Goal: Information Seeking & Learning: Compare options

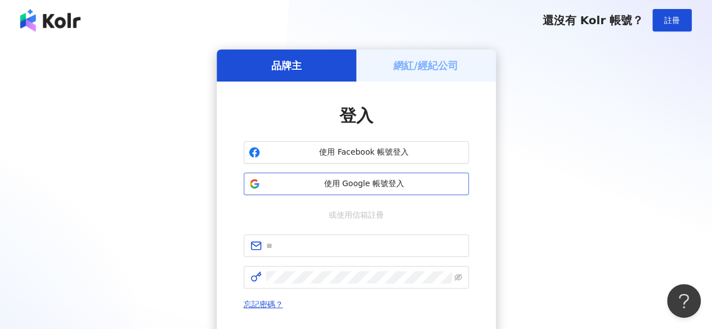
click at [352, 185] on span "使用 Google 帳號登入" at bounding box center [364, 183] width 199 height 11
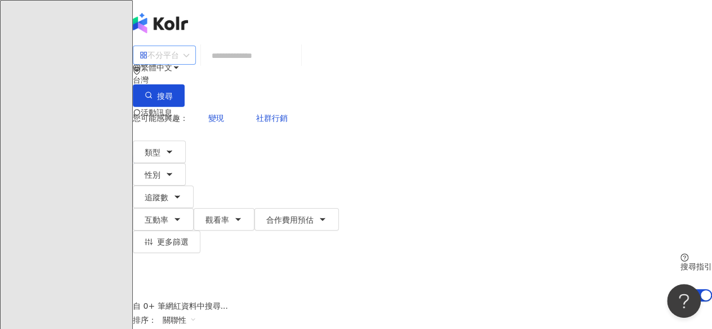
click at [179, 64] on div "不分平台" at bounding box center [159, 55] width 39 height 18
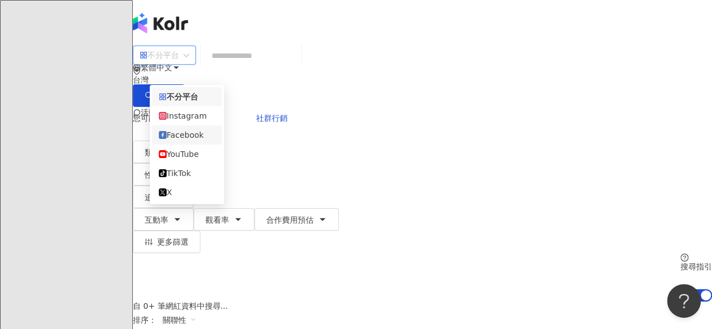
click at [195, 141] on div "Facebook" at bounding box center [187, 135] width 56 height 12
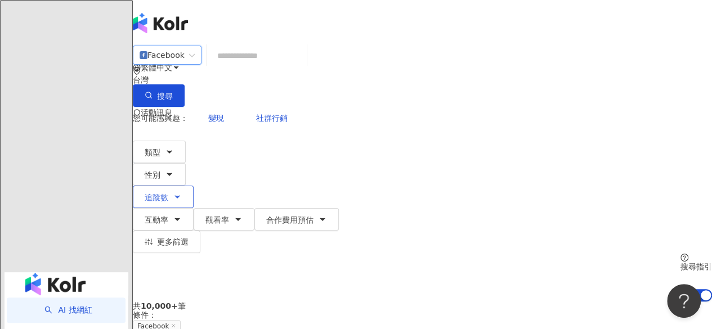
click at [168, 193] on span "追蹤數" at bounding box center [157, 197] width 24 height 9
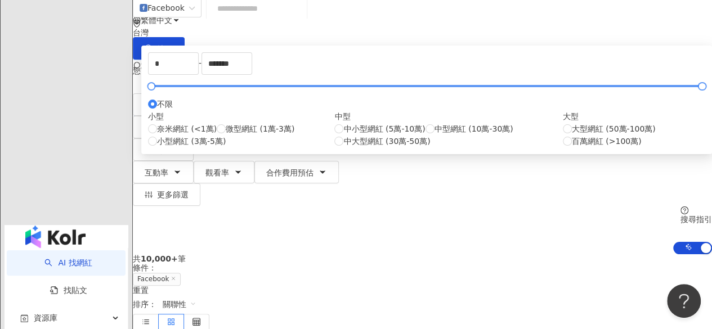
scroll to position [113, 0]
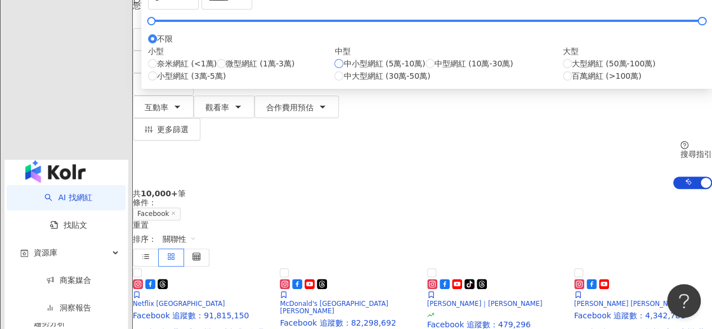
type input "*****"
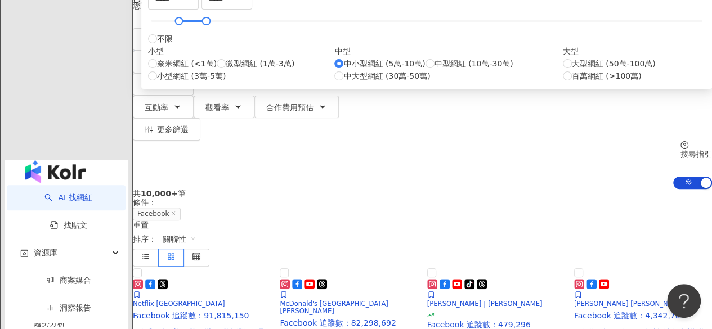
click at [487, 30] on div "***** - ***** 不限 小型 奈米網紅 (<1萬) 微型網紅 (1萬-3萬) 小型網紅 (3萬-5萬) 中型 中小型網紅 (5萬-10萬) 中型網紅…" at bounding box center [426, 34] width 571 height 109
click at [203, 189] on div "共 10,000+ 筆 條件 ： Facebook 重置" at bounding box center [422, 209] width 579 height 40
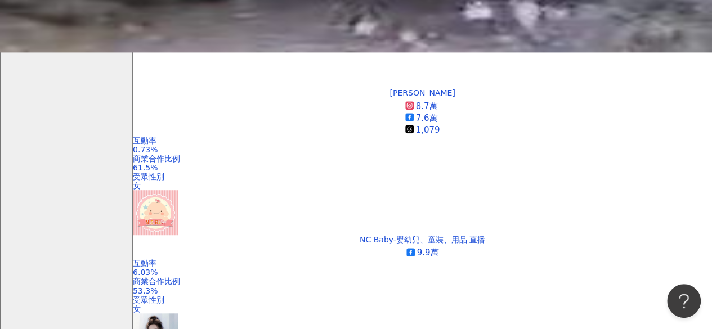
scroll to position [276, 0]
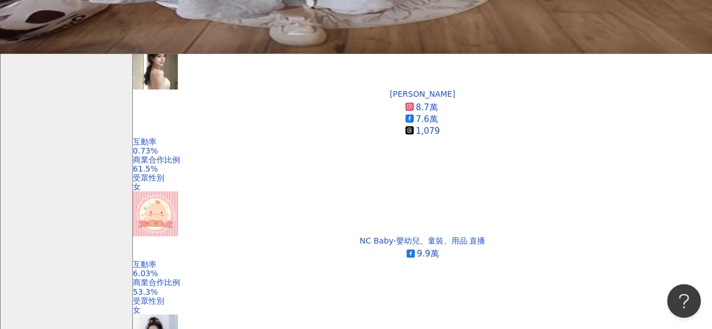
click at [617, 226] on div "漲粉率" at bounding box center [620, 227] width 28 height 12
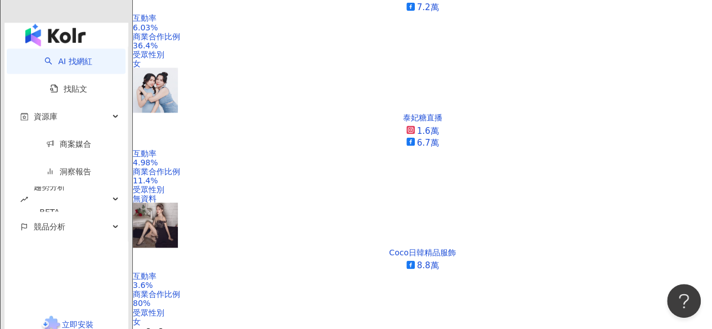
scroll to position [1068, 0]
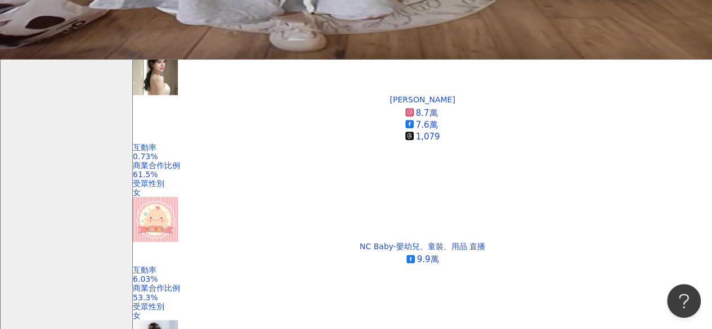
scroll to position [271, 0]
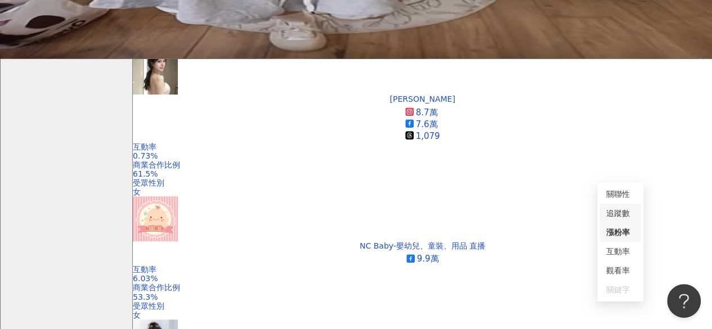
click at [614, 209] on div "追蹤數" at bounding box center [620, 213] width 28 height 12
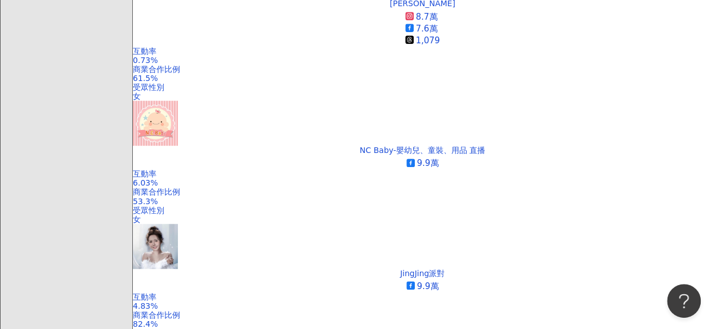
scroll to position [366, 0]
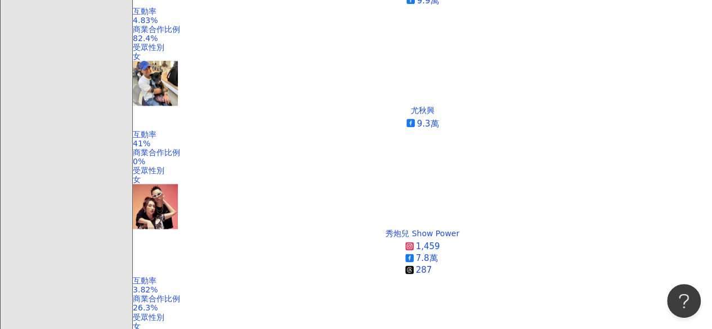
scroll to position [653, 0]
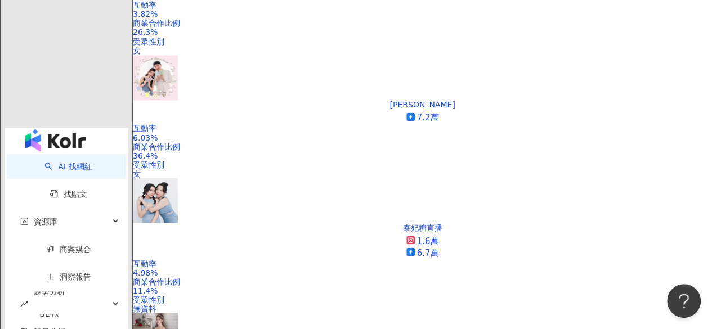
scroll to position [910, 0]
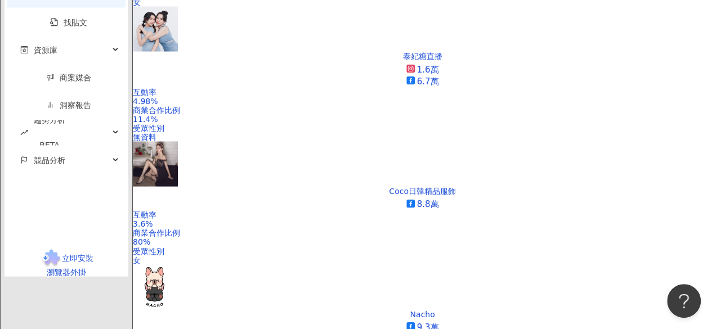
scroll to position [1116, 0]
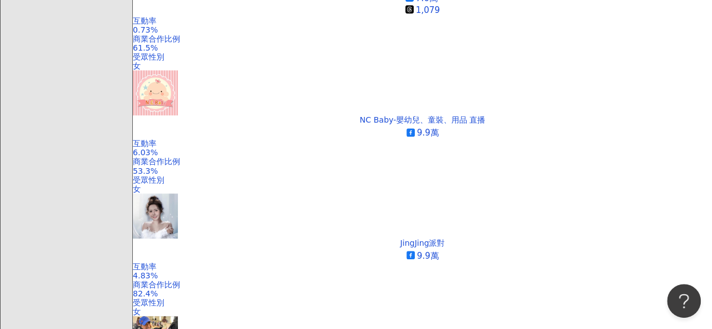
scroll to position [402, 0]
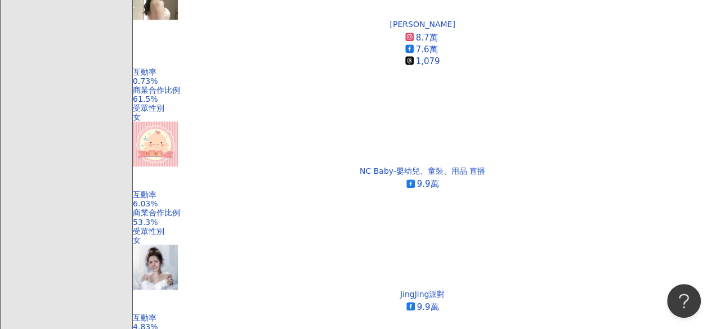
scroll to position [338, 0]
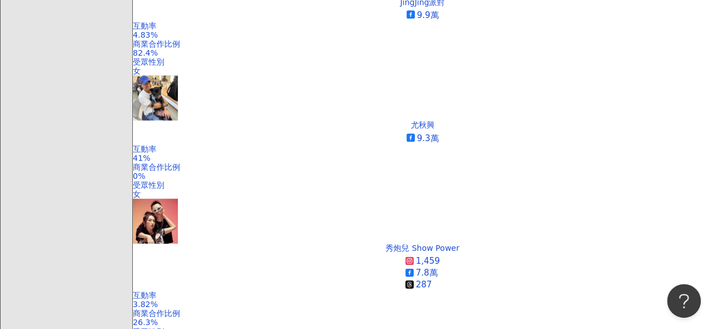
scroll to position [651, 0]
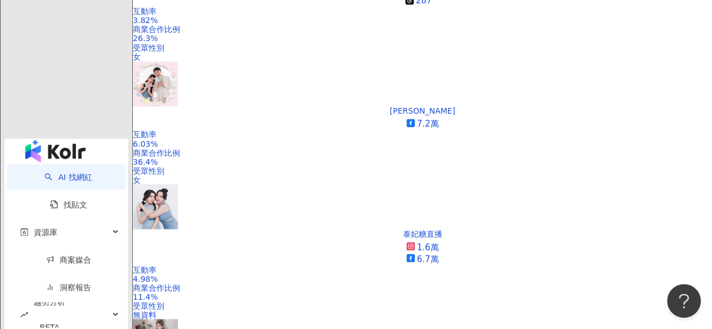
scroll to position [923, 0]
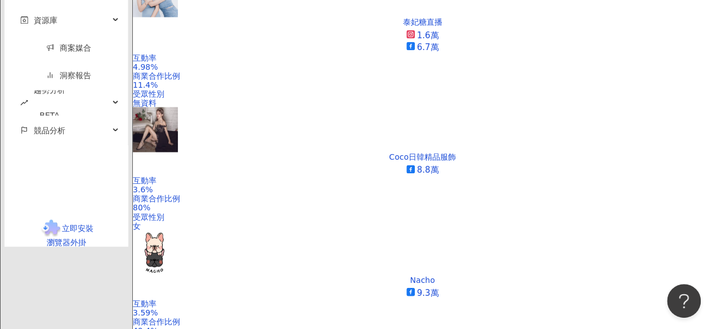
scroll to position [1188, 0]
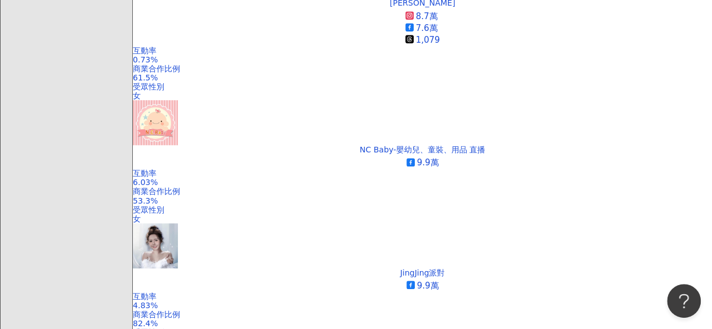
scroll to position [385, 0]
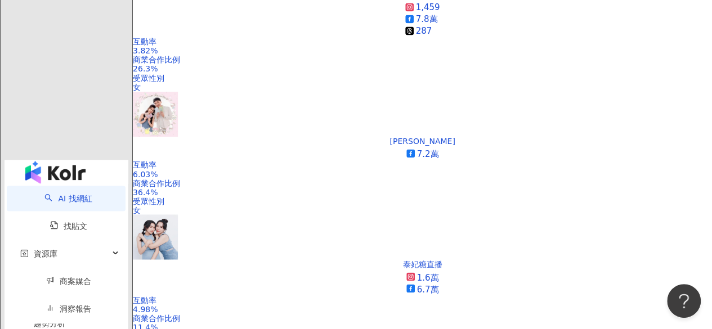
scroll to position [948, 0]
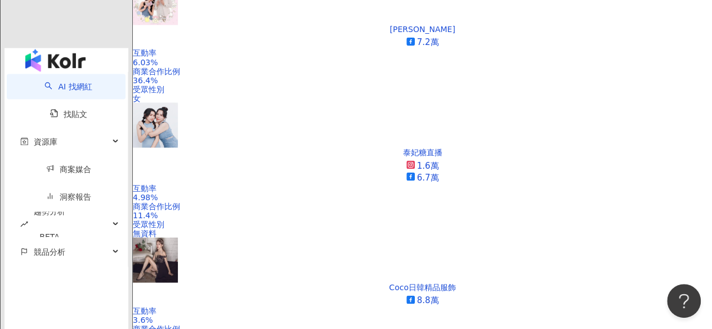
scroll to position [1004, 0]
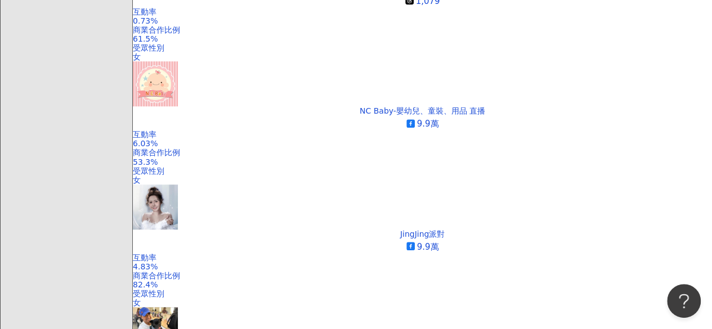
scroll to position [406, 0]
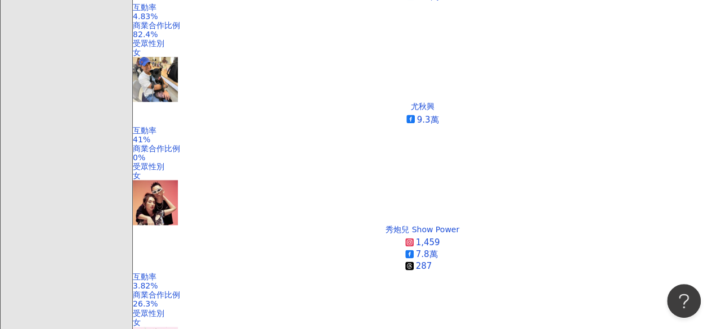
scroll to position [659, 0]
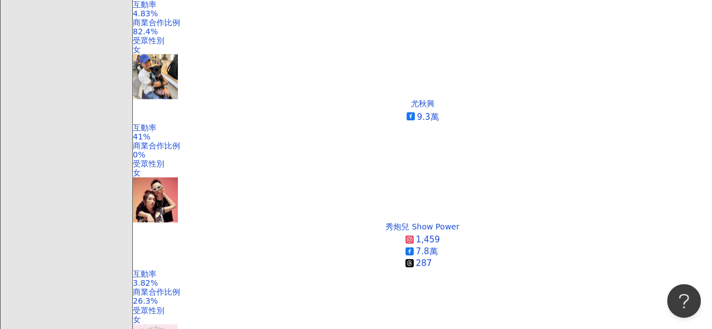
drag, startPoint x: 350, startPoint y: 147, endPoint x: 322, endPoint y: 1, distance: 148.9
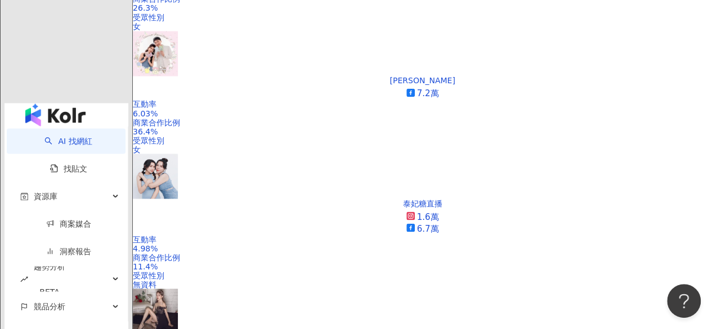
scroll to position [944, 0]
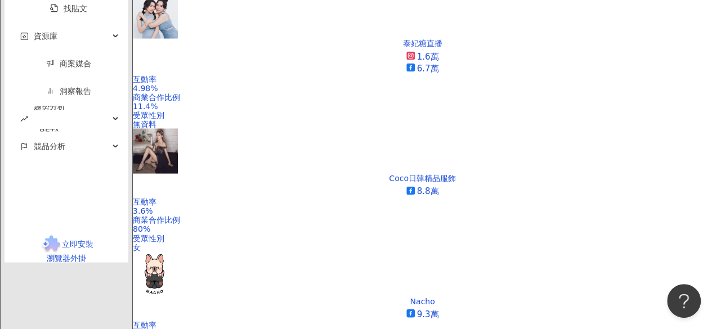
scroll to position [1113, 0]
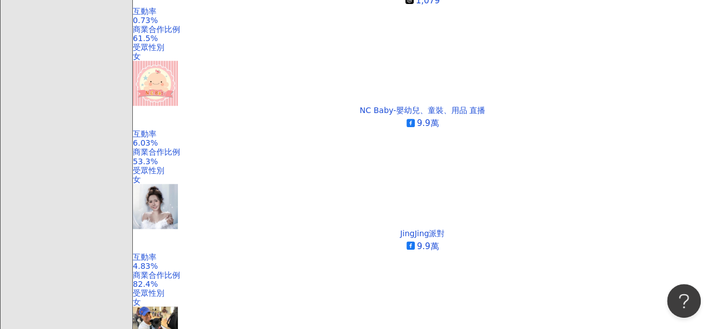
scroll to position [406, 0]
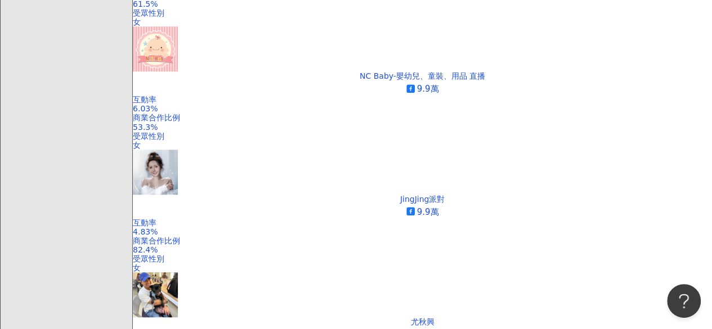
scroll to position [442, 0]
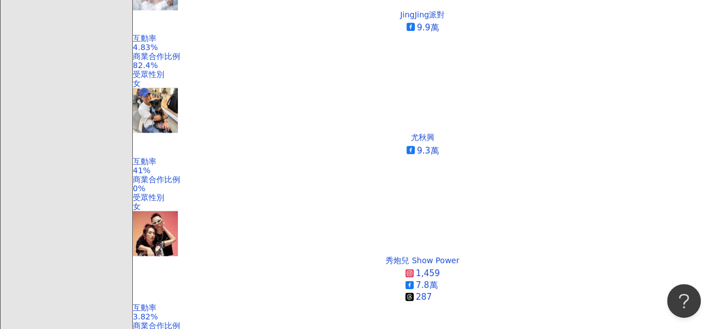
scroll to position [638, 0]
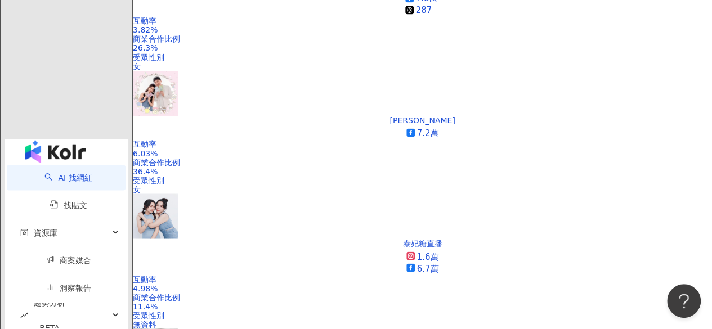
scroll to position [913, 0]
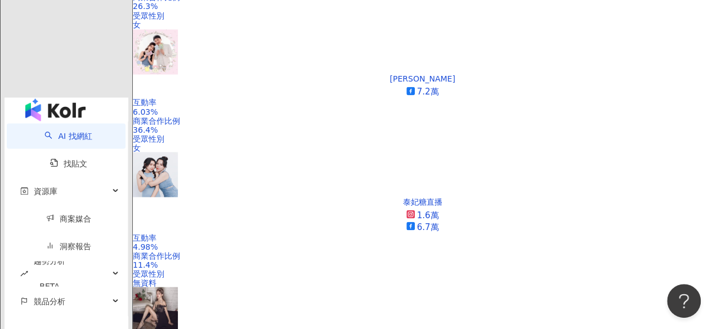
scroll to position [1026, 0]
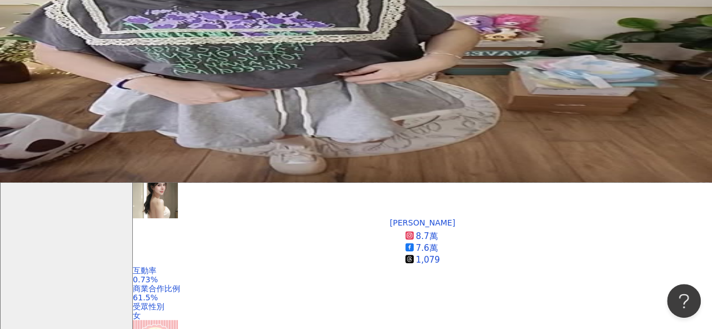
scroll to position [372, 0]
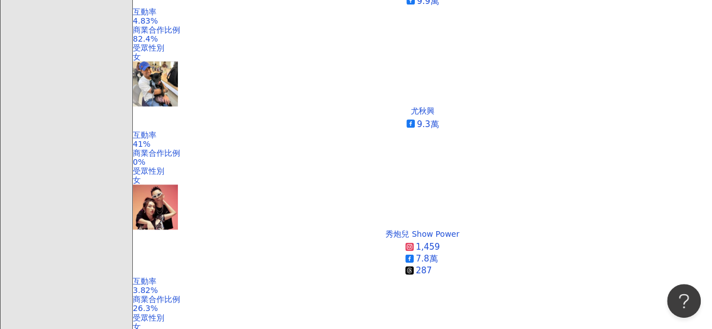
scroll to position [654, 0]
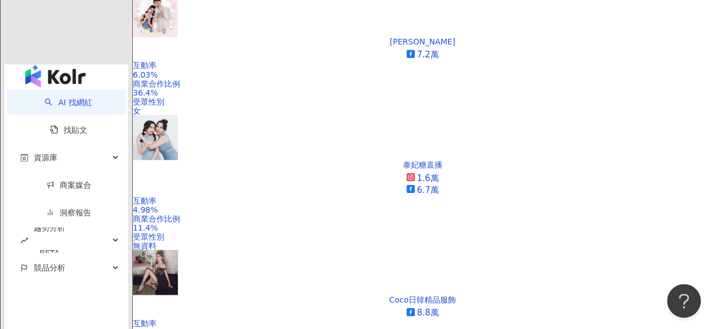
scroll to position [935, 0]
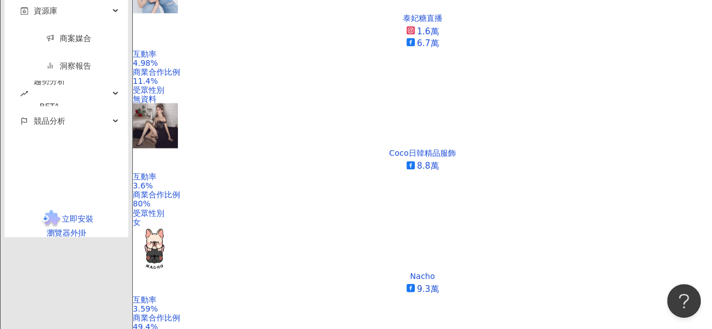
scroll to position [1160, 0]
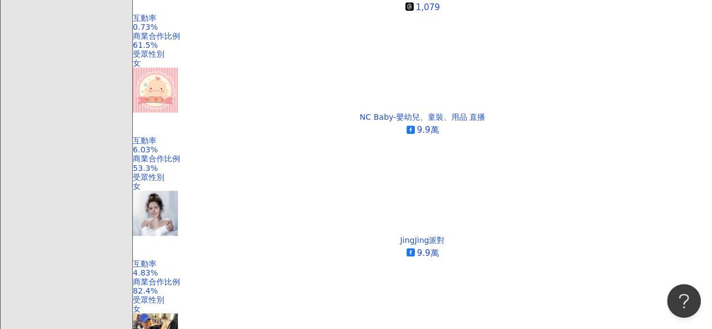
scroll to position [400, 0]
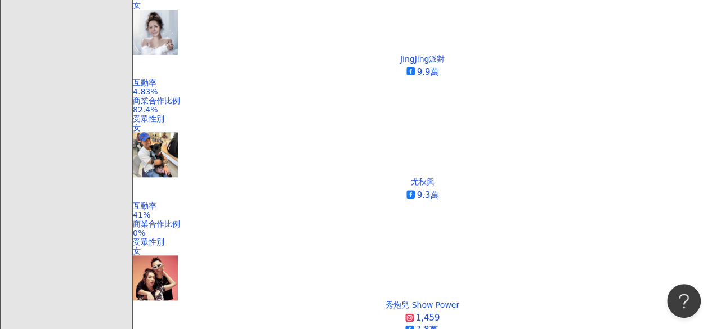
scroll to position [607, 0]
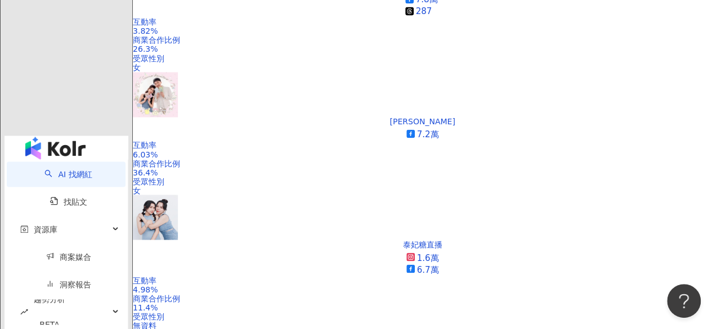
scroll to position [896, 0]
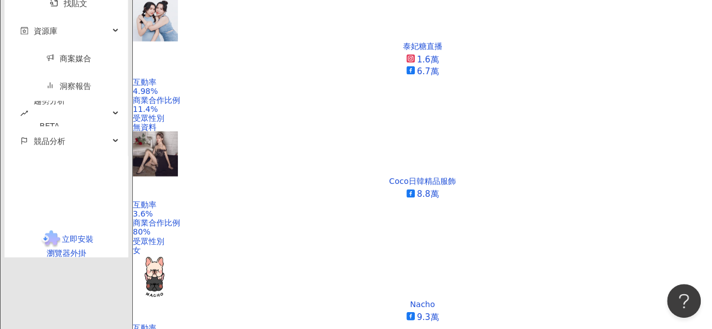
scroll to position [1121, 0]
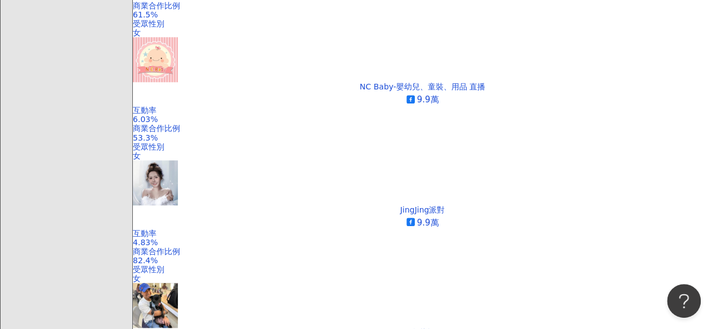
scroll to position [356, 0]
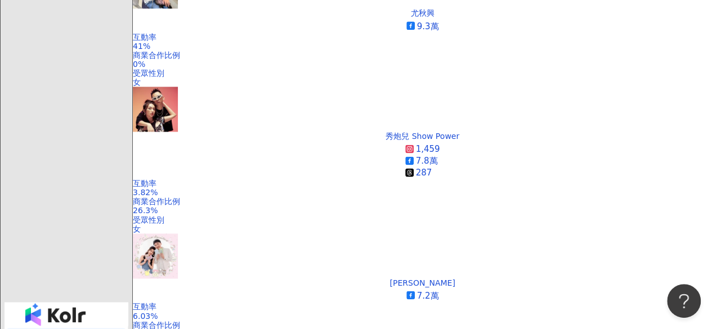
scroll to position [637, 0]
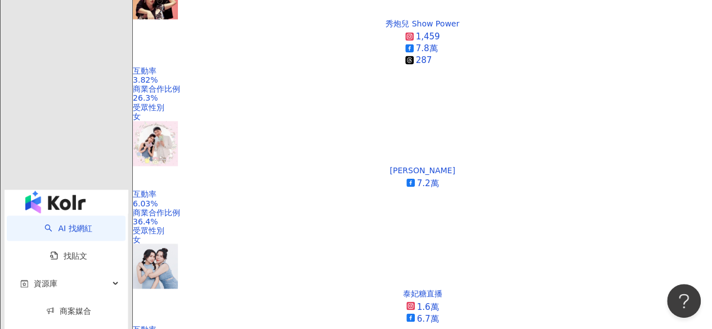
scroll to position [919, 0]
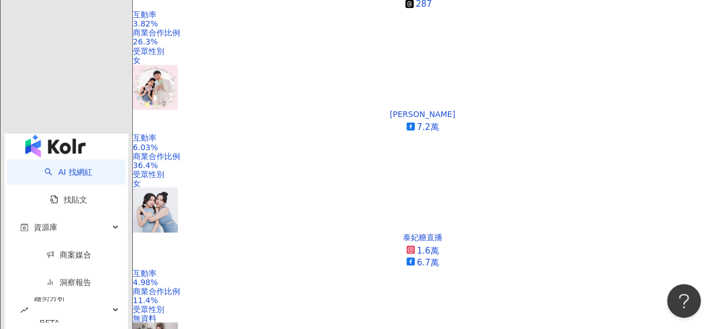
drag, startPoint x: 347, startPoint y: 137, endPoint x: 290, endPoint y: 66, distance: 91.3
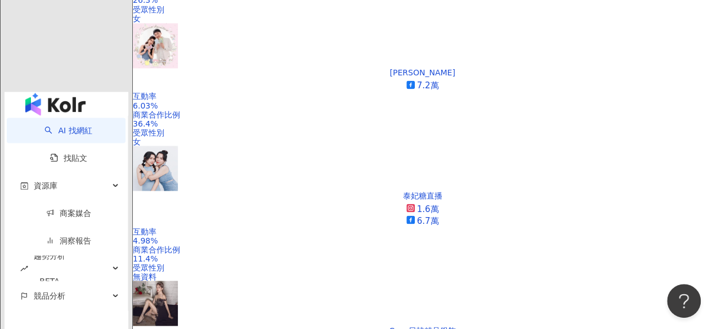
scroll to position [1031, 0]
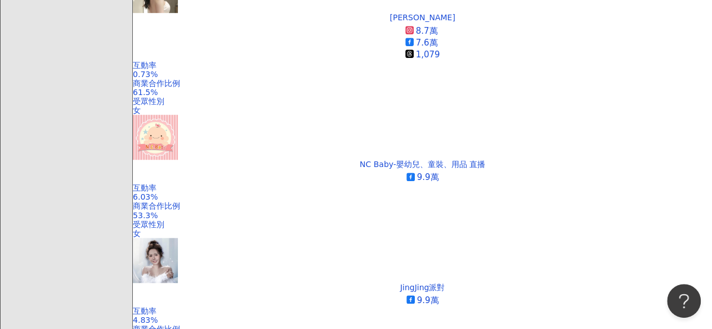
scroll to position [409, 0]
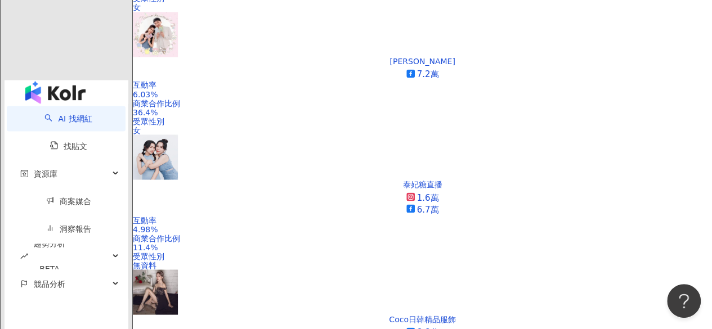
scroll to position [915, 0]
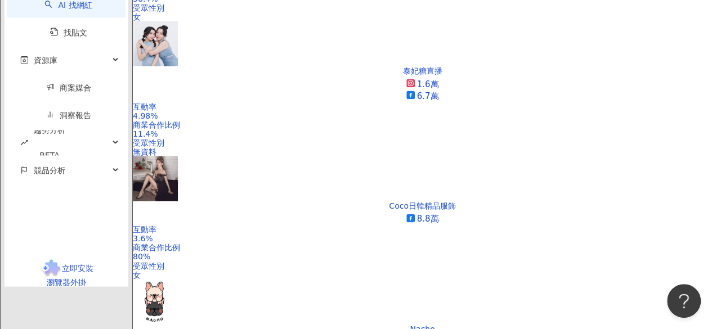
scroll to position [1084, 0]
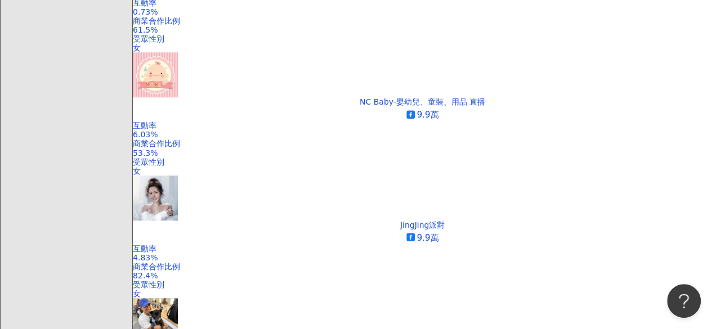
scroll to position [415, 0]
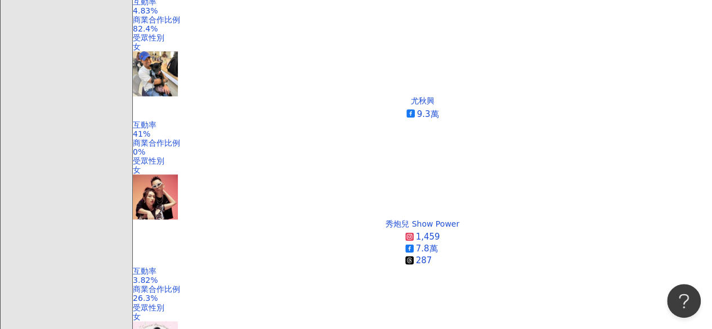
scroll to position [697, 0]
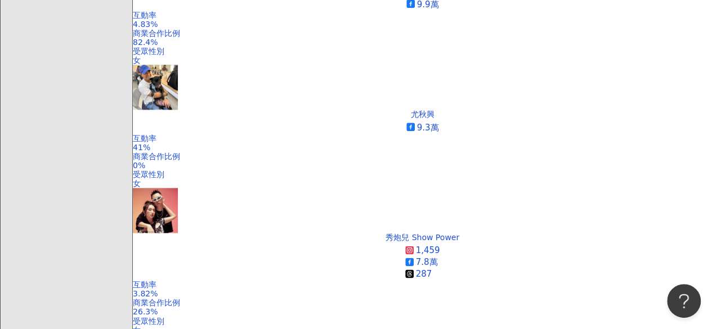
scroll to position [698, 0]
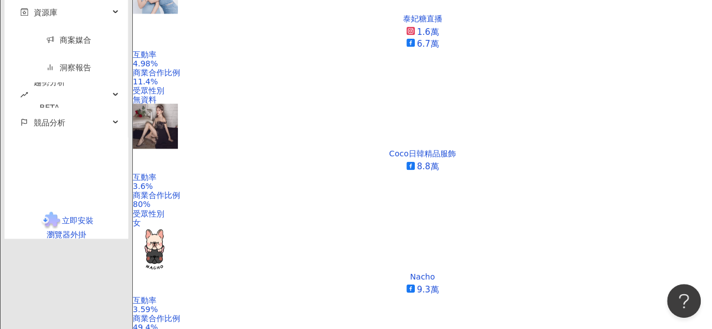
scroll to position [1138, 0]
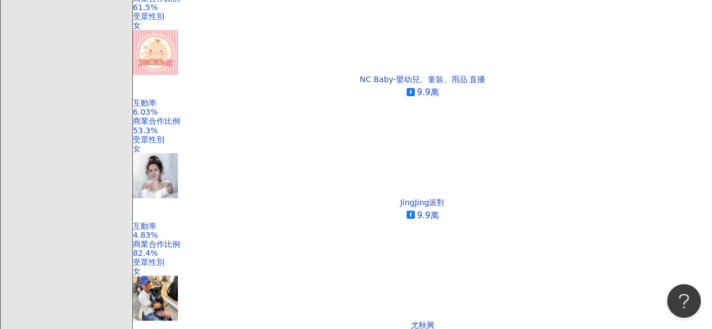
scroll to position [437, 0]
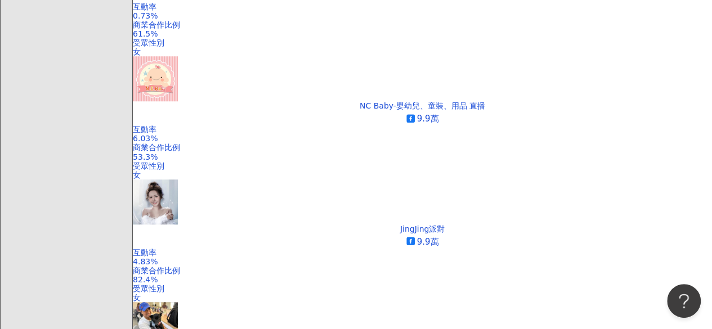
scroll to position [412, 0]
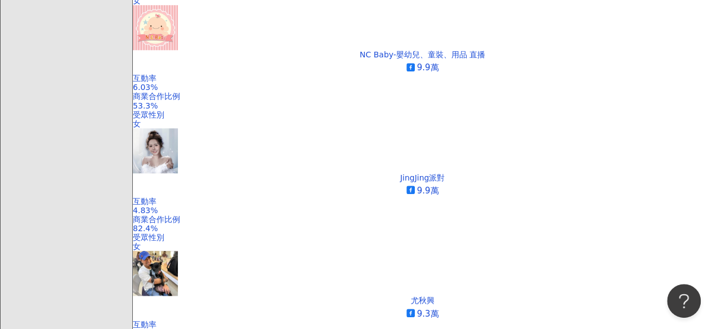
scroll to position [544, 0]
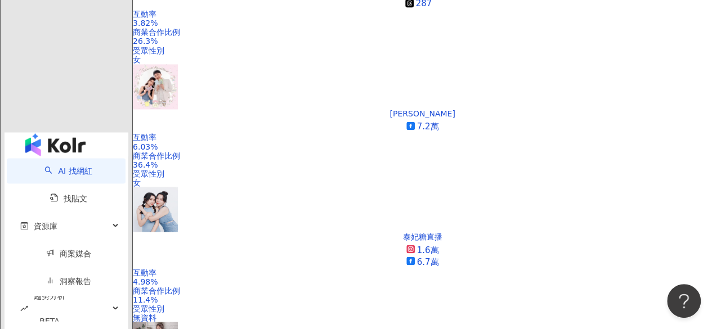
scroll to position [920, 0]
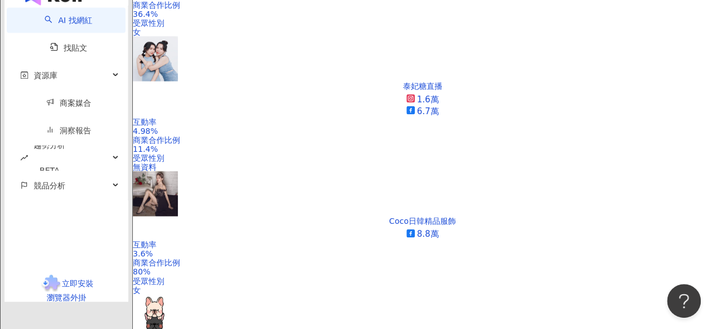
scroll to position [1070, 0]
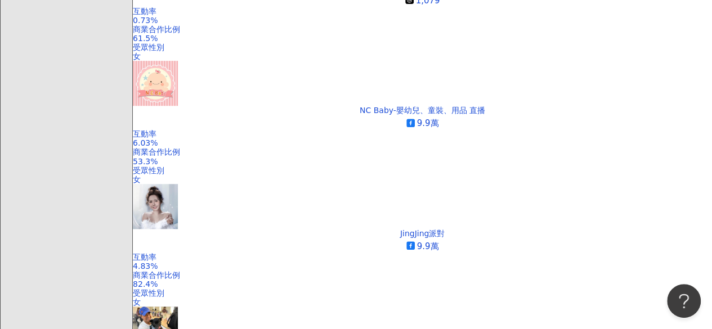
scroll to position [381, 0]
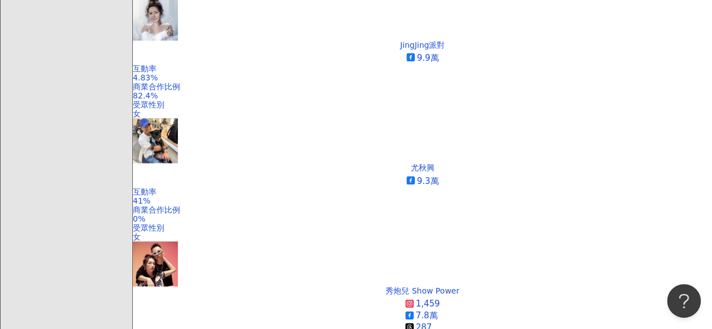
scroll to position [606, 0]
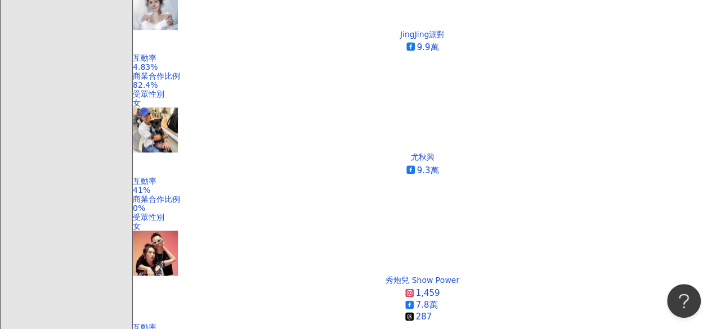
drag, startPoint x: 253, startPoint y: 131, endPoint x: 348, endPoint y: 138, distance: 95.4
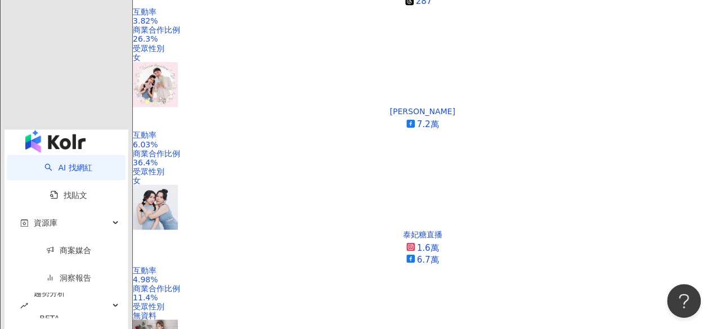
scroll to position [887, 0]
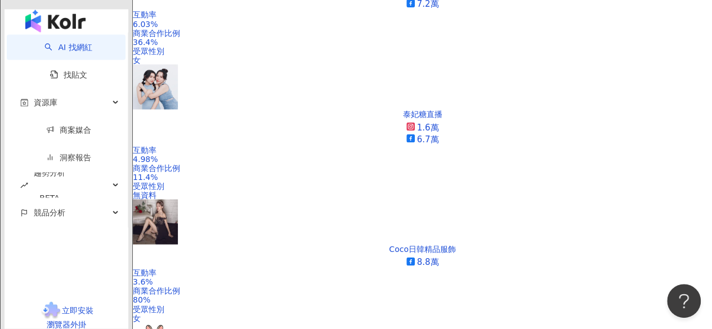
scroll to position [1043, 0]
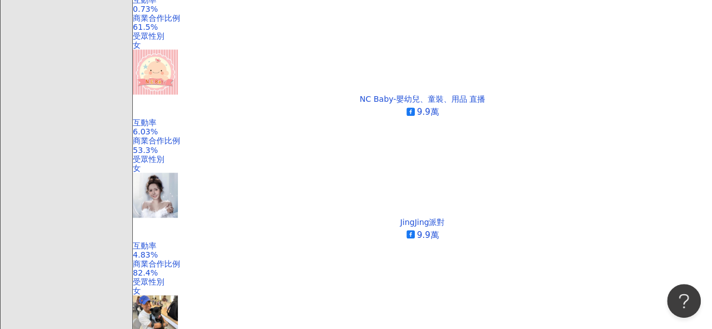
scroll to position [418, 0]
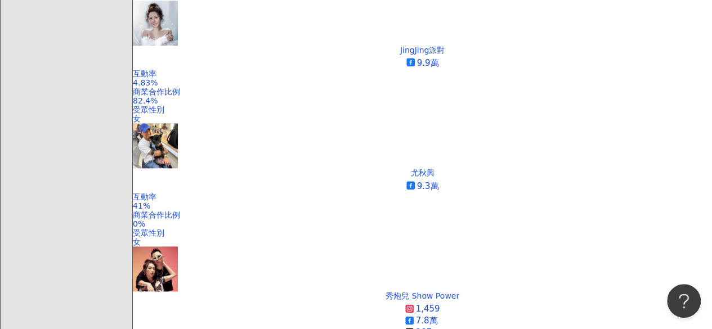
scroll to position [624, 0]
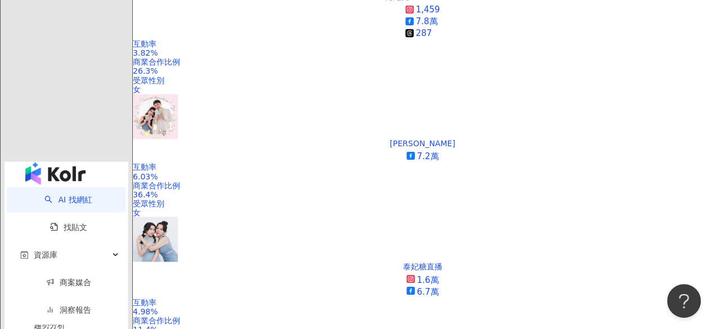
scroll to position [923, 0]
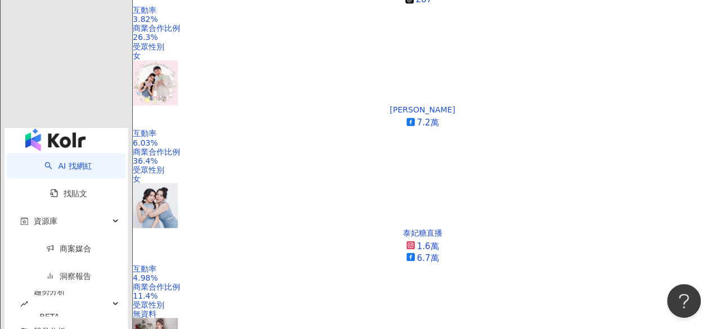
drag, startPoint x: 464, startPoint y: 140, endPoint x: 251, endPoint y: 2, distance: 253.3
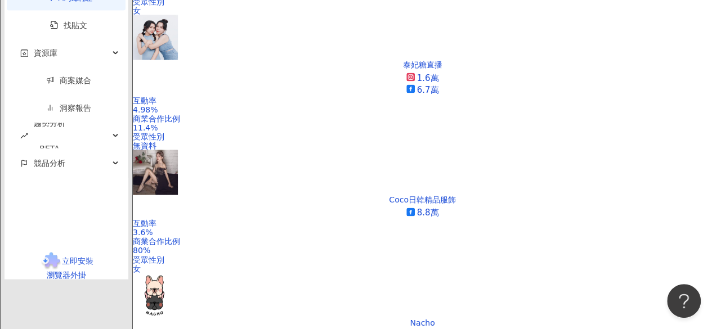
scroll to position [1092, 0]
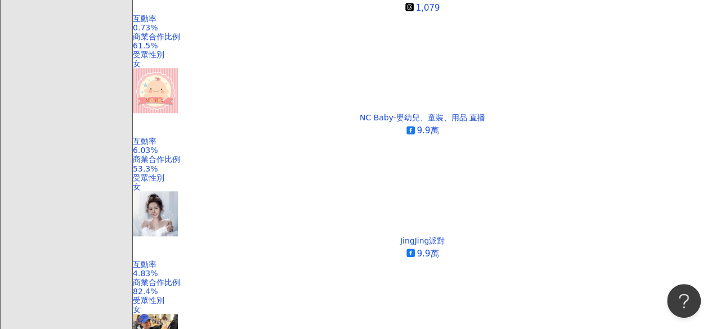
scroll to position [376, 0]
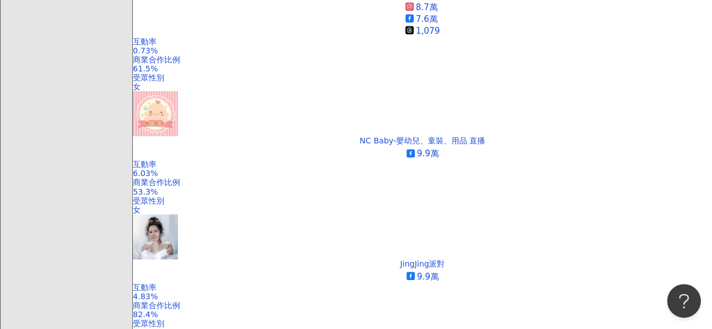
drag, startPoint x: 603, startPoint y: 115, endPoint x: 384, endPoint y: 1, distance: 247.2
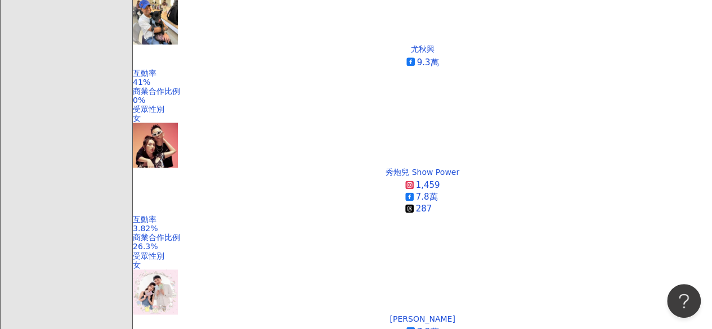
scroll to position [657, 0]
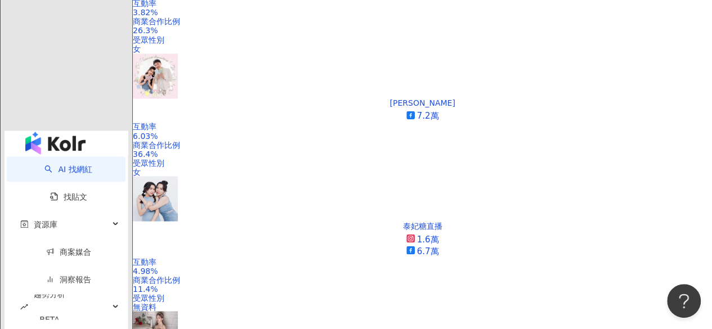
scroll to position [883, 0]
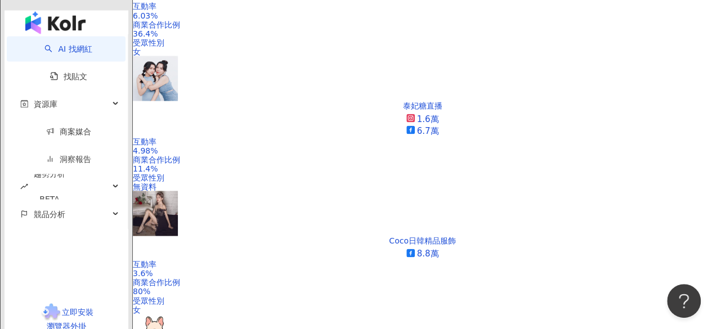
scroll to position [1052, 0]
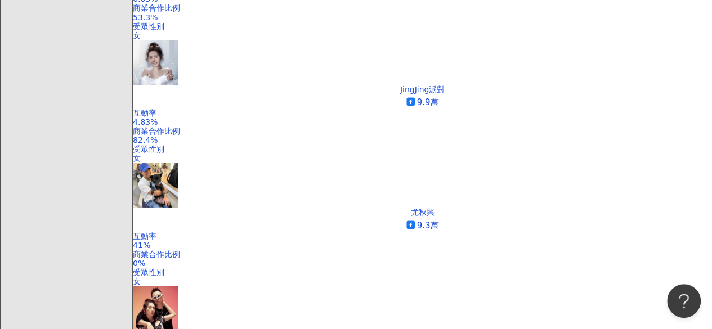
scroll to position [385, 0]
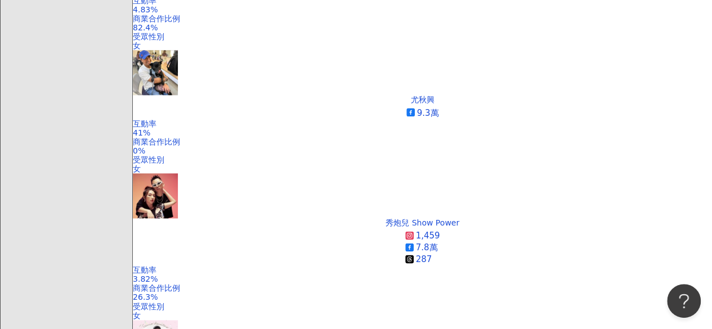
scroll to position [666, 0]
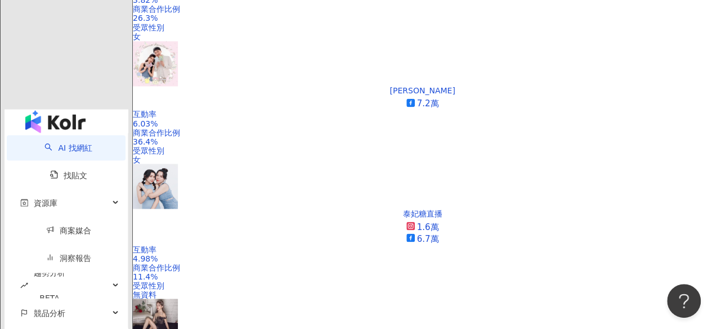
scroll to position [948, 0]
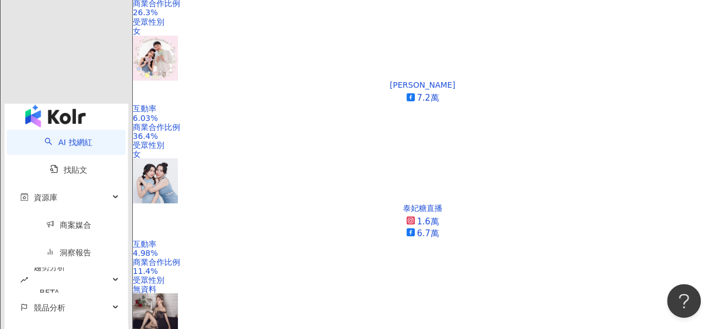
drag, startPoint x: 320, startPoint y: 139, endPoint x: 518, endPoint y: 0, distance: 242.1
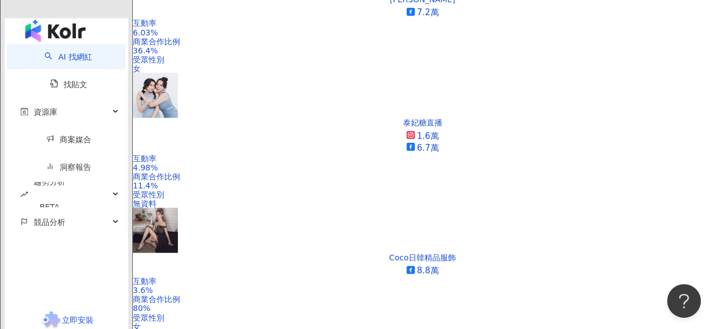
scroll to position [1035, 0]
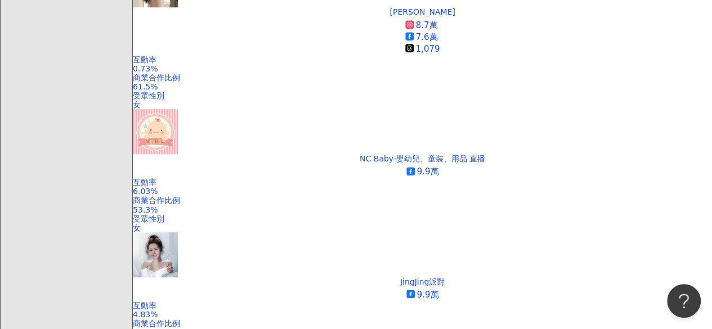
scroll to position [388, 0]
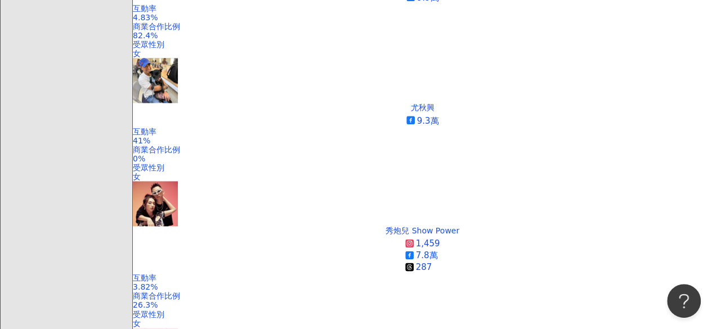
scroll to position [683, 0]
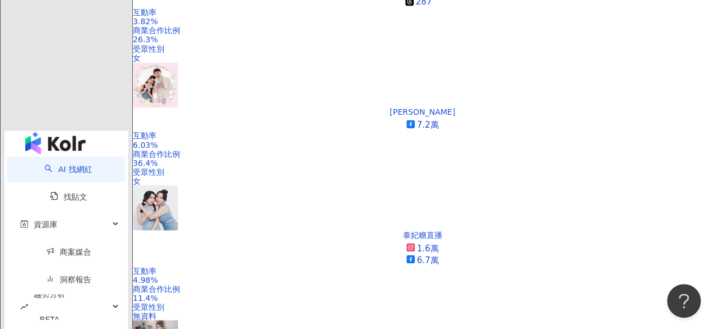
scroll to position [921, 0]
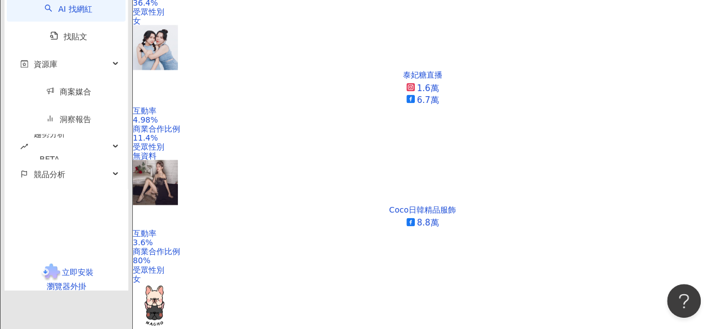
scroll to position [1082, 0]
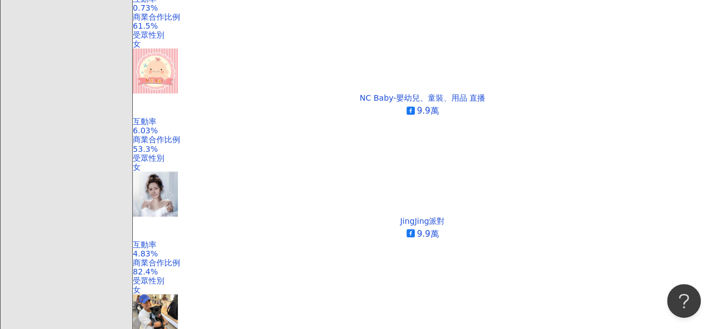
scroll to position [423, 0]
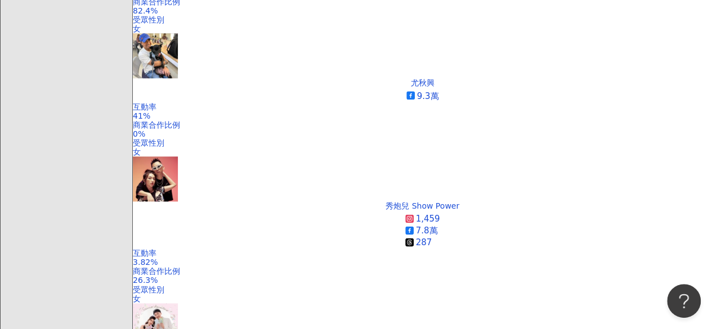
scroll to position [680, 0]
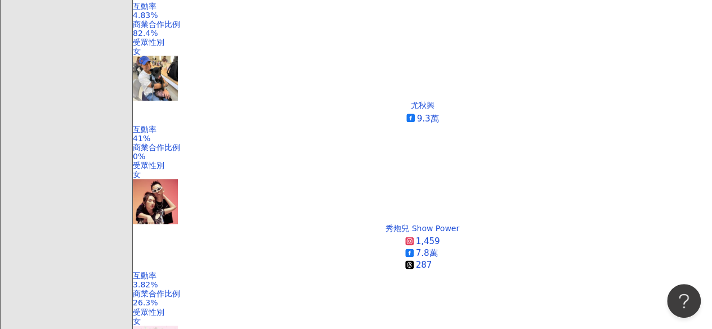
scroll to position [659, 0]
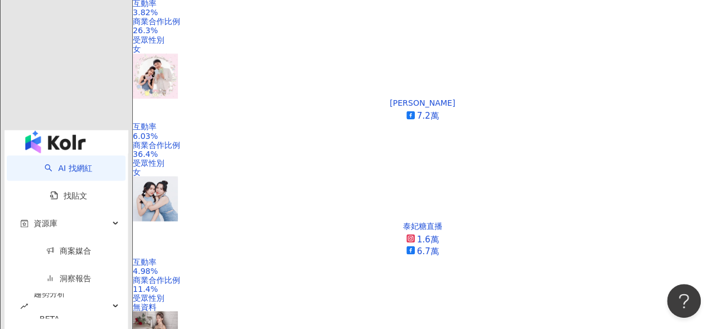
scroll to position [930, 0]
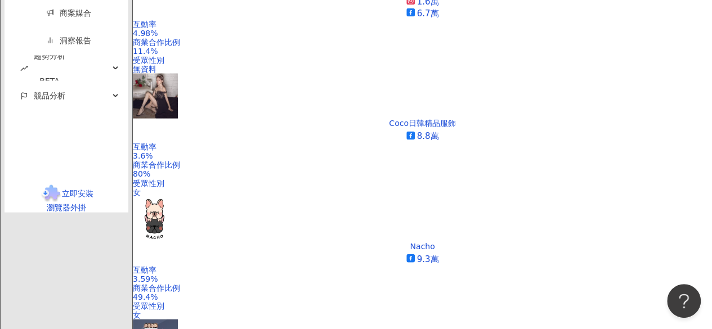
scroll to position [1187, 0]
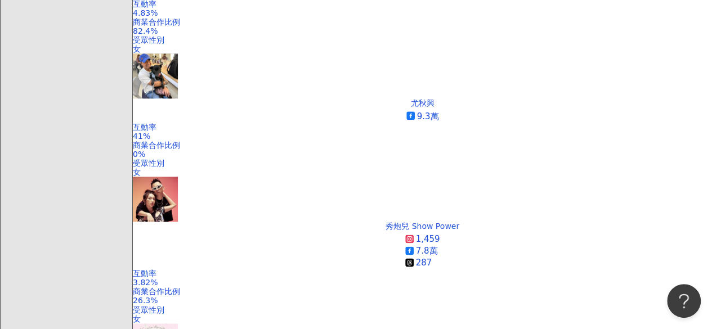
scroll to position [683, 0]
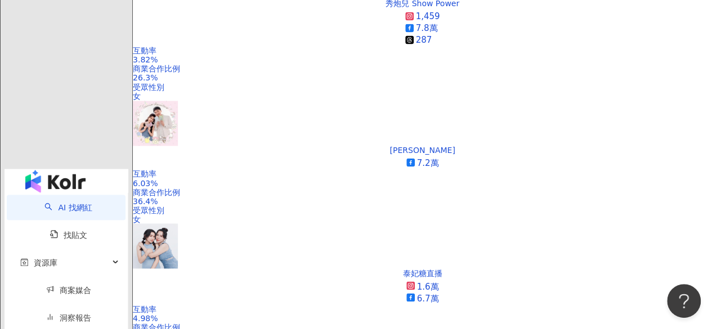
scroll to position [909, 0]
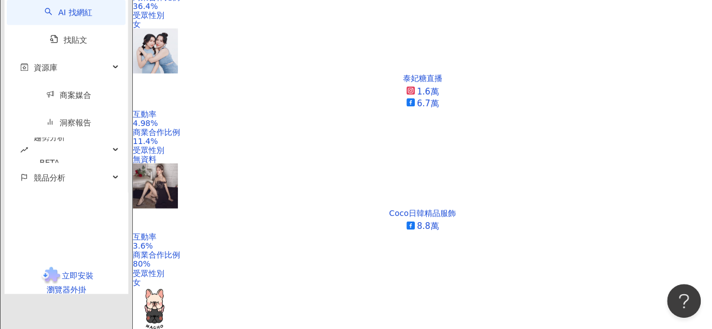
scroll to position [1079, 0]
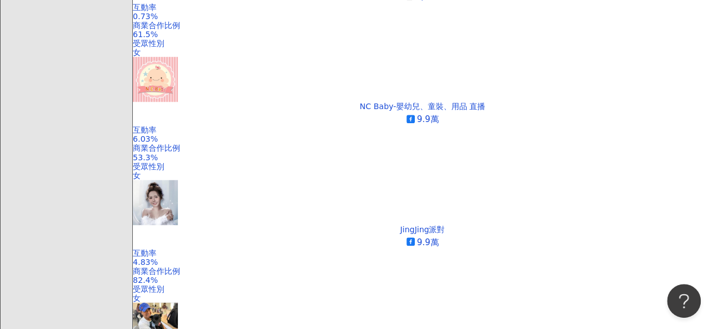
scroll to position [415, 0]
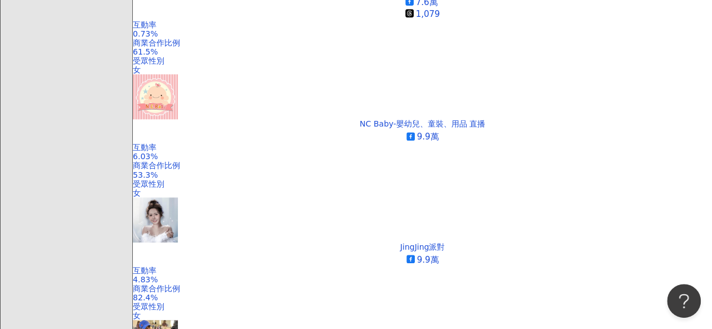
scroll to position [416, 0]
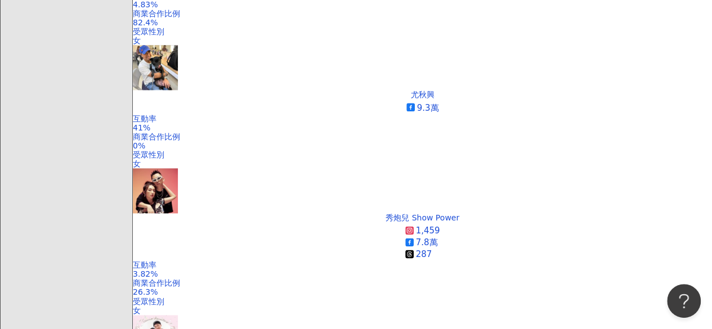
scroll to position [670, 0]
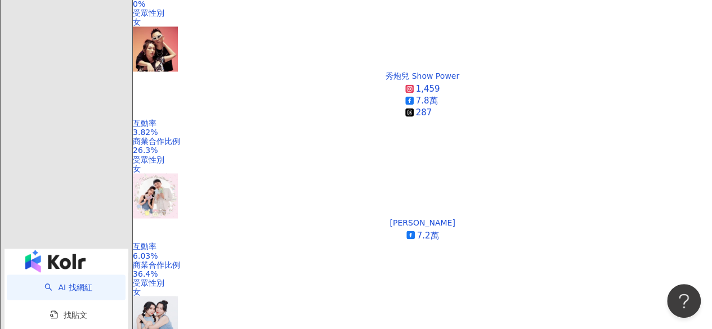
scroll to position [924, 0]
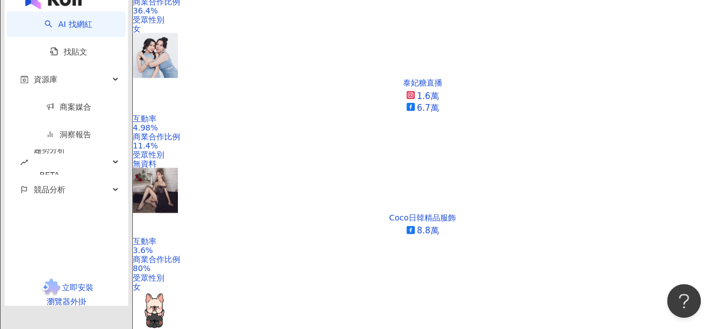
scroll to position [1093, 0]
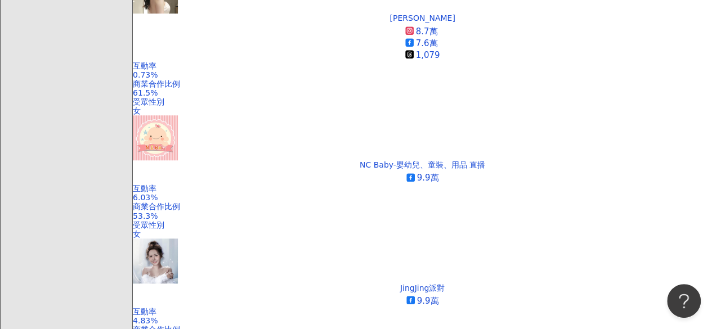
scroll to position [408, 0]
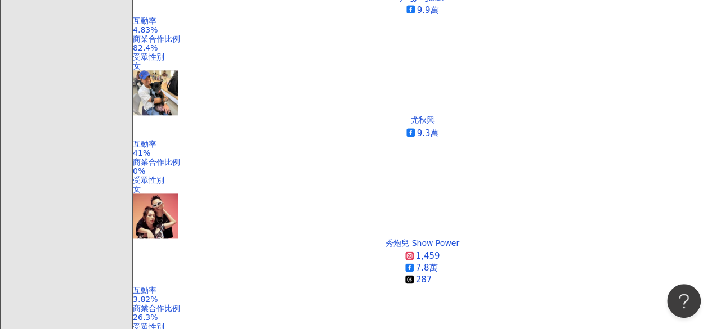
scroll to position [648, 0]
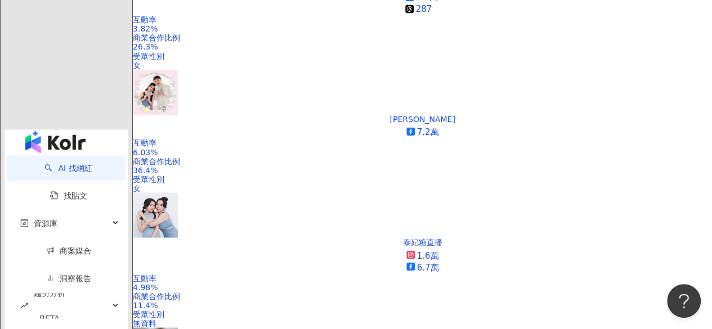
scroll to position [915, 0]
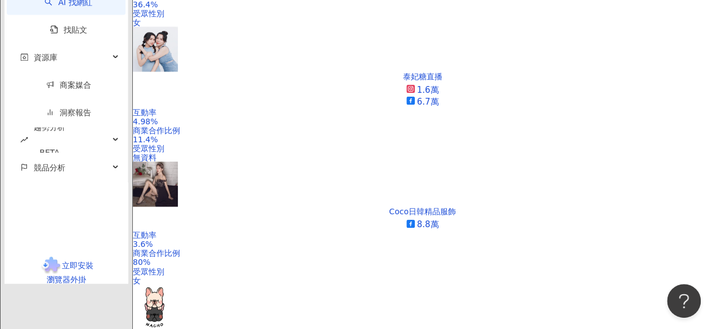
scroll to position [1084, 0]
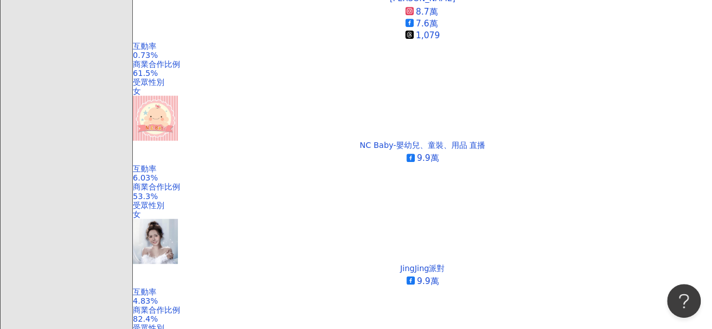
scroll to position [428, 0]
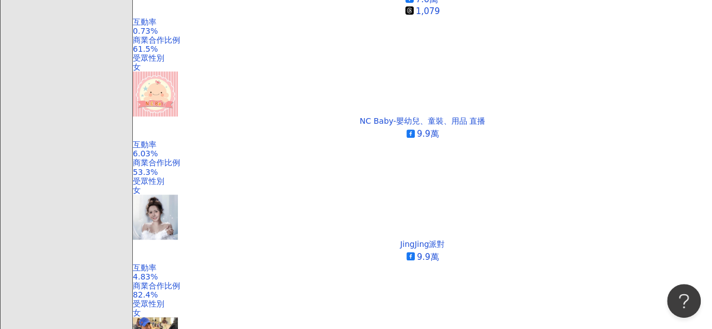
scroll to position [372, 0]
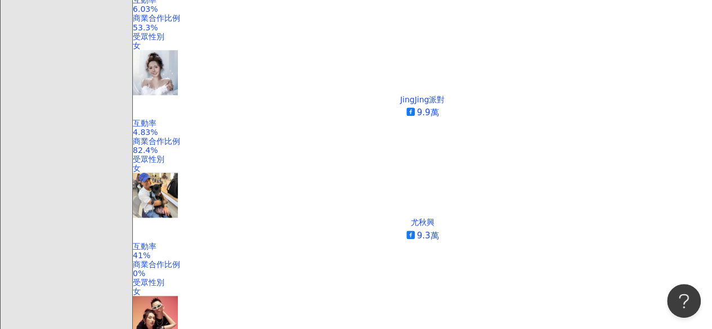
scroll to position [653, 0]
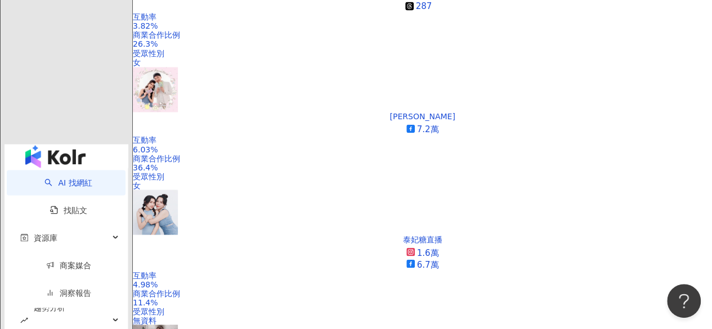
scroll to position [934, 0]
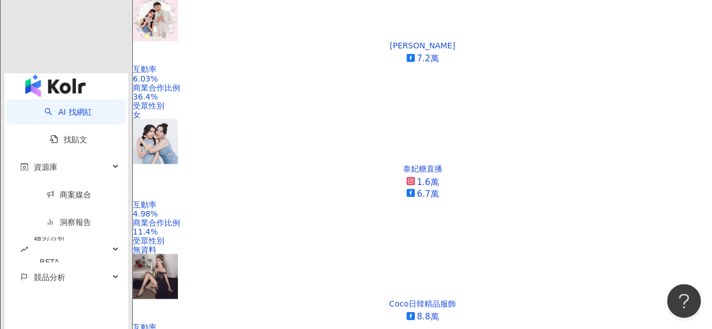
scroll to position [1047, 0]
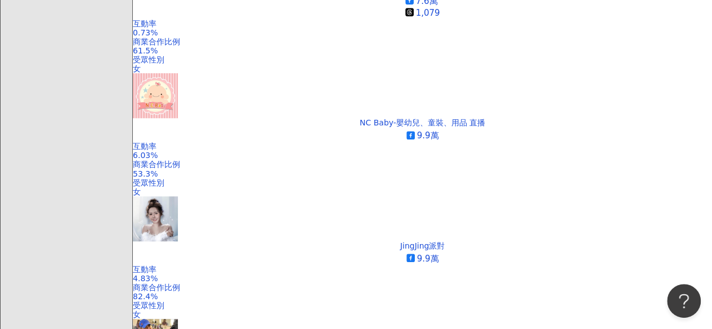
scroll to position [386, 0]
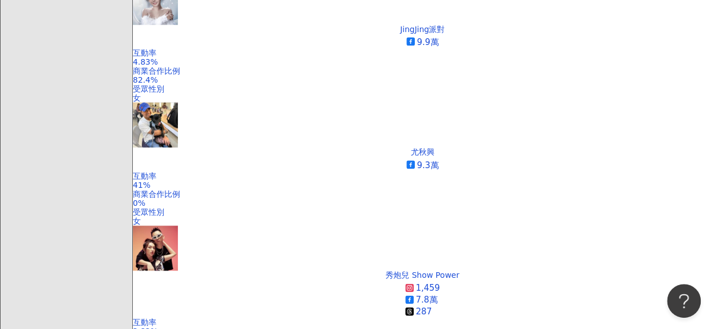
scroll to position [667, 0]
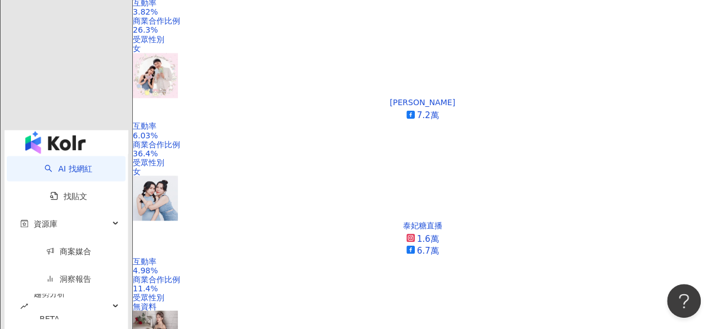
scroll to position [949, 0]
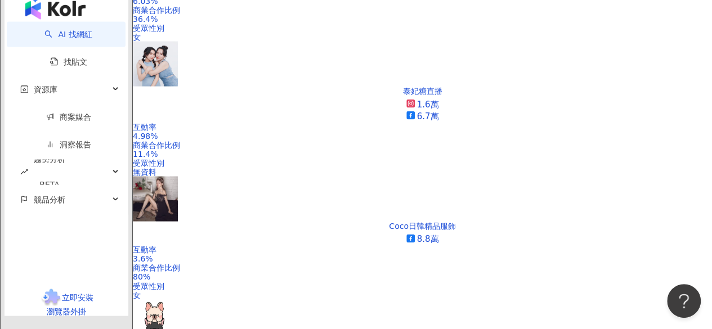
scroll to position [1070, 0]
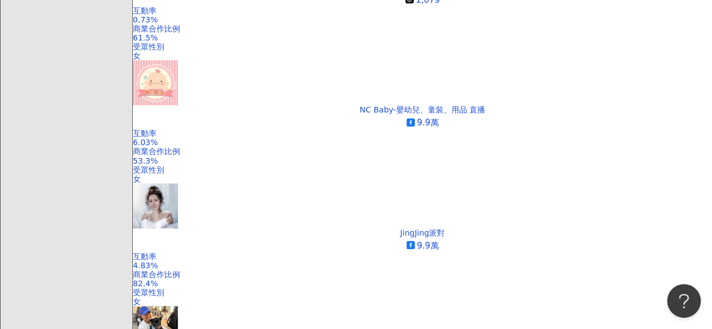
scroll to position [408, 0]
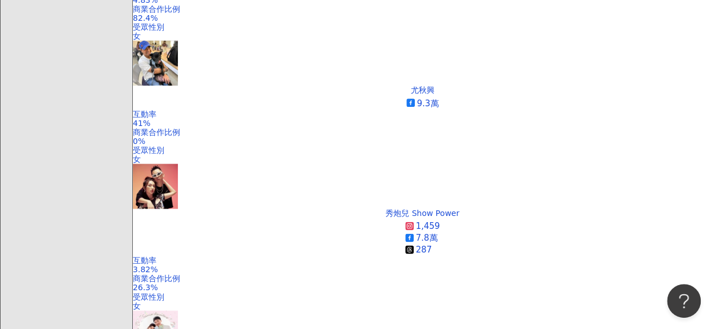
scroll to position [673, 0]
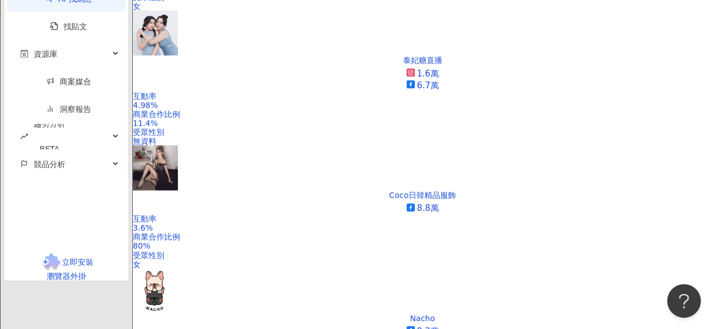
scroll to position [1097, 0]
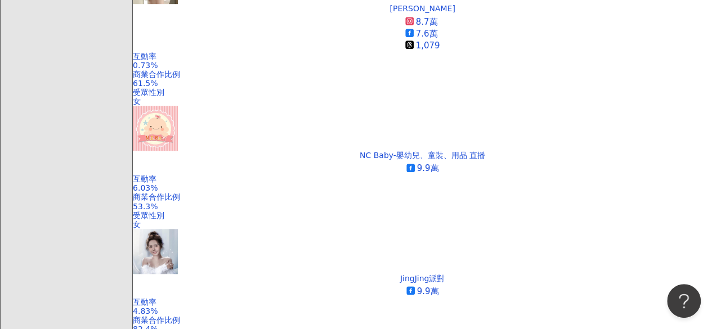
scroll to position [418, 0]
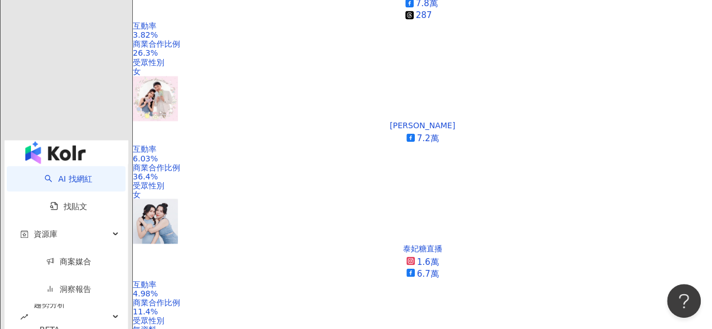
scroll to position [924, 0]
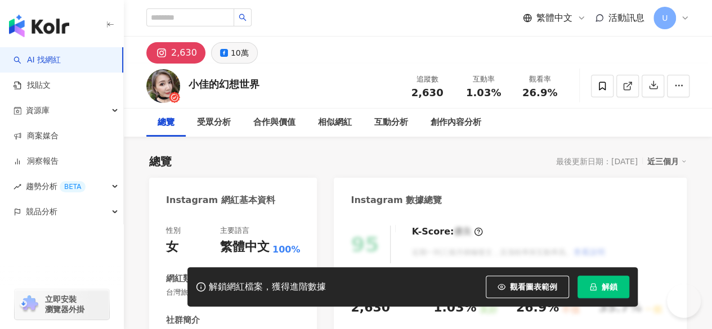
click at [241, 51] on div "10萬" at bounding box center [240, 53] width 18 height 16
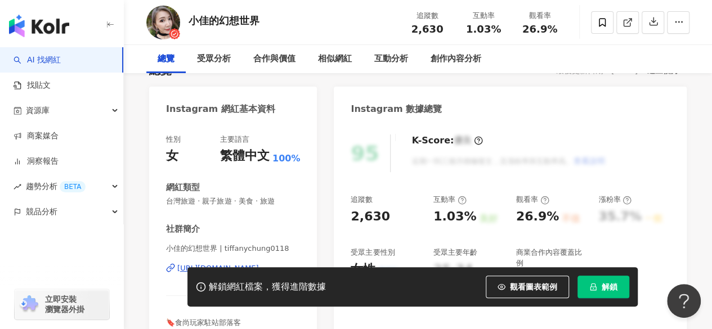
scroll to position [169, 0]
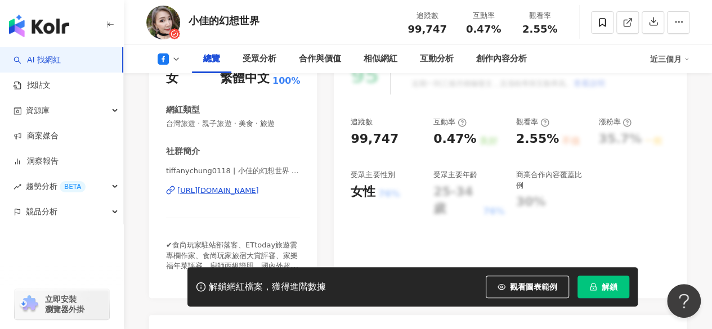
click at [220, 191] on div "https://www.facebook.com/269929949720208" at bounding box center [218, 191] width 82 height 10
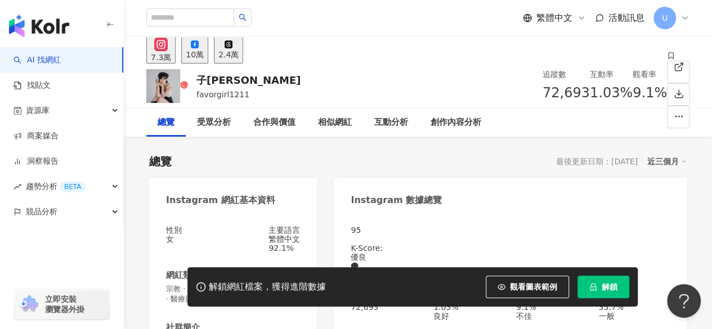
click at [204, 51] on div "10萬" at bounding box center [195, 54] width 18 height 9
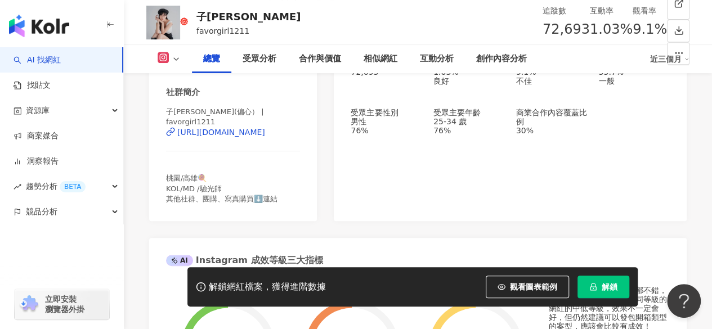
scroll to position [203, 0]
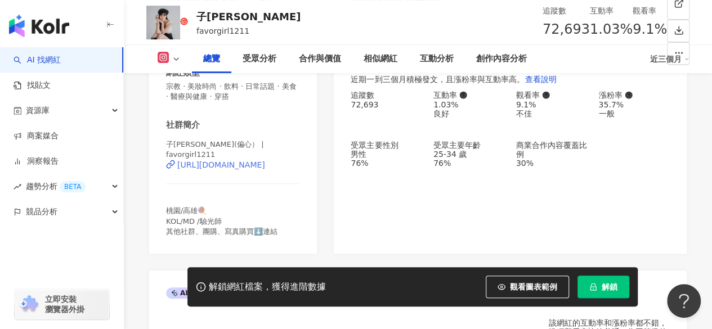
click at [223, 167] on div "https://www.instagram.com/favorgirl1211/" at bounding box center [221, 164] width 88 height 9
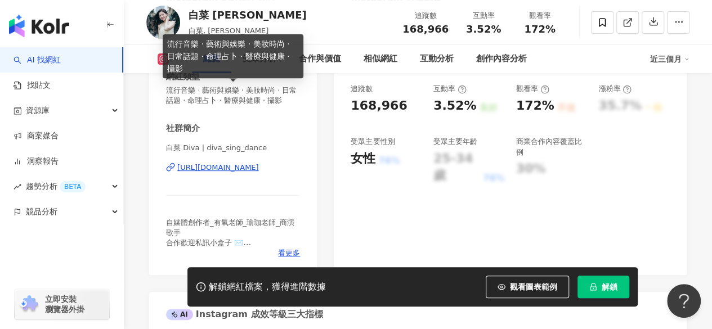
scroll to position [203, 0]
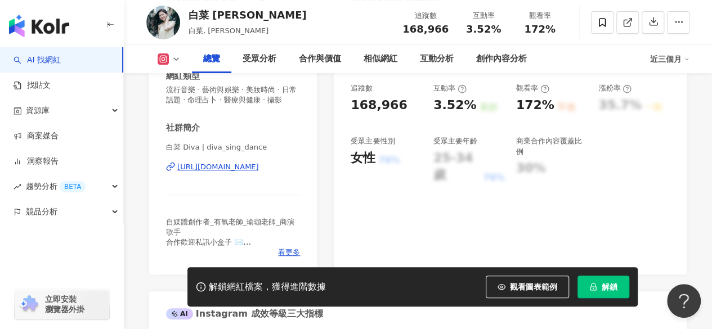
click at [229, 172] on div "[URL][DOMAIN_NAME]" at bounding box center [218, 167] width 82 height 10
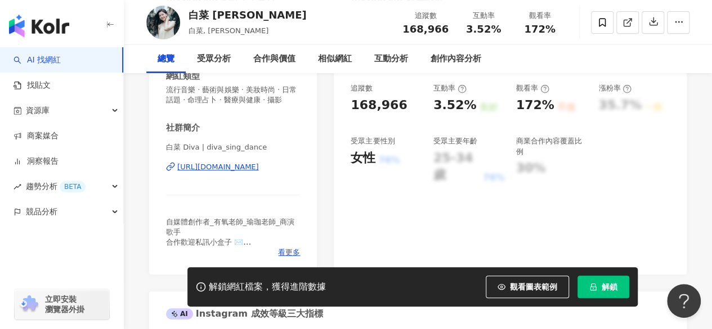
scroll to position [0, 0]
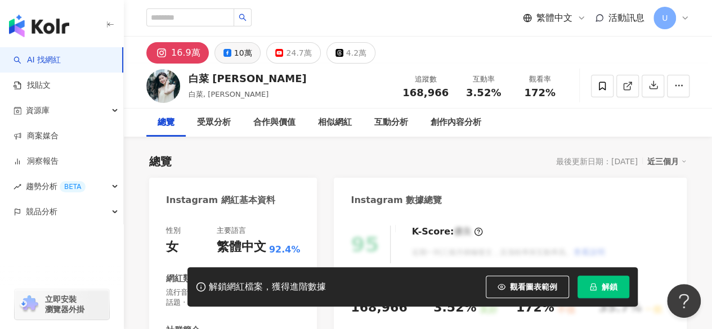
click at [238, 58] on div "10萬" at bounding box center [243, 53] width 18 height 16
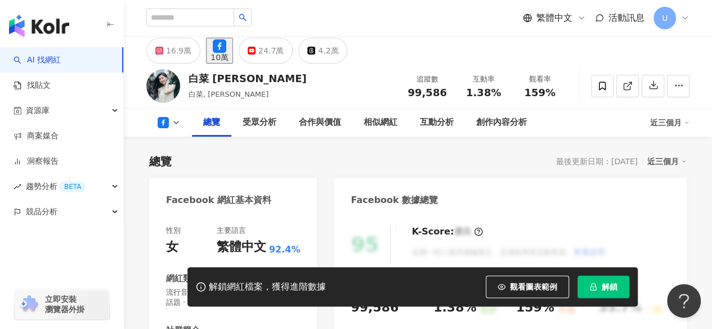
scroll to position [199, 0]
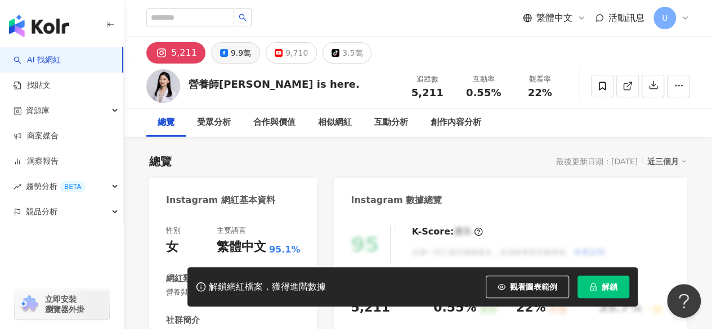
click at [247, 55] on div "9.9萬" at bounding box center [241, 53] width 20 height 16
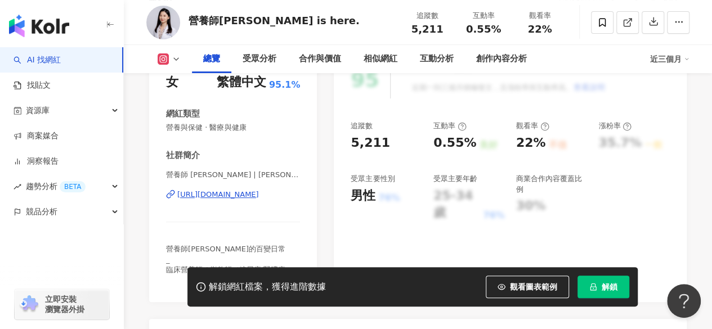
scroll to position [169, 0]
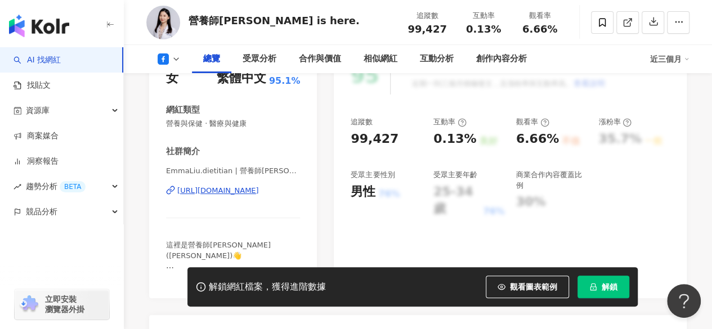
click at [232, 192] on div "https://www.facebook.com/111953378358966" at bounding box center [218, 191] width 82 height 10
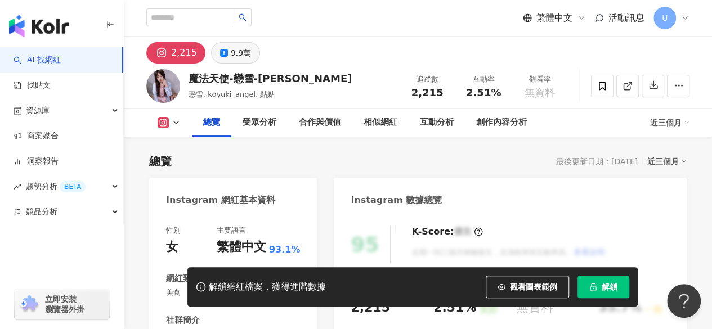
click at [234, 52] on div "9.9萬" at bounding box center [241, 53] width 20 height 16
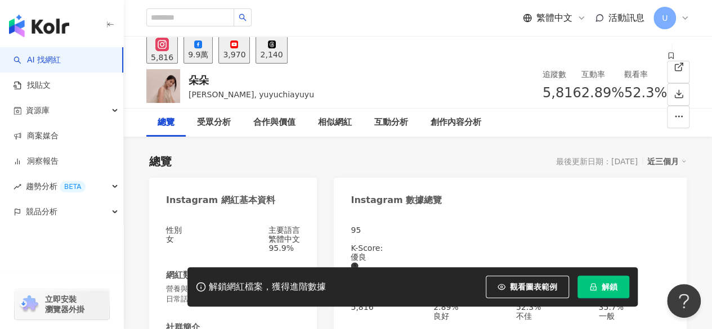
click at [202, 48] on icon at bounding box center [198, 45] width 8 height 8
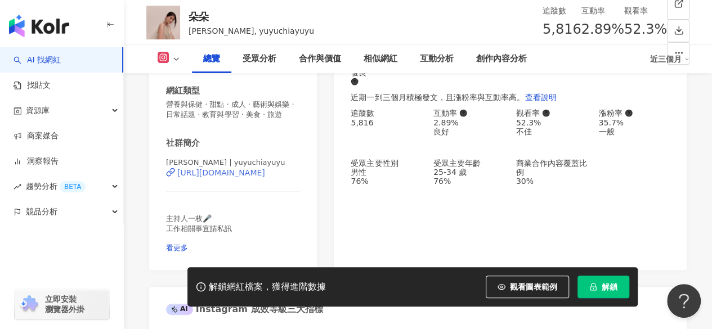
scroll to position [186, 0]
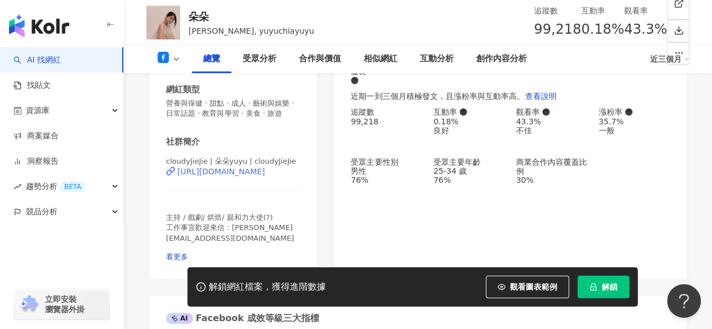
click at [208, 176] on div "https://www.facebook.com/403767326406942" at bounding box center [221, 171] width 88 height 9
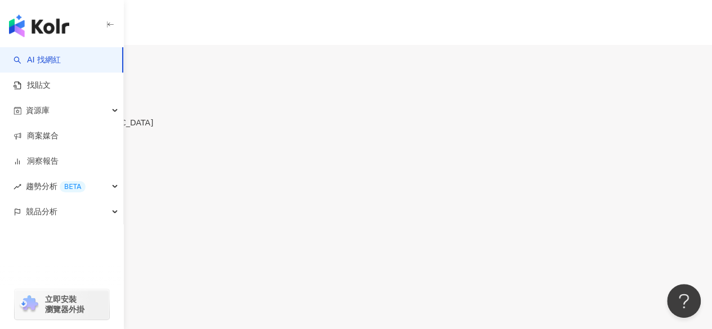
click at [59, 62] on div "9.9萬" at bounding box center [49, 66] width 20 height 9
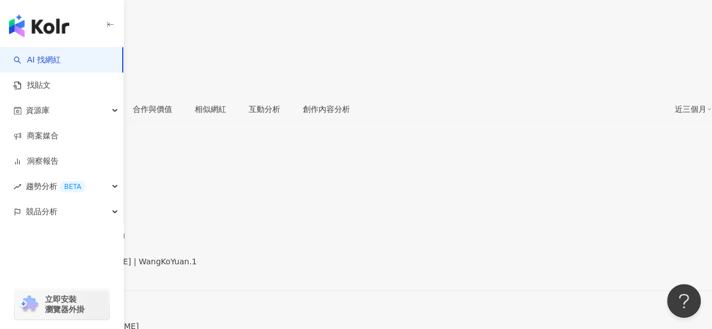
drag, startPoint x: 219, startPoint y: 133, endPoint x: 333, endPoint y: 133, distance: 114.3
click at [99, 267] on div "https://www.facebook.com/165965803828432" at bounding box center [55, 271] width 88 height 9
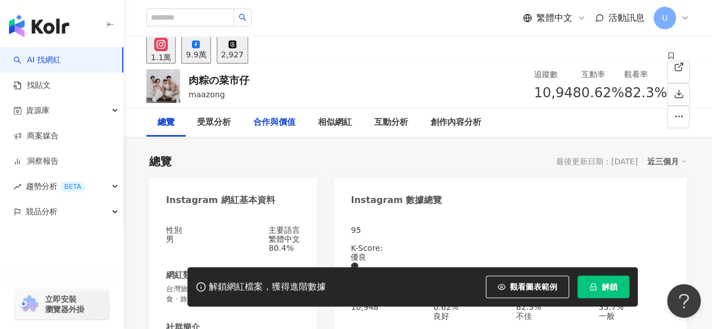
click at [211, 55] on button "9.9萬" at bounding box center [195, 50] width 29 height 28
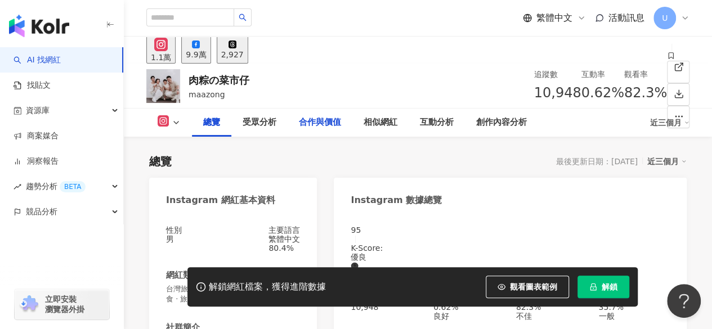
scroll to position [225, 0]
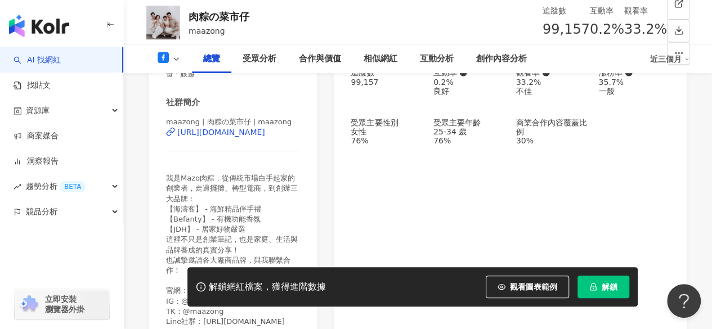
drag, startPoint x: 234, startPoint y: 145, endPoint x: 333, endPoint y: 143, distance: 99.1
click at [234, 137] on div "[URL][DOMAIN_NAME]" at bounding box center [221, 132] width 88 height 9
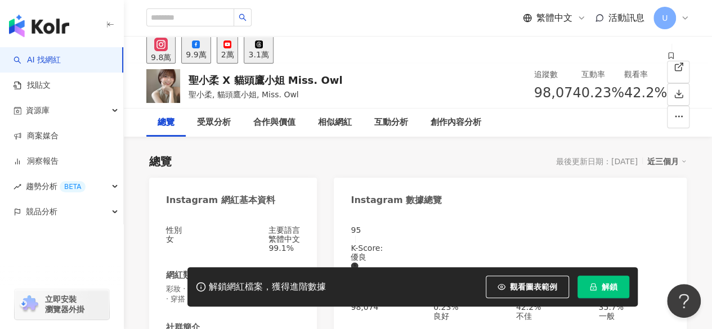
click at [206, 50] on div "9.9萬" at bounding box center [196, 54] width 20 height 9
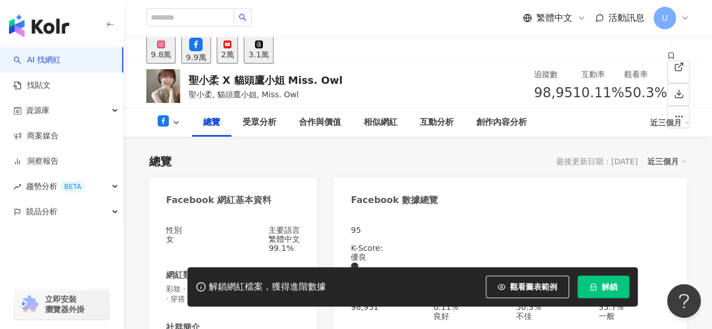
scroll to position [225, 0]
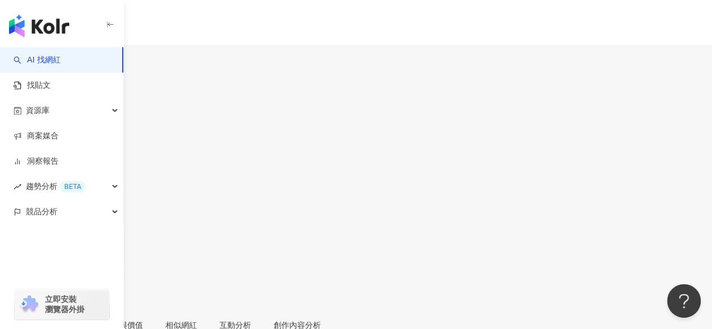
click at [56, 62] on div "9.9萬" at bounding box center [46, 66] width 20 height 9
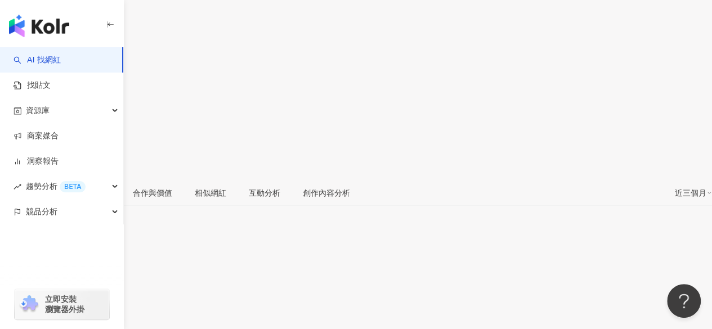
scroll to position [172, 0]
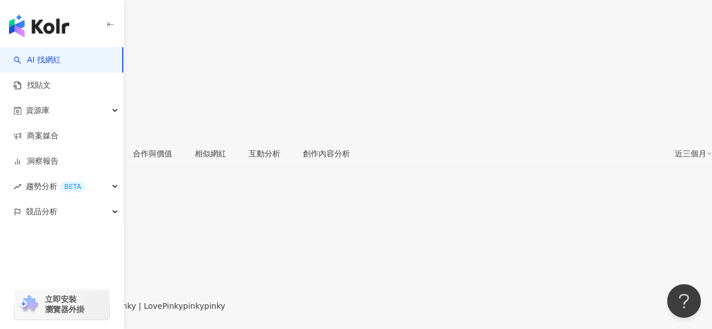
drag, startPoint x: 233, startPoint y: 187, endPoint x: 305, endPoint y: 175, distance: 73.1
click at [99, 311] on div "[URL][DOMAIN_NAME]" at bounding box center [55, 315] width 88 height 9
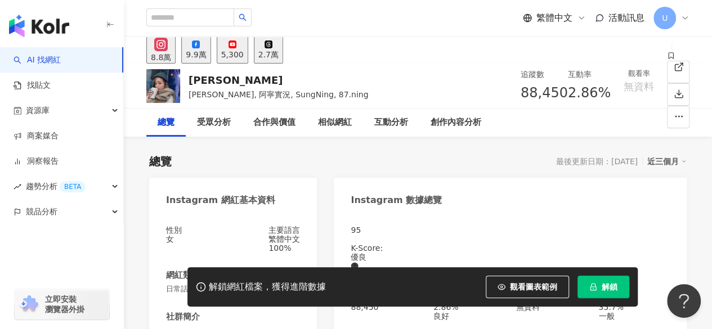
click at [206, 54] on div "9.9萬" at bounding box center [196, 54] width 20 height 9
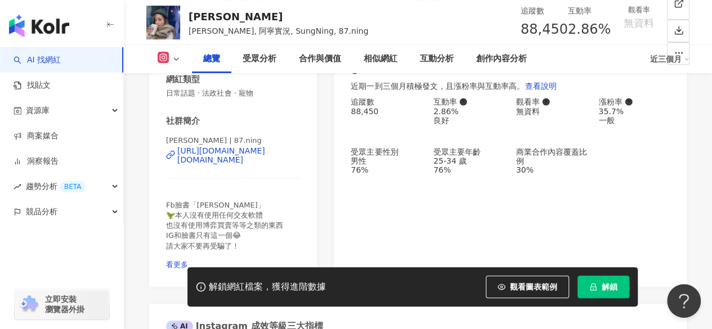
scroll to position [225, 0]
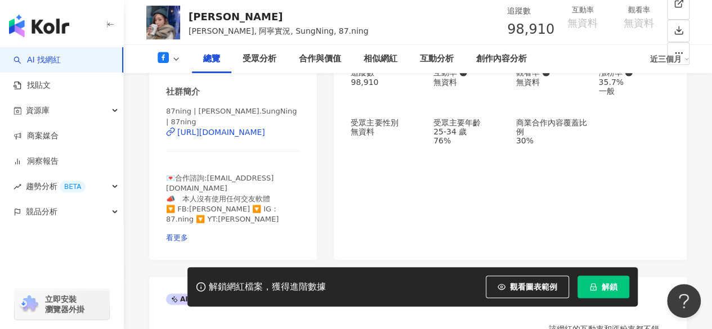
click at [217, 135] on div "https://www.facebook.com/506103706252723" at bounding box center [221, 132] width 88 height 9
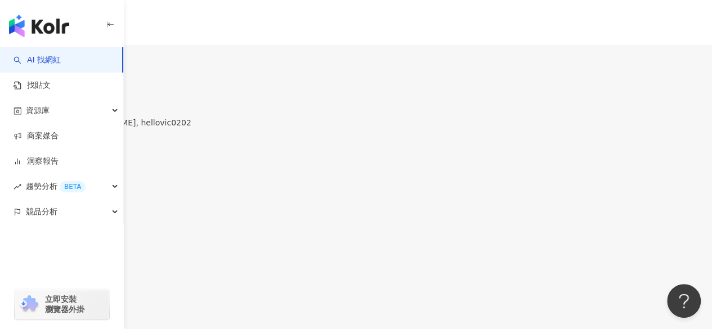
click at [54, 62] on div "9.9萬" at bounding box center [44, 66] width 20 height 9
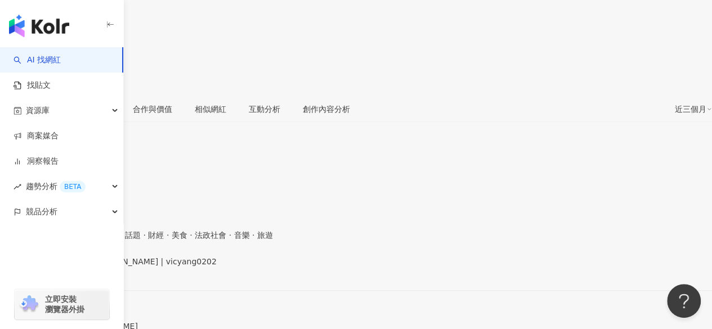
drag, startPoint x: 215, startPoint y: 156, endPoint x: 352, endPoint y: 149, distance: 137.5
click at [99, 267] on div "[URL][DOMAIN_NAME]" at bounding box center [55, 271] width 88 height 9
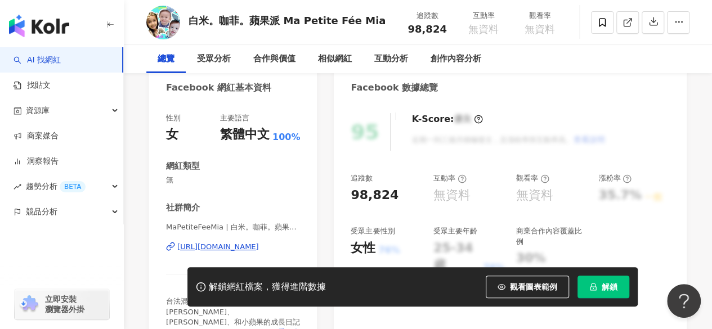
scroll to position [169, 0]
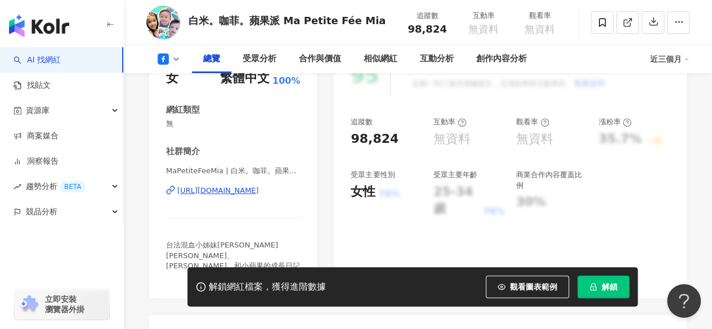
click at [235, 186] on div "https://www.facebook.com/565837700127090" at bounding box center [218, 191] width 82 height 10
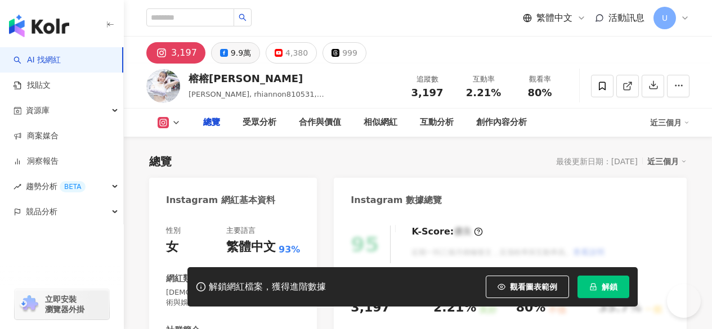
click at [236, 49] on div "9.9萬" at bounding box center [241, 53] width 20 height 16
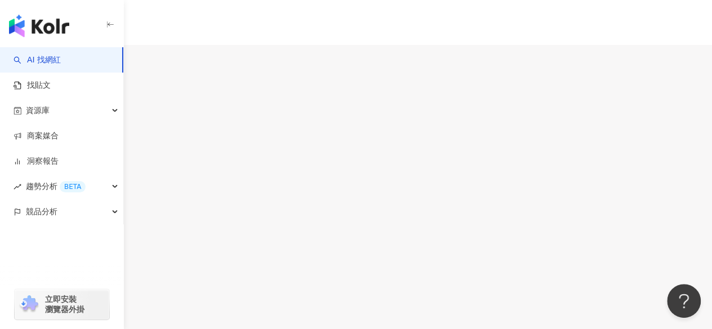
click at [59, 62] on div "9.9萬" at bounding box center [49, 66] width 20 height 9
click at [99, 316] on div "https://www.facebook.com/1914649885510149" at bounding box center [55, 320] width 88 height 9
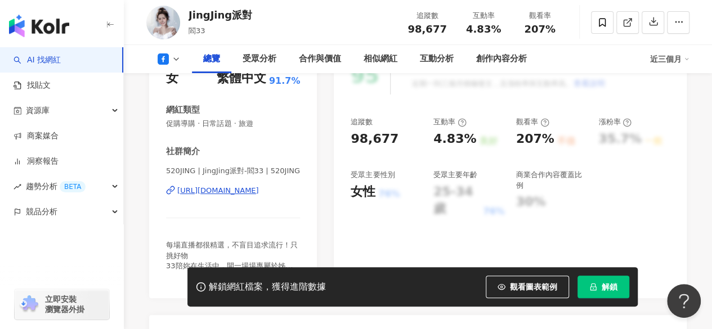
click at [235, 190] on div "[URL][DOMAIN_NAME]" at bounding box center [218, 191] width 82 height 10
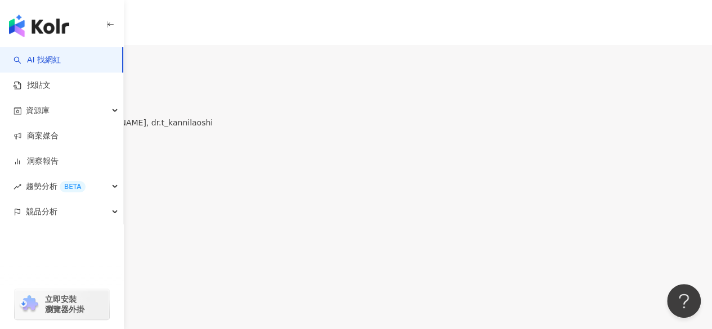
click at [59, 62] on div "9.8萬" at bounding box center [49, 66] width 20 height 9
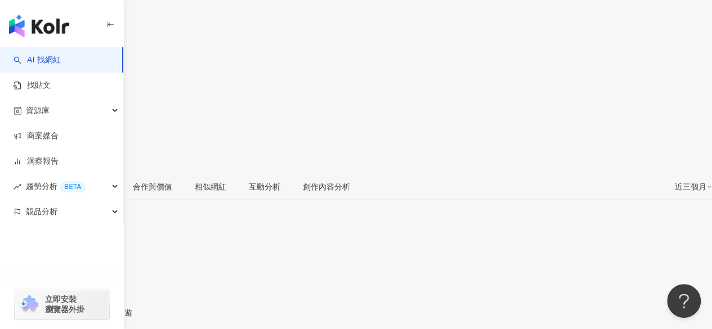
scroll to position [225, 0]
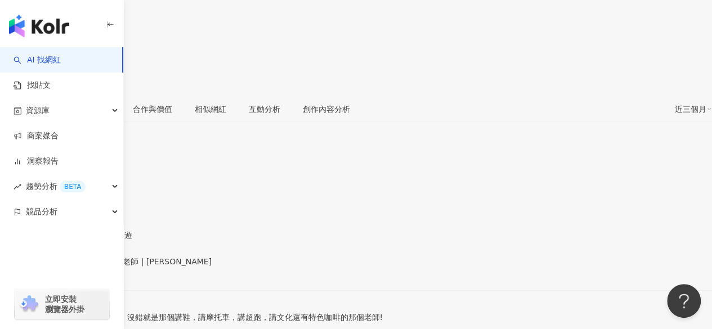
drag, startPoint x: 215, startPoint y: 145, endPoint x: 282, endPoint y: 146, distance: 67.0
click at [99, 267] on div "https://www.facebook.com/270302423126560" at bounding box center [55, 271] width 88 height 9
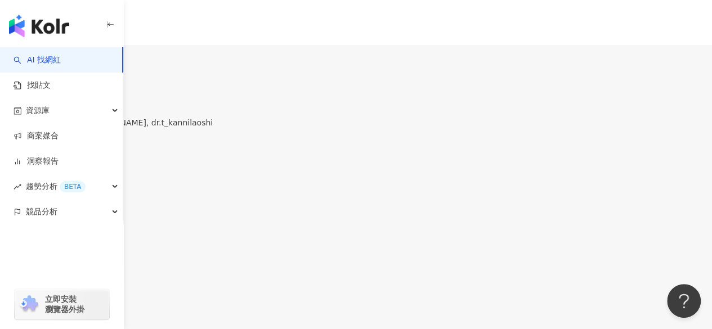
click at [98, 60] on button "41.6萬" at bounding box center [81, 62] width 34 height 22
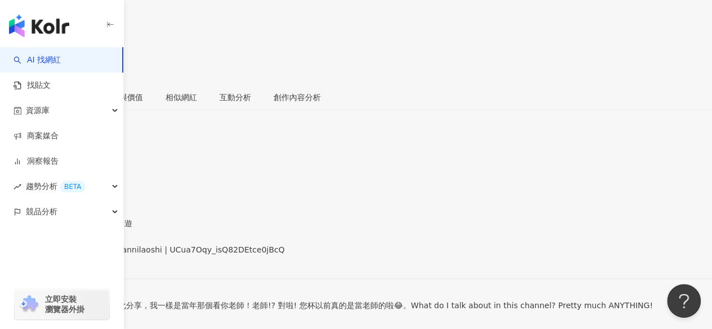
click at [99, 255] on div "https://www.youtube.com/channel/UCua7Oqy_isQ82DEtce0jBcQ" at bounding box center [55, 259] width 88 height 9
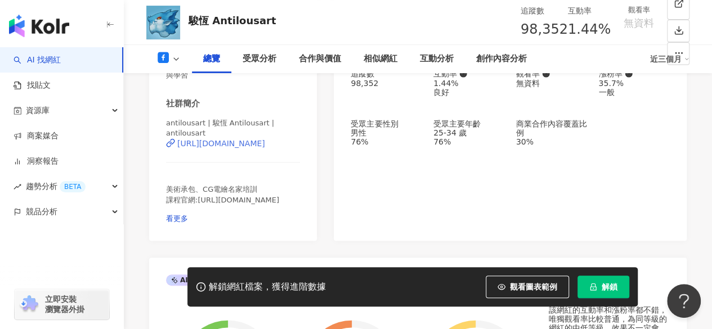
scroll to position [225, 0]
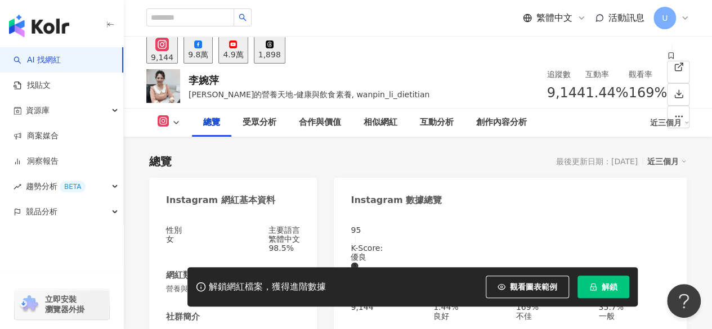
scroll to position [169, 0]
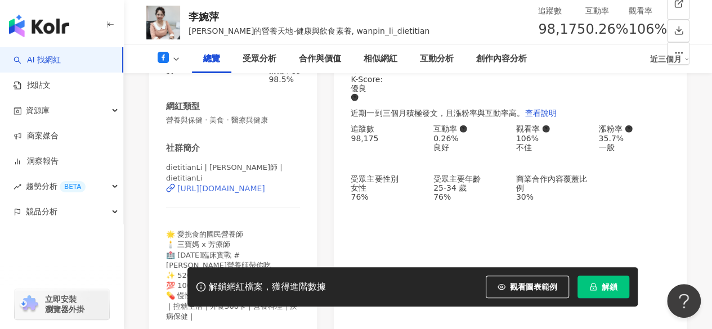
click at [226, 193] on div "https://www.facebook.com/273618752810152" at bounding box center [221, 188] width 88 height 9
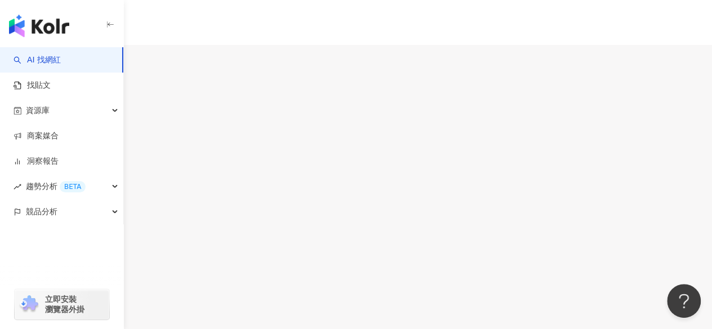
click at [54, 62] on div "9.4萬" at bounding box center [44, 66] width 20 height 9
drag, startPoint x: 234, startPoint y: 168, endPoint x: 321, endPoint y: 183, distance: 88.0
click at [99, 315] on div "[URL][DOMAIN_NAME]" at bounding box center [55, 319] width 88 height 9
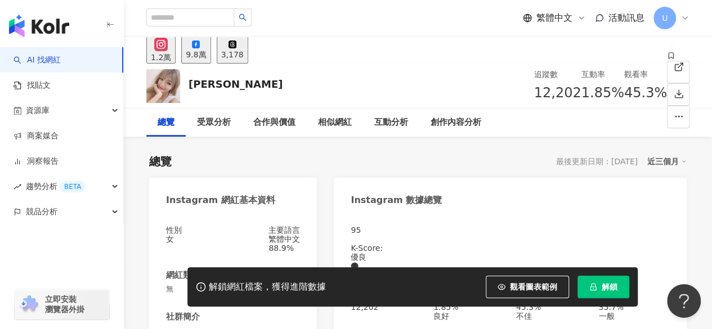
click at [206, 59] on div "9.8萬" at bounding box center [196, 54] width 20 height 9
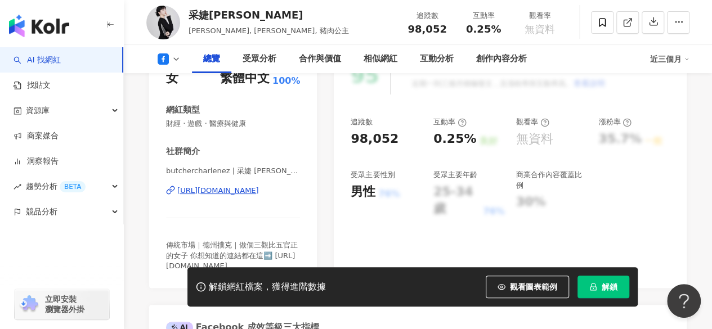
click at [240, 194] on div "https://www.facebook.com/872089789530071" at bounding box center [218, 191] width 82 height 10
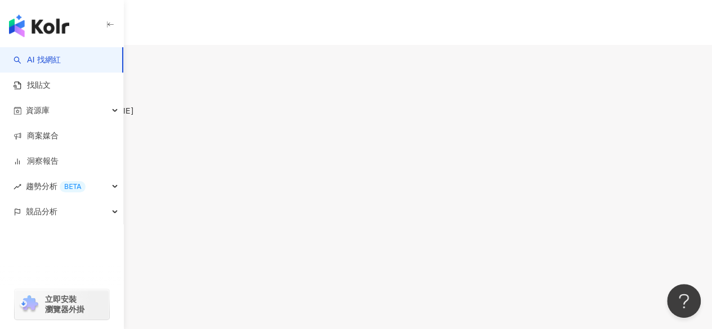
click at [56, 62] on div "9.8萬" at bounding box center [46, 66] width 20 height 9
click at [99, 267] on div "https://www.facebook.com/100889643383475" at bounding box center [55, 271] width 88 height 9
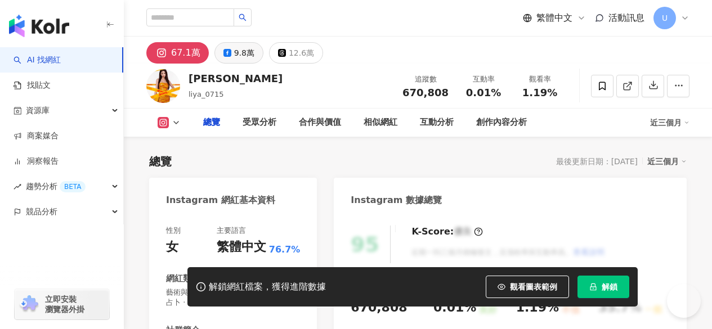
click at [245, 56] on div "9.8萬" at bounding box center [244, 53] width 20 height 16
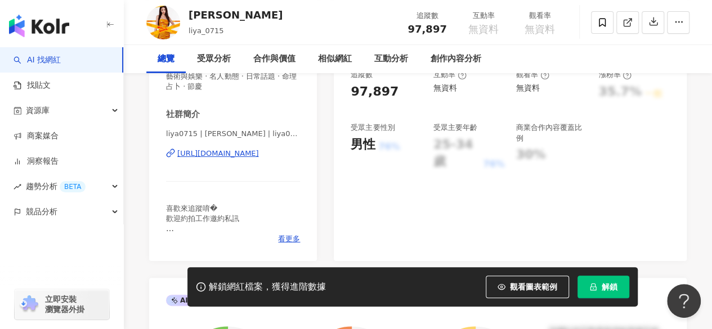
click at [215, 153] on div "[URL][DOMAIN_NAME]" at bounding box center [218, 154] width 82 height 10
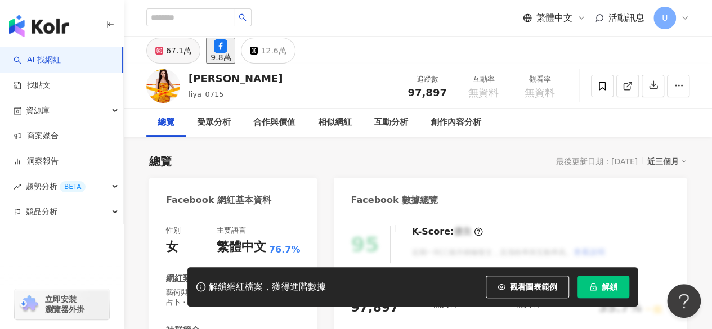
click at [177, 58] on div "67.1萬" at bounding box center [178, 51] width 25 height 16
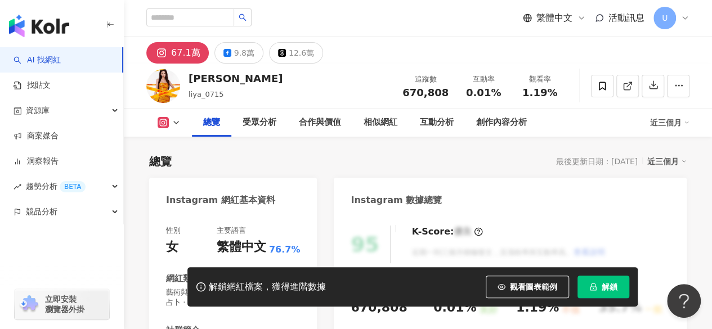
scroll to position [160, 0]
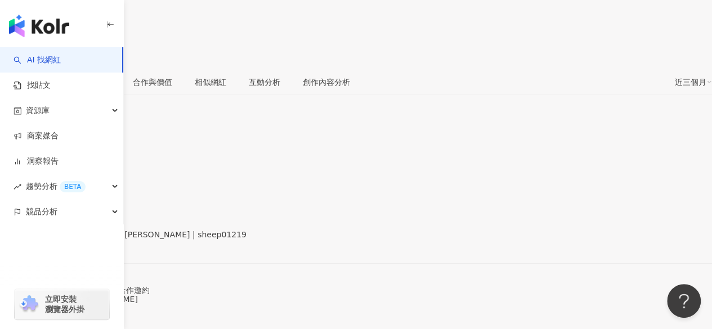
scroll to position [225, 0]
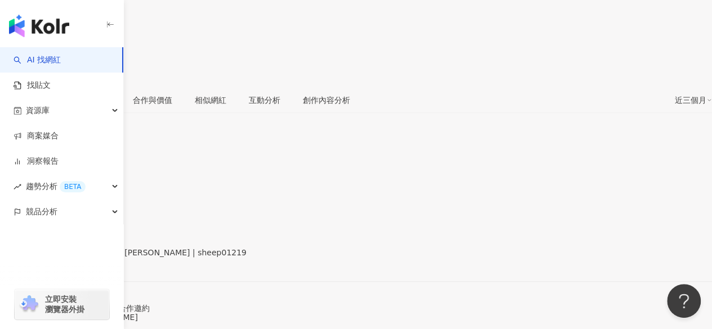
click at [99, 258] on div "https://www.facebook.com/252825118225827" at bounding box center [55, 262] width 88 height 9
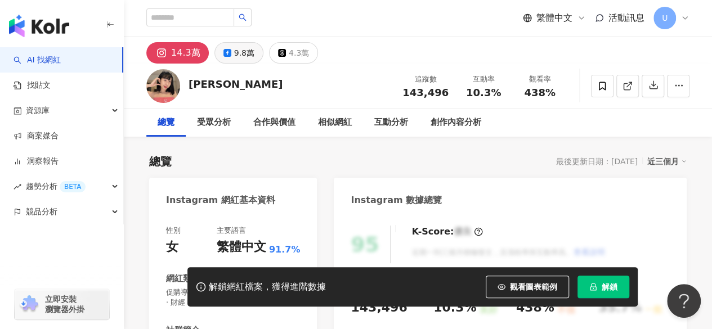
click at [245, 56] on div "9.8萬" at bounding box center [244, 53] width 20 height 16
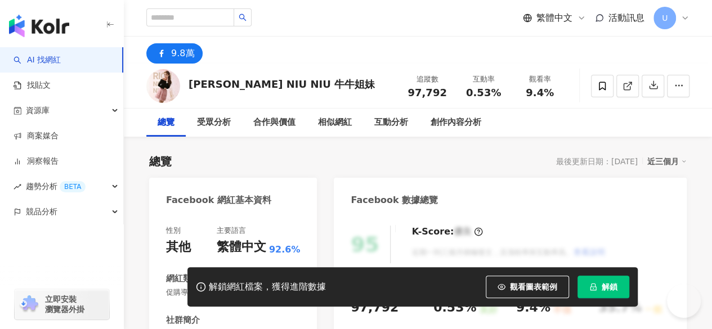
scroll to position [61, 0]
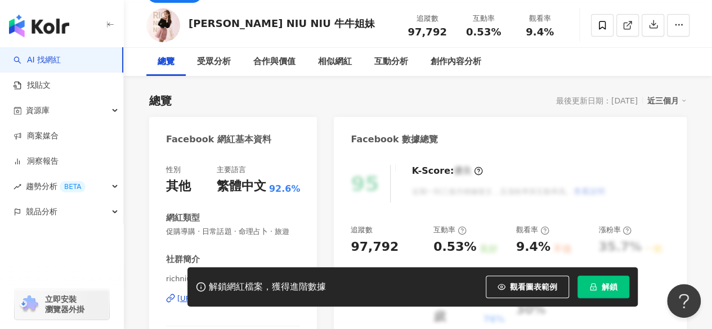
click at [247, 294] on div "[URL][DOMAIN_NAME]" at bounding box center [218, 299] width 82 height 10
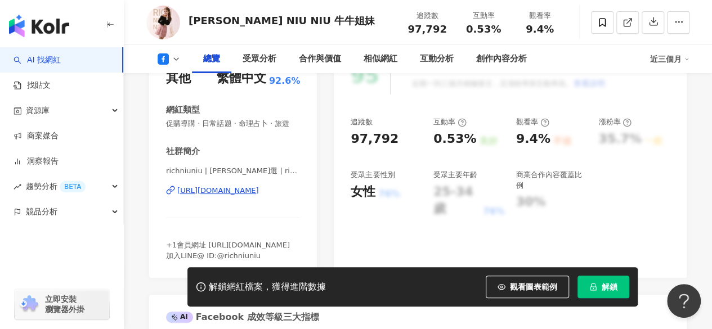
scroll to position [0, 0]
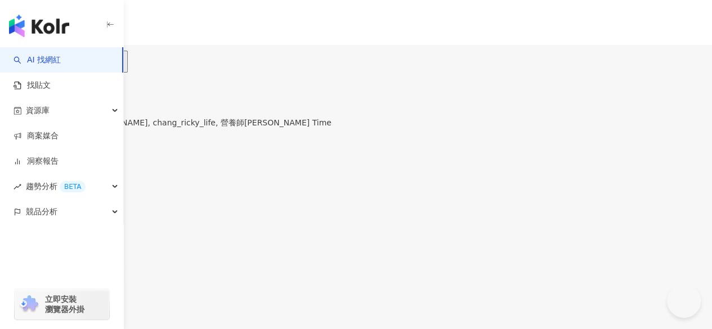
click at [59, 62] on div "9.8萬" at bounding box center [49, 66] width 20 height 9
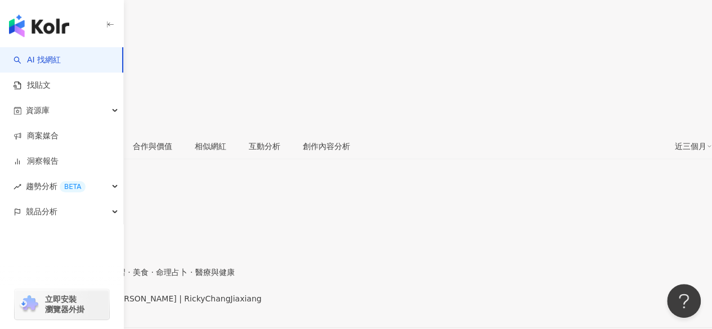
click at [99, 304] on div "https://www.facebook.com/850657891697045" at bounding box center [55, 308] width 88 height 9
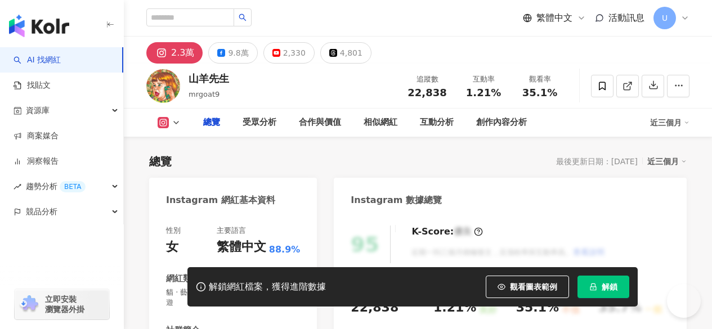
click at [238, 55] on div "9.8萬" at bounding box center [238, 53] width 20 height 16
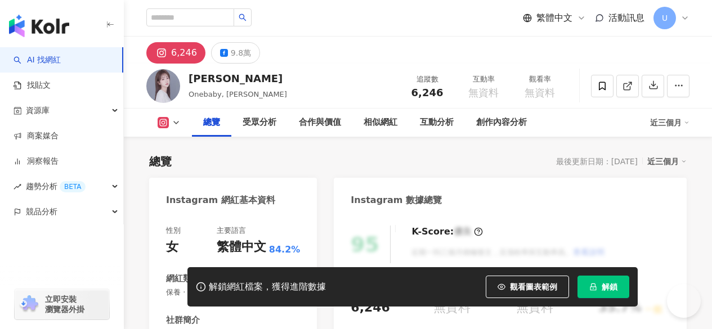
click at [239, 56] on div "9.8萬" at bounding box center [241, 53] width 20 height 16
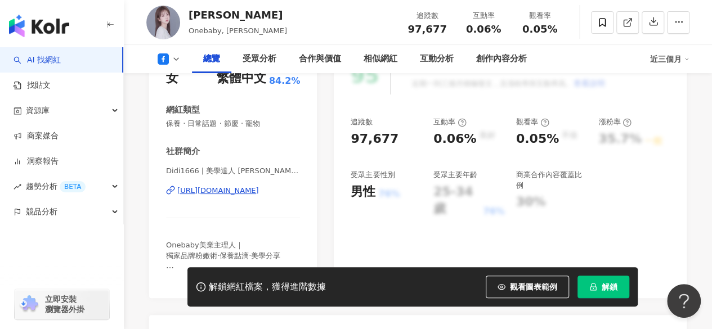
click at [259, 194] on div "[URL][DOMAIN_NAME]" at bounding box center [218, 191] width 82 height 10
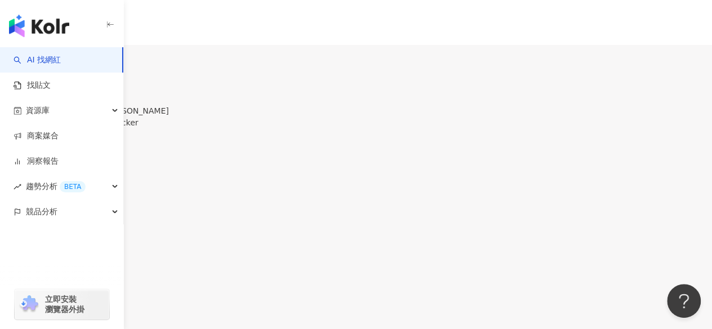
click at [56, 62] on div "9.8萬" at bounding box center [46, 66] width 20 height 9
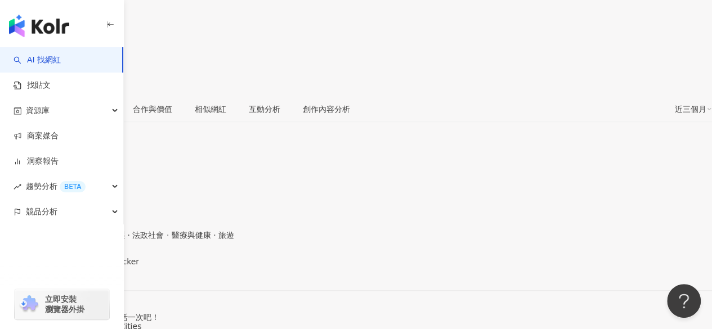
scroll to position [169, 0]
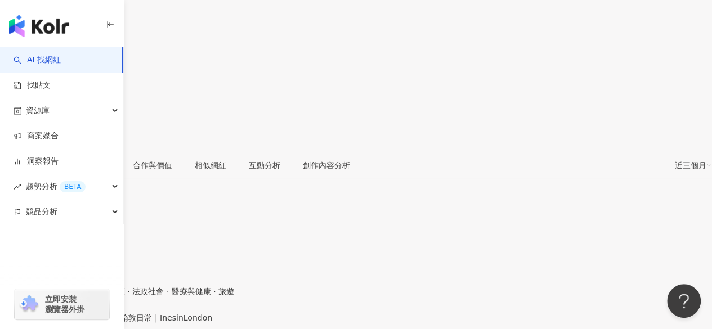
click at [99, 323] on div "https://www.facebook.com/533021076786956" at bounding box center [55, 327] width 88 height 9
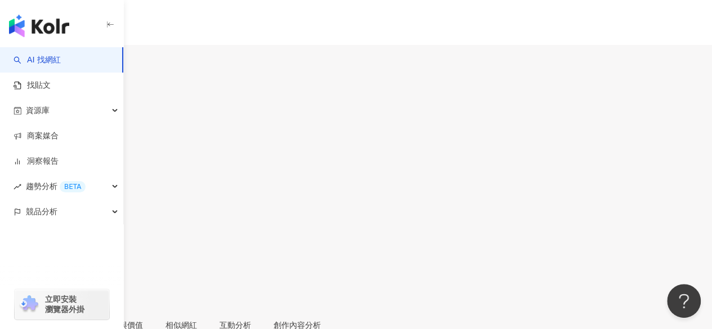
scroll to position [281, 0]
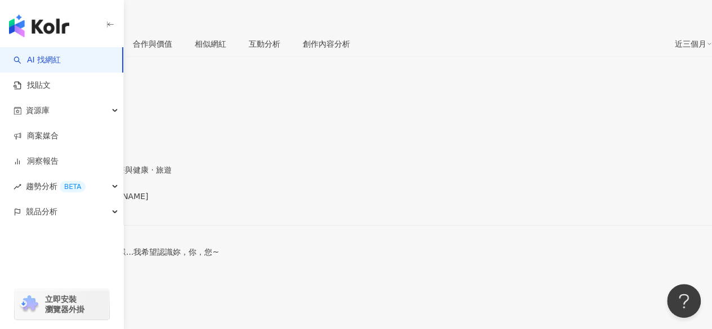
click at [99, 202] on div "https://www.facebook.com/352770338154107" at bounding box center [55, 206] width 88 height 9
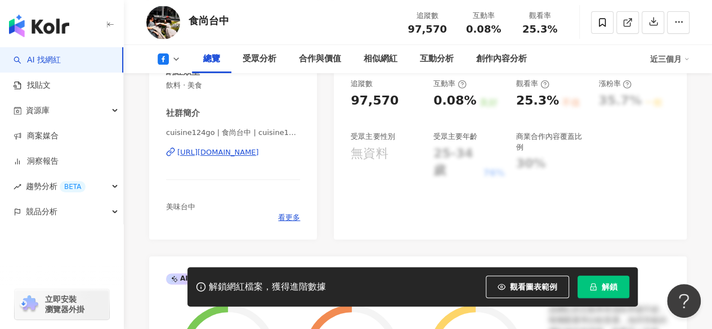
scroll to position [225, 0]
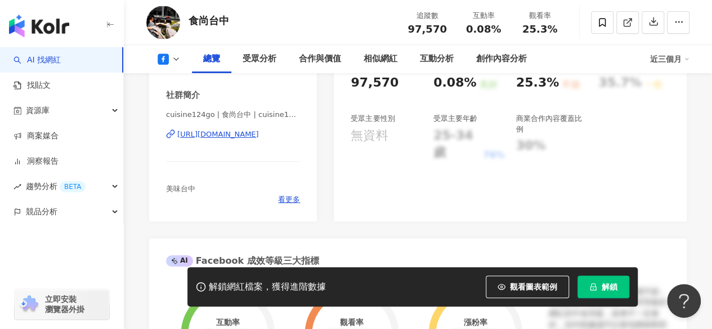
click at [238, 138] on div "[URL][DOMAIN_NAME]" at bounding box center [218, 134] width 82 height 10
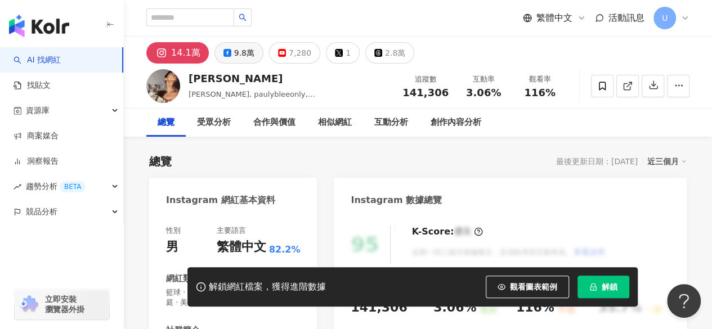
click at [234, 59] on div "9.8萬" at bounding box center [244, 53] width 20 height 16
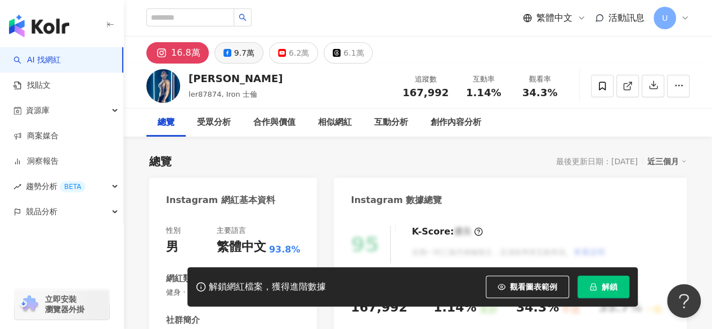
click at [239, 55] on div "9.7萬" at bounding box center [244, 53] width 20 height 16
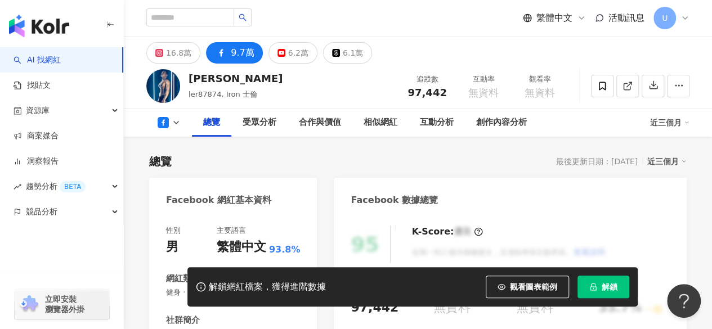
scroll to position [169, 0]
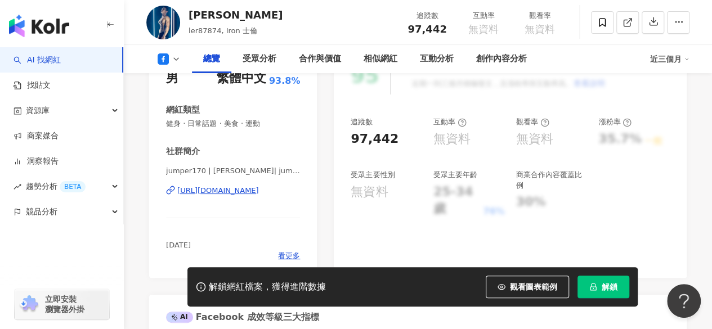
click at [221, 191] on div "[URL][DOMAIN_NAME]" at bounding box center [218, 191] width 82 height 10
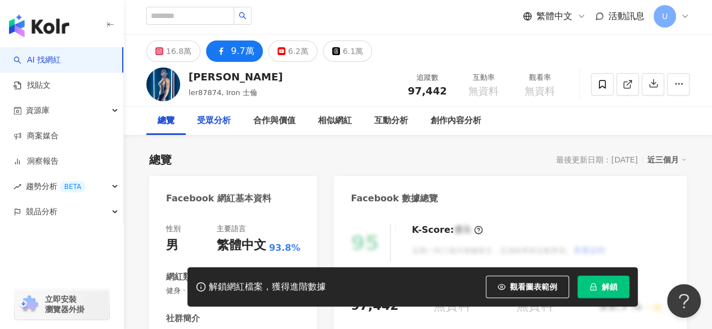
scroll to position [0, 0]
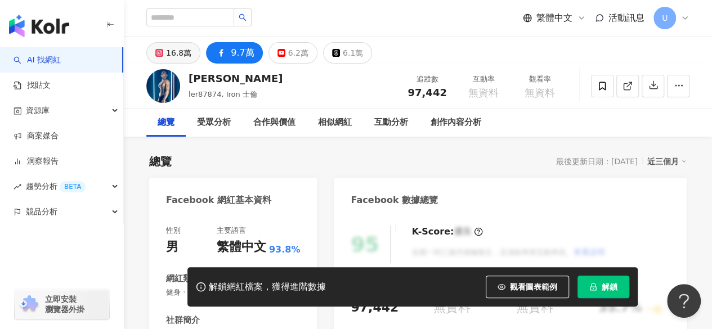
click at [181, 59] on div "16.8萬" at bounding box center [178, 53] width 25 height 16
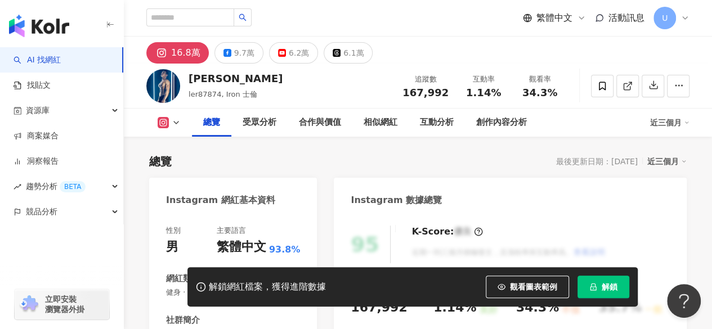
scroll to position [169, 0]
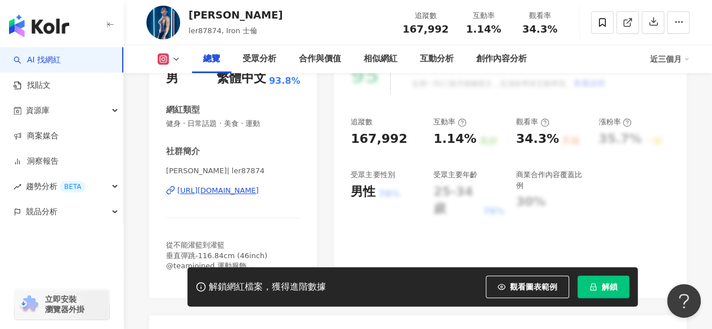
click at [237, 195] on div "https://www.instagram.com/ler87874/" at bounding box center [218, 191] width 82 height 10
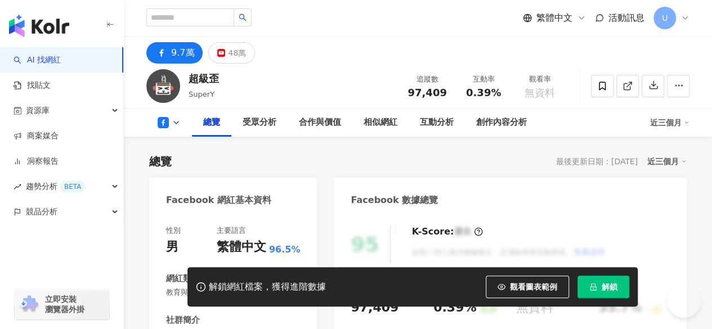
scroll to position [160, 0]
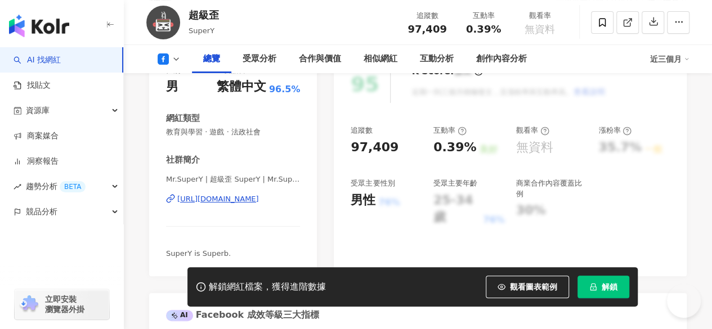
click at [247, 196] on div "[URL][DOMAIN_NAME]" at bounding box center [218, 199] width 82 height 10
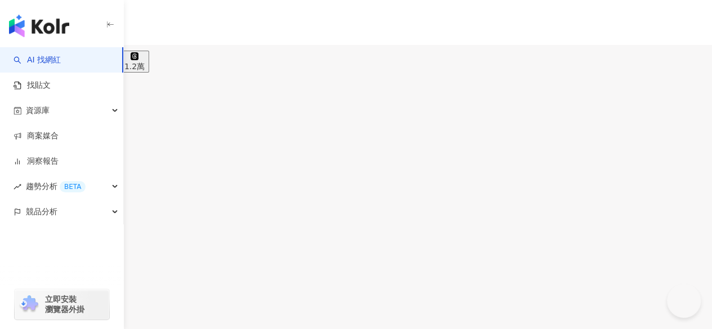
click at [54, 62] on div "9.7萬" at bounding box center [44, 66] width 20 height 9
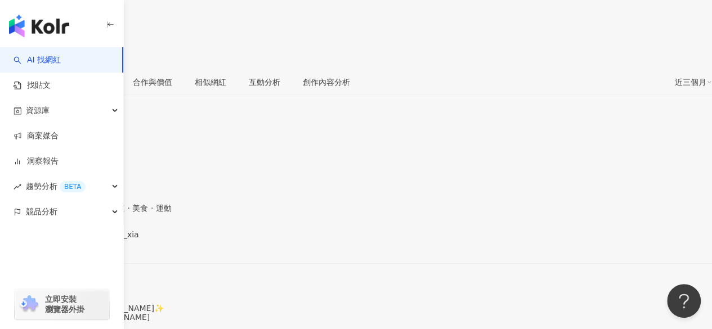
click at [99, 240] on div "https://www.instagram.com/zwei_xia/" at bounding box center [55, 244] width 88 height 9
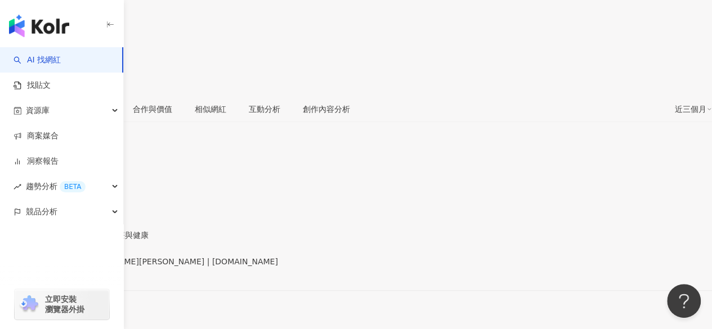
click at [215, 257] on span "[DOMAIN_NAME] | [PERSON_NAME][PERSON_NAME] | [DOMAIN_NAME]" at bounding box center [139, 261] width 278 height 9
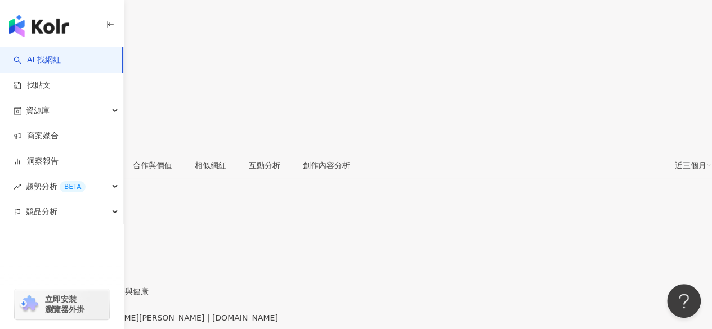
click at [99, 323] on div "https://www.facebook.com/111599828851376" at bounding box center [55, 327] width 88 height 9
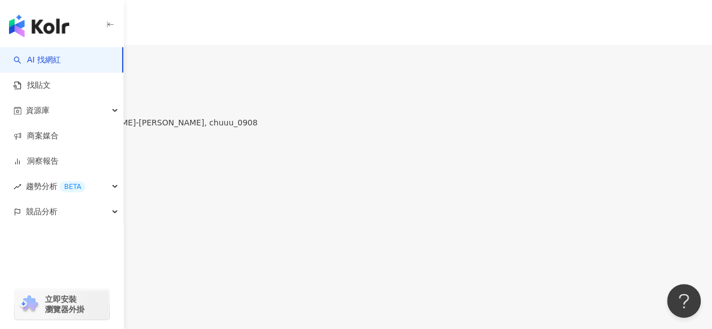
click at [59, 62] on div "9.7萬" at bounding box center [49, 66] width 20 height 9
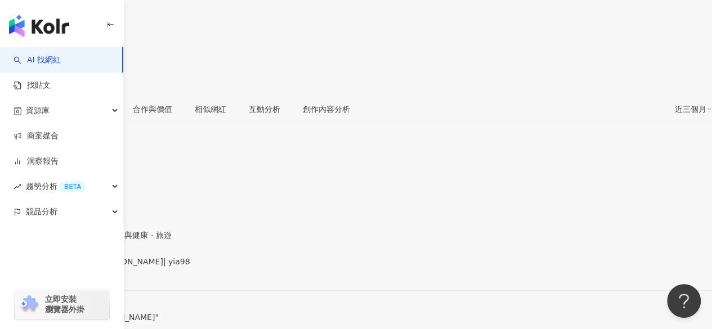
click at [99, 267] on div "https://www.facebook.com/949875258371869" at bounding box center [55, 271] width 88 height 9
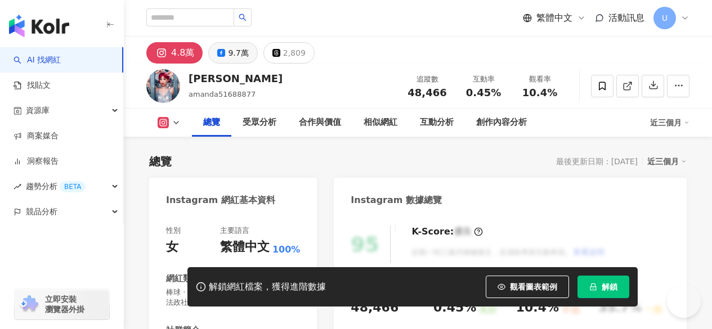
click at [243, 55] on div "9.7萬" at bounding box center [238, 53] width 20 height 16
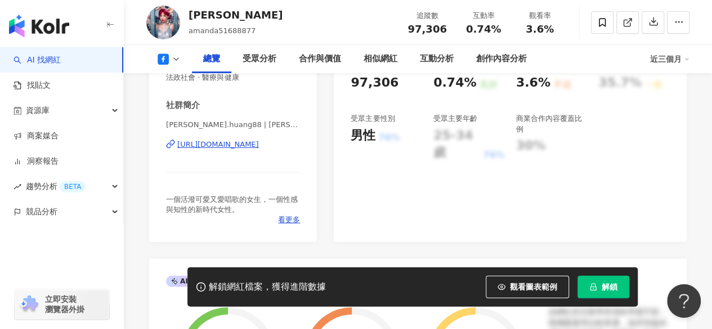
drag, startPoint x: 218, startPoint y: 144, endPoint x: 242, endPoint y: 138, distance: 24.4
click at [218, 144] on div "[URL][DOMAIN_NAME]" at bounding box center [218, 145] width 82 height 10
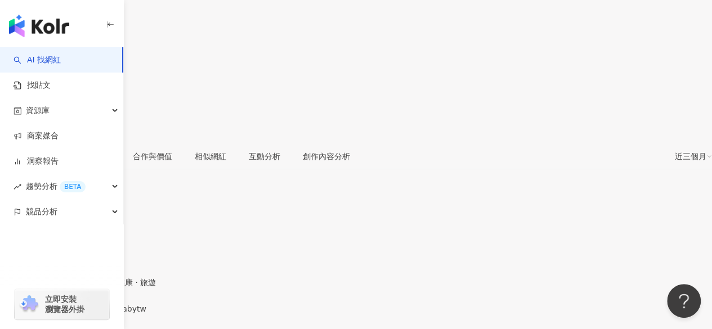
click at [99, 314] on div "[URL][DOMAIN_NAME]" at bounding box center [55, 318] width 88 height 9
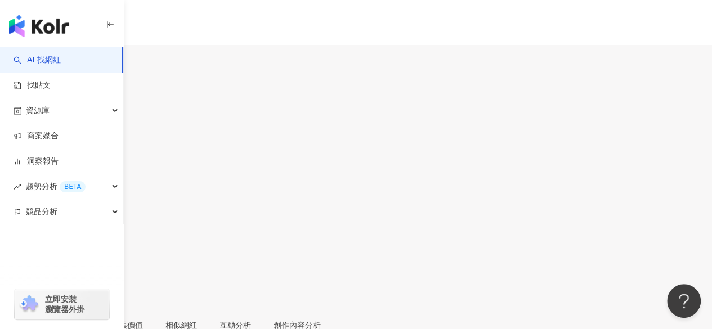
click at [59, 62] on div "9.7萬" at bounding box center [49, 66] width 20 height 9
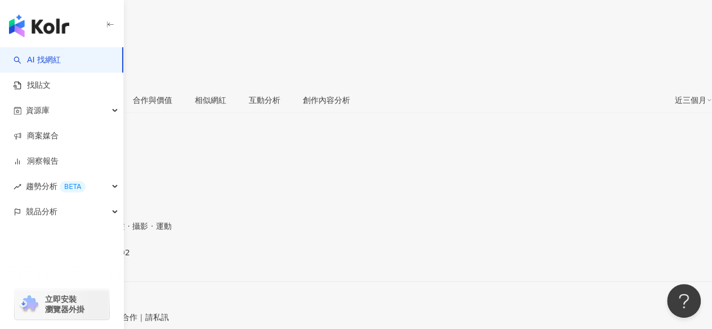
click at [99, 258] on div "[URL][DOMAIN_NAME]" at bounding box center [55, 262] width 88 height 9
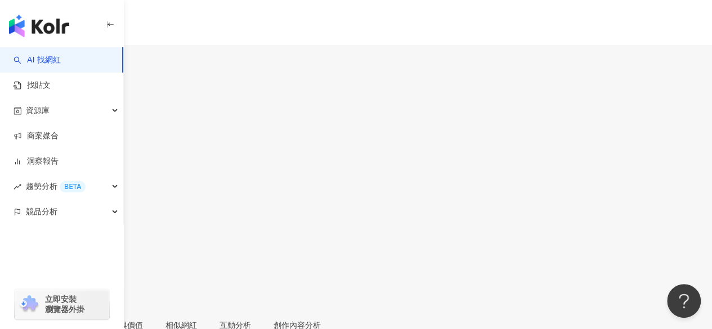
scroll to position [169, 0]
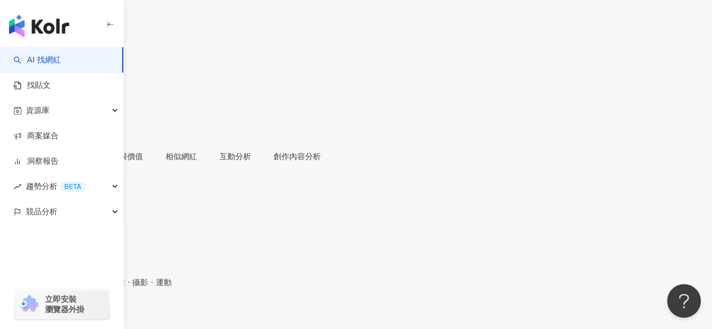
click at [99, 314] on div "https://www.instagram.com/rainsun0302/" at bounding box center [55, 318] width 88 height 9
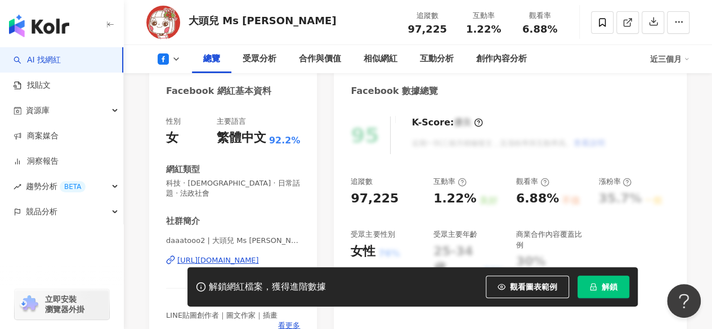
scroll to position [169, 0]
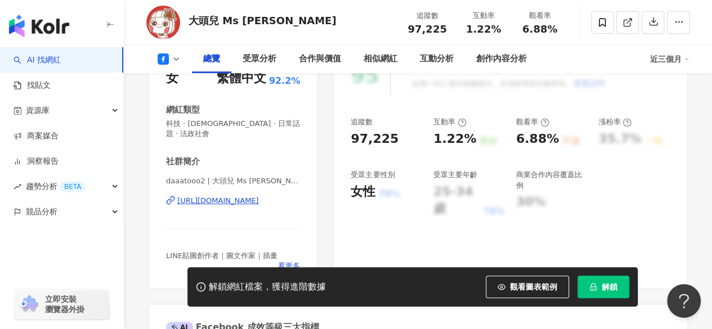
click at [216, 196] on div "[URL][DOMAIN_NAME]" at bounding box center [218, 201] width 82 height 10
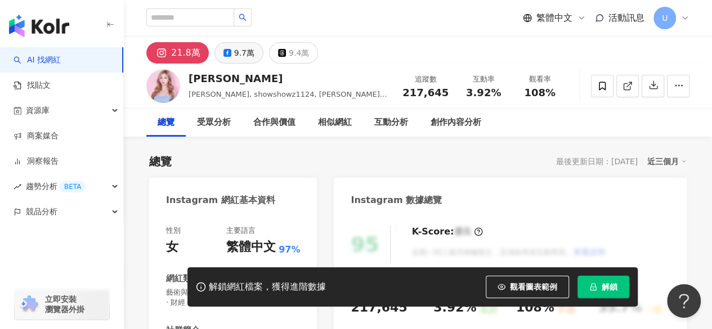
click at [238, 52] on div "9.7萬" at bounding box center [244, 53] width 20 height 16
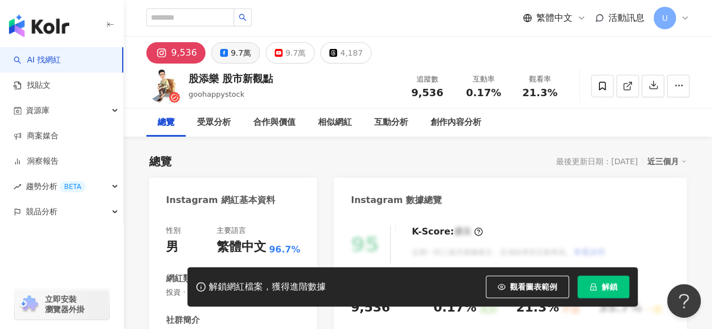
click at [231, 57] on div "9.7萬" at bounding box center [241, 53] width 20 height 16
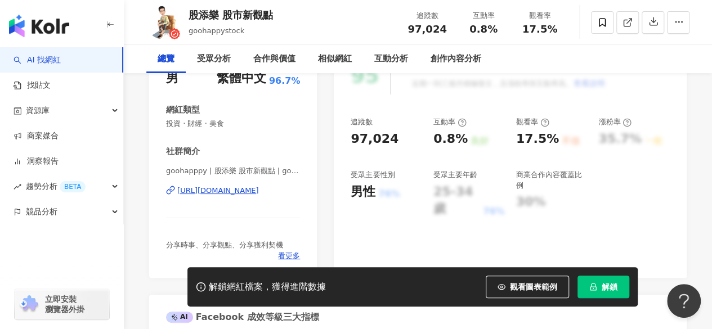
click at [241, 192] on div "[URL][DOMAIN_NAME]" at bounding box center [218, 191] width 82 height 10
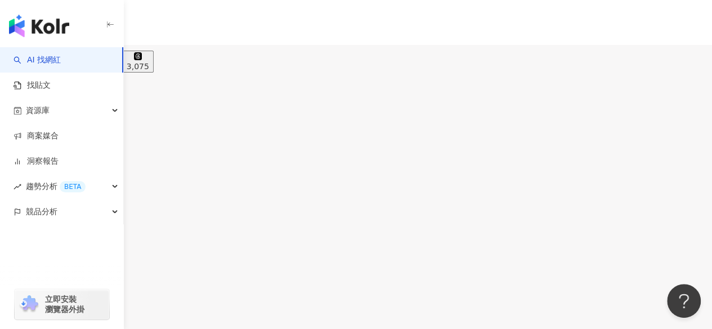
click at [54, 62] on div "9.7萬" at bounding box center [44, 66] width 20 height 9
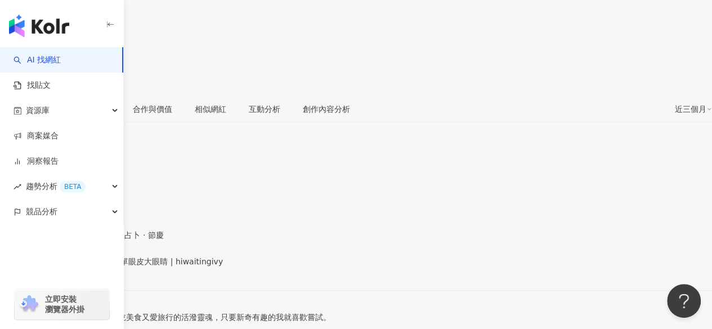
click at [99, 267] on div "https://www.facebook.com/1573366436315430" at bounding box center [55, 271] width 88 height 9
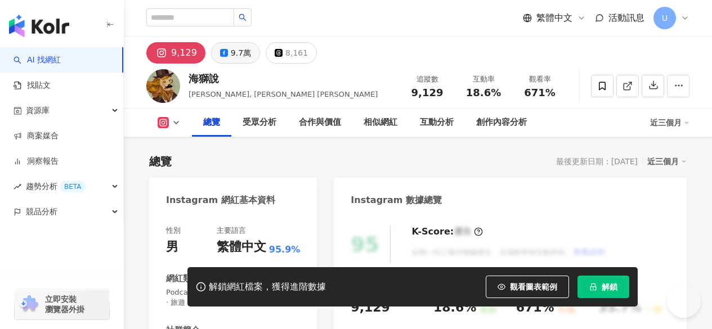
click at [234, 53] on div "9.7萬" at bounding box center [241, 53] width 20 height 16
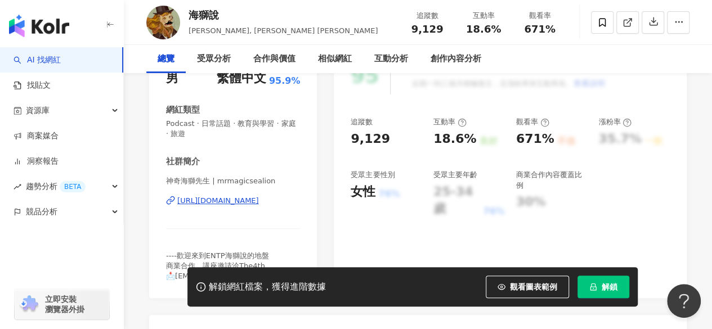
click at [223, 196] on div "https://www.instagram.com/mrmagicsealion/" at bounding box center [218, 201] width 82 height 10
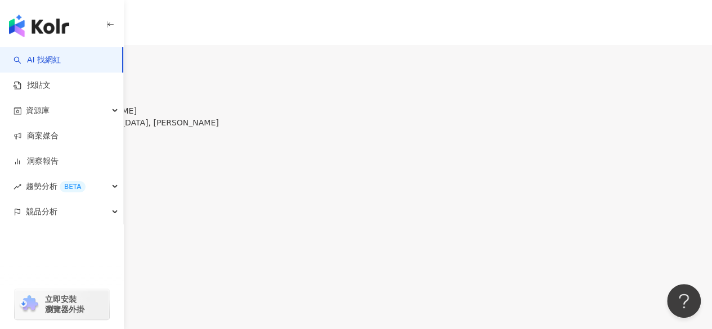
click at [56, 62] on div "9.7萬" at bounding box center [46, 66] width 20 height 9
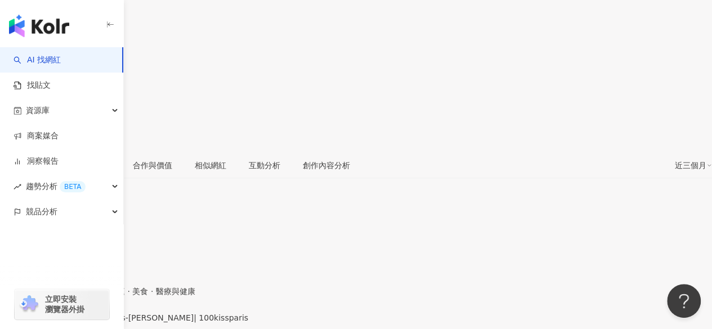
click at [99, 323] on div "[URL][DOMAIN_NAME]" at bounding box center [55, 327] width 88 height 9
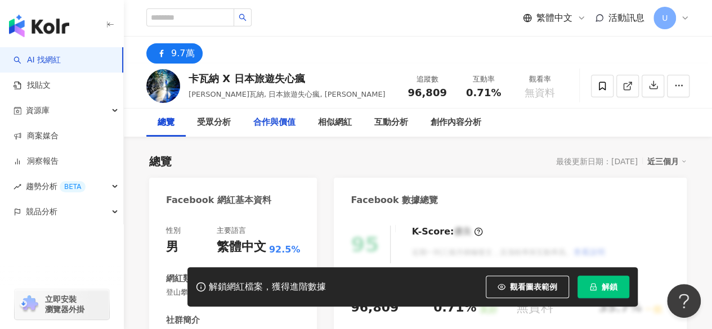
scroll to position [169, 0]
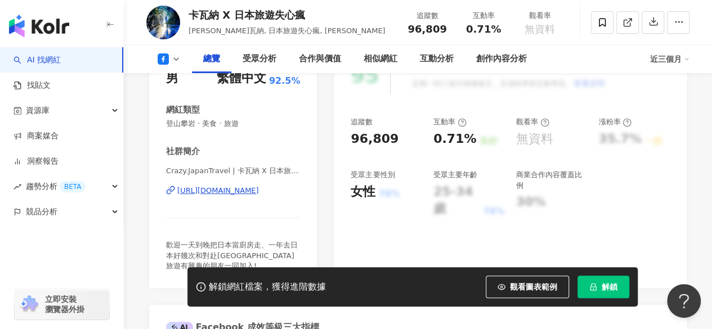
click at [235, 193] on div "https://www.facebook.com/254944201255344" at bounding box center [218, 191] width 82 height 10
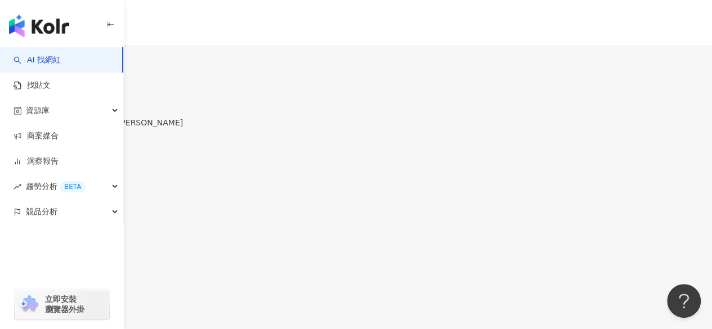
click at [59, 62] on div "9.7萬" at bounding box center [49, 66] width 20 height 9
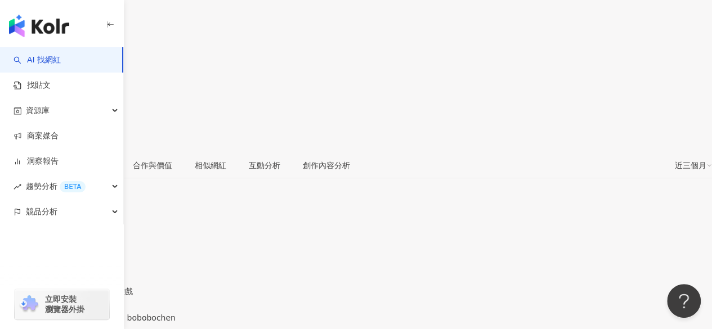
click at [99, 323] on div "https://www.facebook.com/763422293776280" at bounding box center [55, 327] width 88 height 9
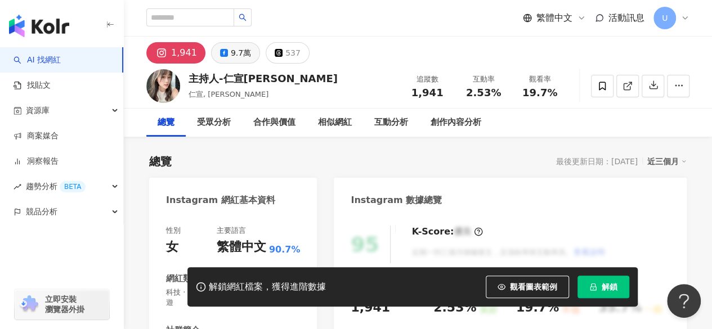
click at [244, 58] on div "9.7萬" at bounding box center [241, 53] width 20 height 16
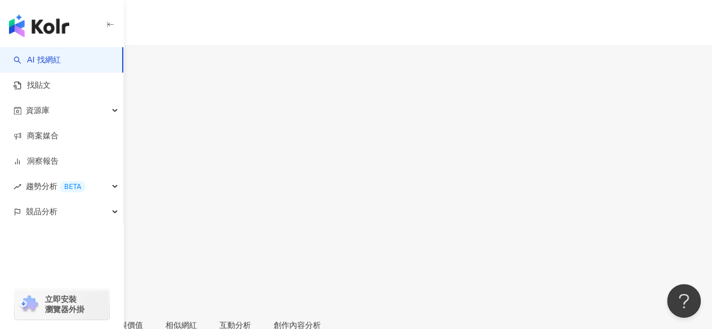
click at [56, 62] on div "9.7萬" at bounding box center [46, 66] width 20 height 9
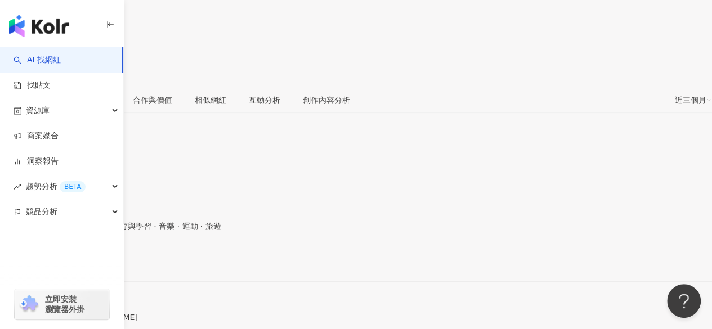
click at [99, 258] on div "https://www.facebook.com/242172055940906" at bounding box center [55, 262] width 88 height 9
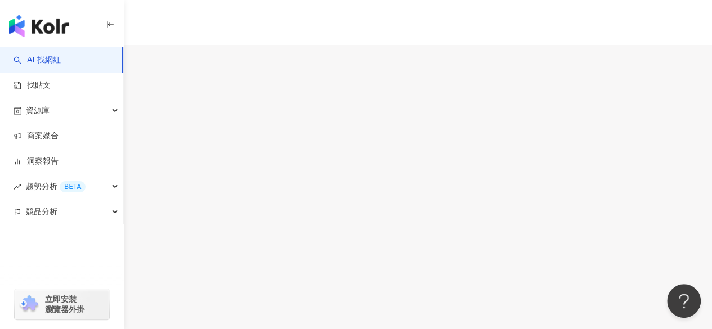
click at [54, 62] on div "9.7萬" at bounding box center [44, 66] width 20 height 9
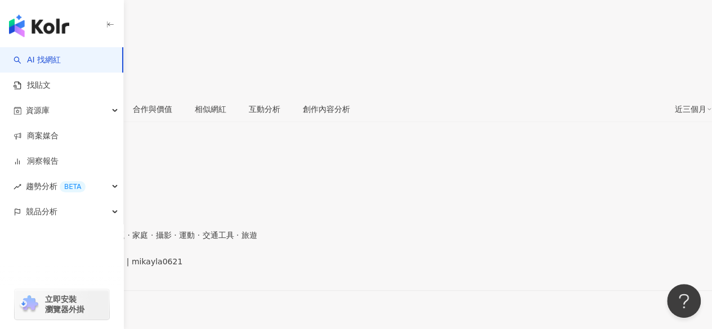
drag, startPoint x: 244, startPoint y: 158, endPoint x: 360, endPoint y: 151, distance: 115.6
click at [99, 267] on div "https://www.facebook.com/1528406214075006" at bounding box center [55, 271] width 88 height 9
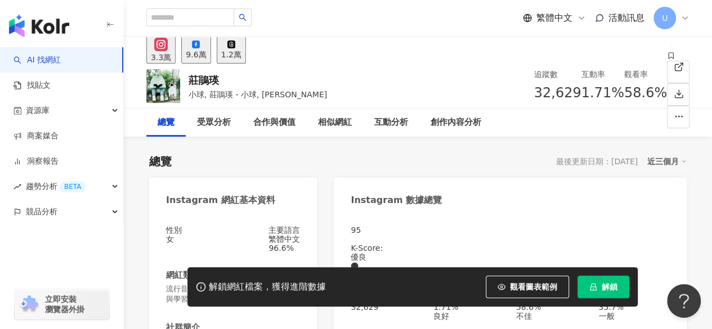
click at [206, 50] on div "9.6萬" at bounding box center [196, 54] width 20 height 9
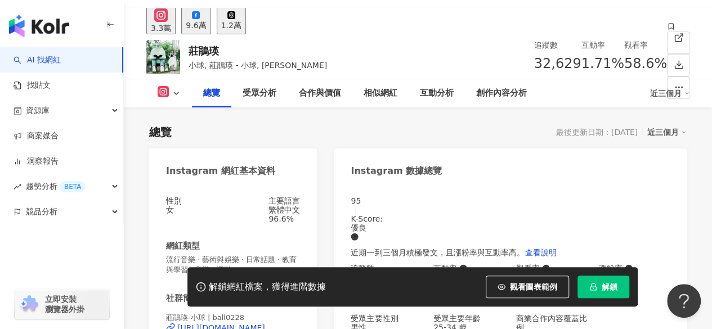
scroll to position [225, 0]
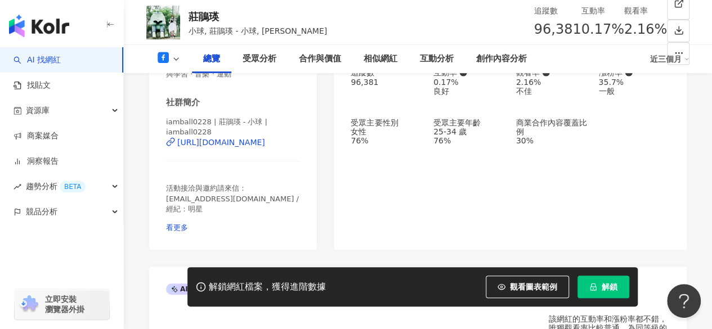
drag, startPoint x: 236, startPoint y: 144, endPoint x: 289, endPoint y: 153, distance: 54.3
click at [236, 144] on div "https://www.facebook.com/273287692810098" at bounding box center [221, 142] width 88 height 9
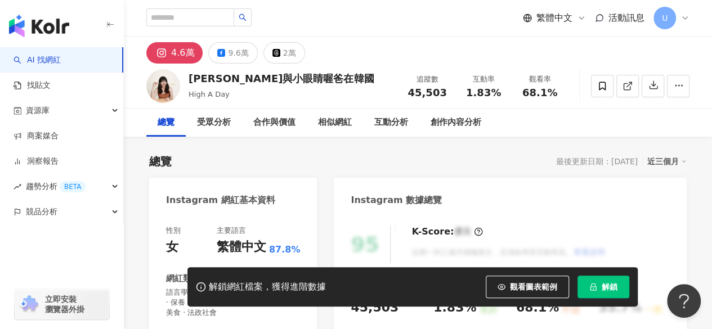
click at [222, 52] on icon at bounding box center [221, 53] width 8 height 8
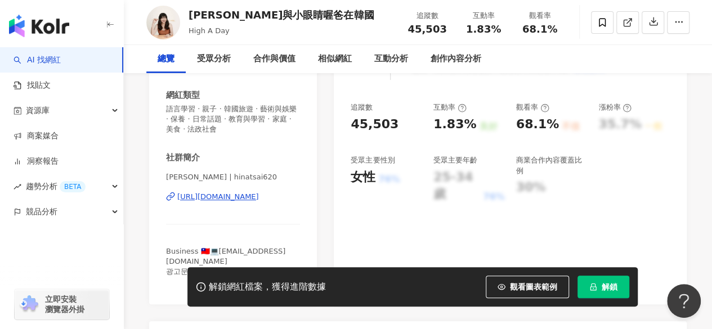
scroll to position [213, 0]
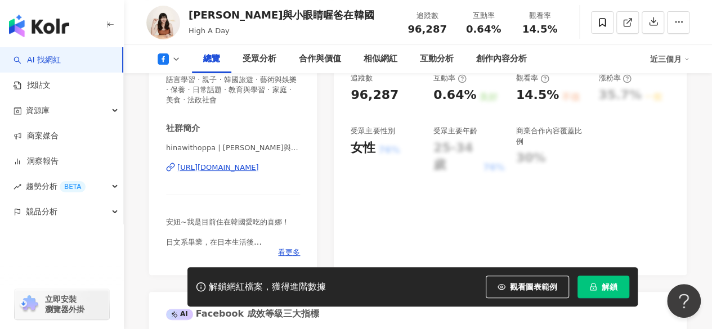
click at [221, 168] on div "https://www.facebook.com/373963952745495" at bounding box center [218, 168] width 82 height 10
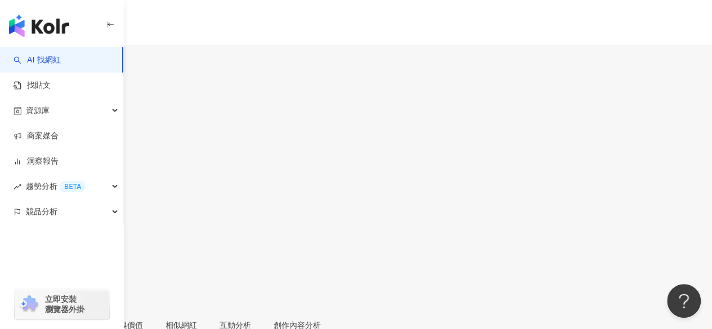
click at [54, 62] on div "9.6萬" at bounding box center [44, 66] width 20 height 9
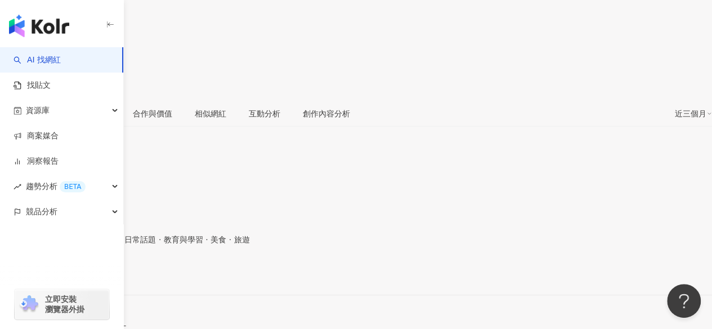
click at [99, 271] on div "https://www.instagram.com/helloiamlea/" at bounding box center [55, 275] width 88 height 9
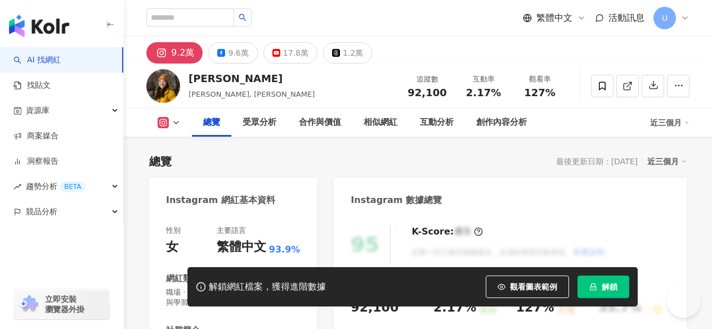
click at [223, 55] on icon at bounding box center [221, 53] width 8 height 8
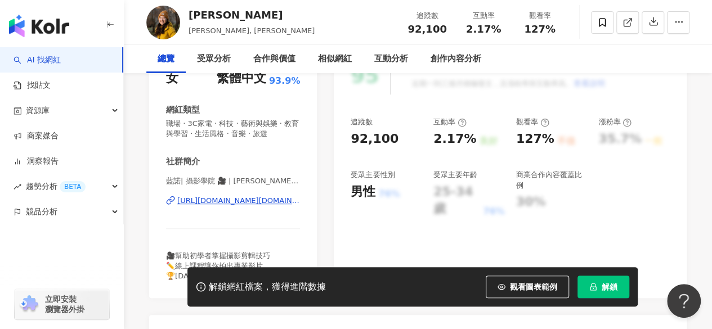
click at [225, 200] on div "https://www.instagram.com/eleanor.director/" at bounding box center [238, 201] width 123 height 10
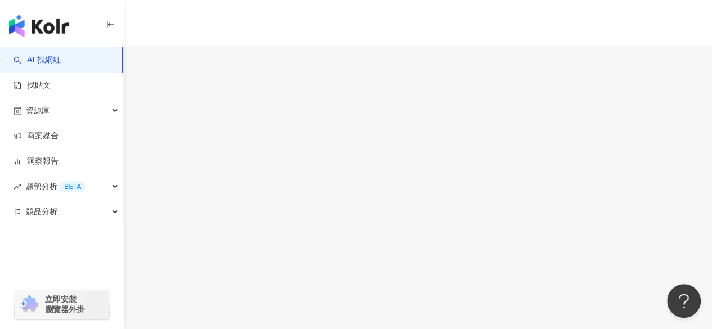
click at [64, 56] on button "9.6萬" at bounding box center [48, 62] width 29 height 22
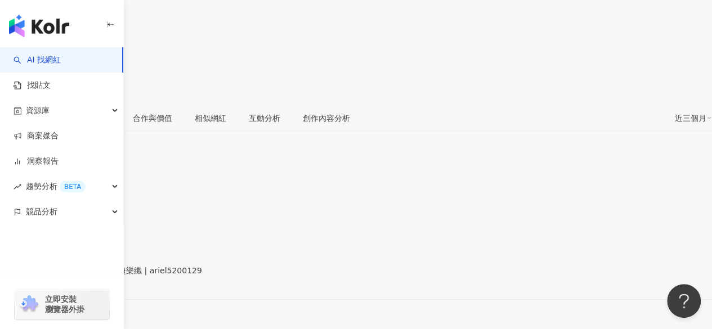
drag, startPoint x: 225, startPoint y: 143, endPoint x: 283, endPoint y: 140, distance: 57.5
click at [99, 276] on div "https://www.instagram.com/ariel5200129/" at bounding box center [55, 280] width 88 height 9
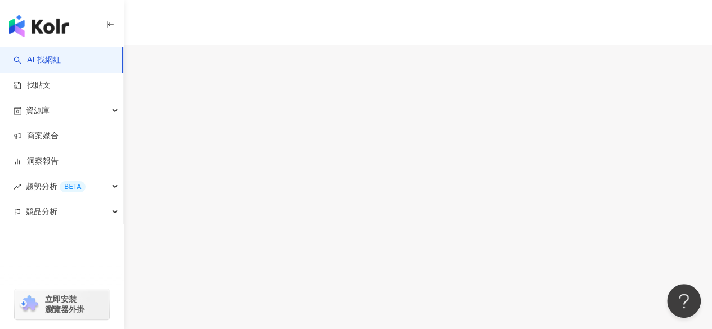
click at [355, 20] on div "繁體中文 活動訊息 U" at bounding box center [356, 112] width 712 height 225
click at [56, 57] on button "9.6萬" at bounding box center [41, 62] width 29 height 22
click at [99, 267] on div "https://www.facebook.com/2320362471624872" at bounding box center [55, 271] width 88 height 9
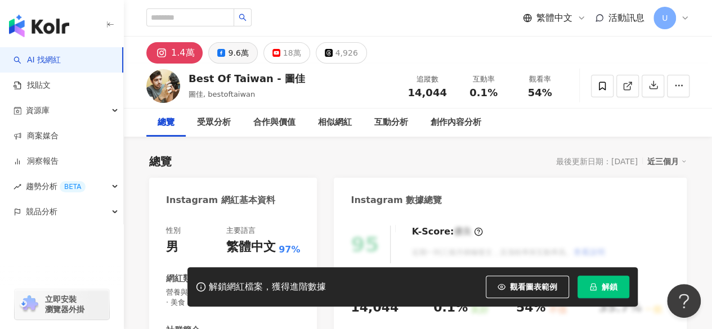
click at [240, 55] on div "9.6萬" at bounding box center [238, 53] width 20 height 16
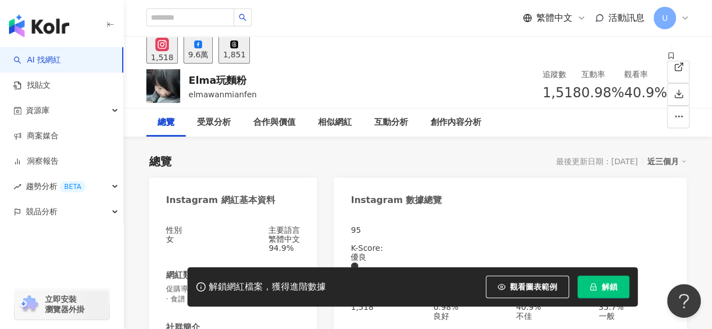
click at [208, 57] on div "9.6萬" at bounding box center [198, 54] width 20 height 9
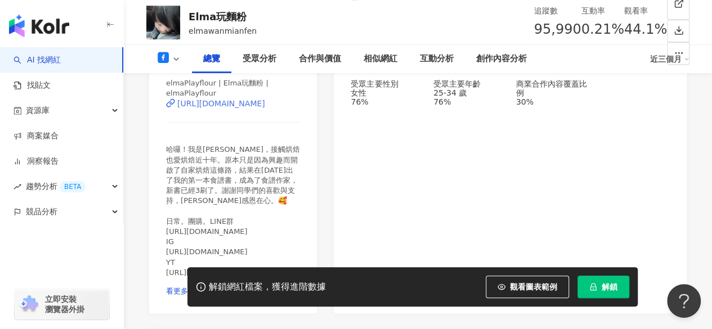
scroll to position [196, 0]
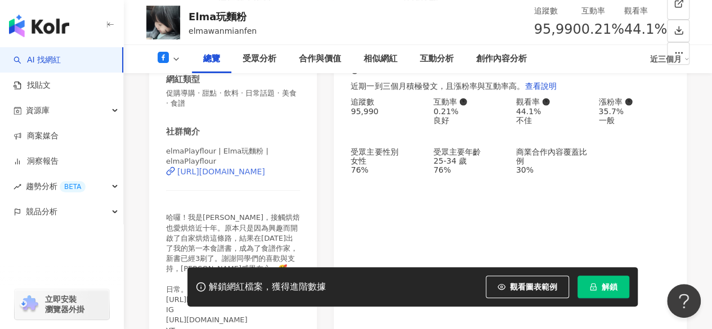
click at [219, 174] on div "https://www.facebook.com/1601541820132287" at bounding box center [221, 171] width 88 height 9
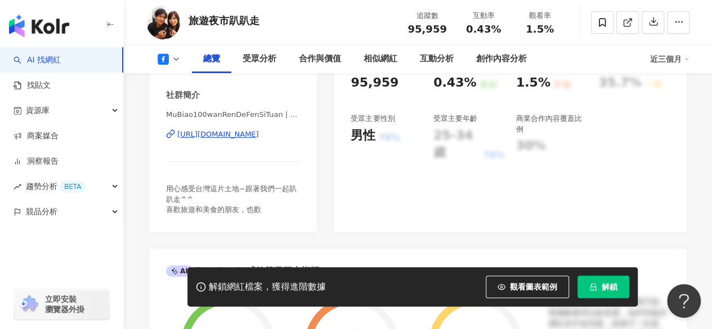
click at [245, 133] on div "https://www.facebook.com/415553008486785" at bounding box center [218, 134] width 82 height 10
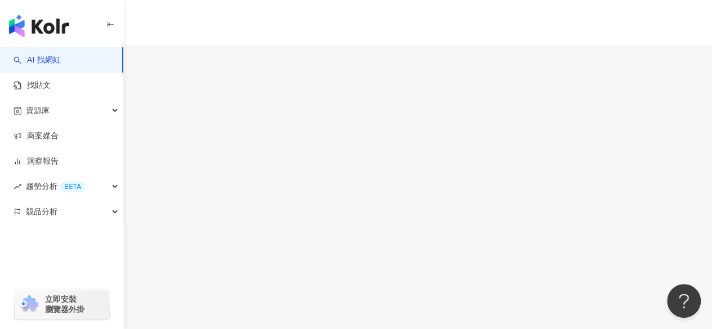
click at [54, 62] on div "9.6萬" at bounding box center [44, 66] width 20 height 9
drag, startPoint x: 241, startPoint y: 137, endPoint x: 303, endPoint y: 125, distance: 63.0
click at [99, 267] on div "https://www.facebook.com/143932296010479" at bounding box center [55, 271] width 88 height 9
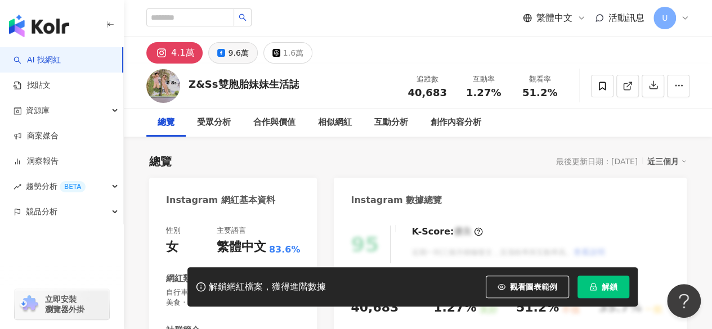
click at [222, 47] on button "9.6萬" at bounding box center [232, 52] width 49 height 21
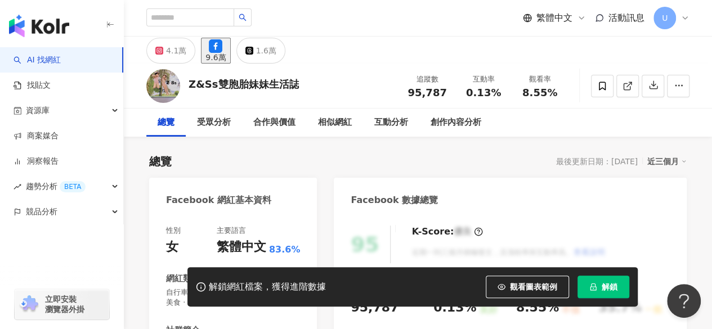
scroll to position [143, 0]
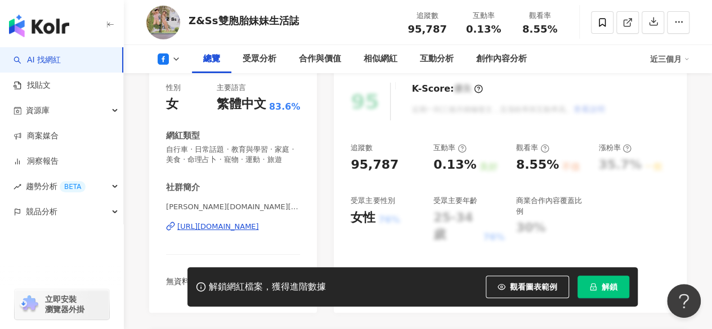
click at [249, 222] on div "https://www.facebook.com/225707460908593" at bounding box center [218, 227] width 82 height 10
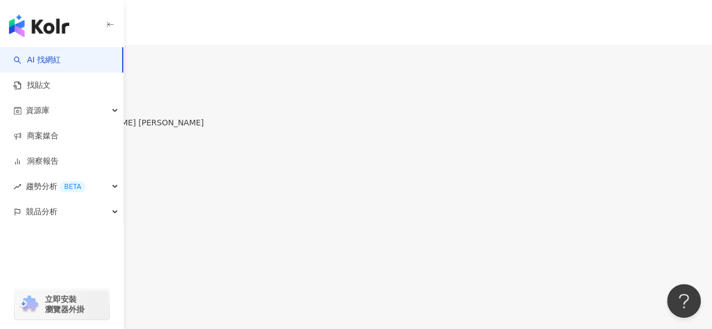
click at [59, 62] on div "9.6萬" at bounding box center [49, 66] width 20 height 9
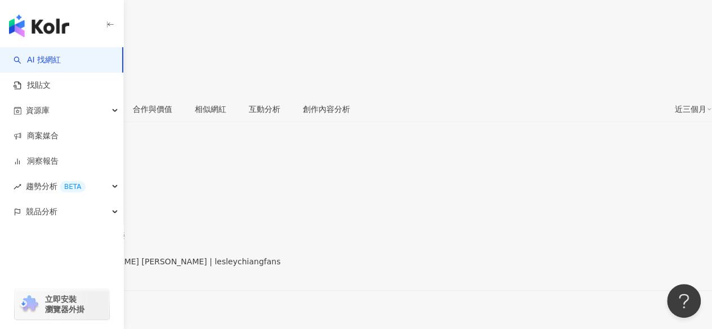
click at [99, 267] on div "https://www.facebook.com/363134937129652" at bounding box center [55, 271] width 88 height 9
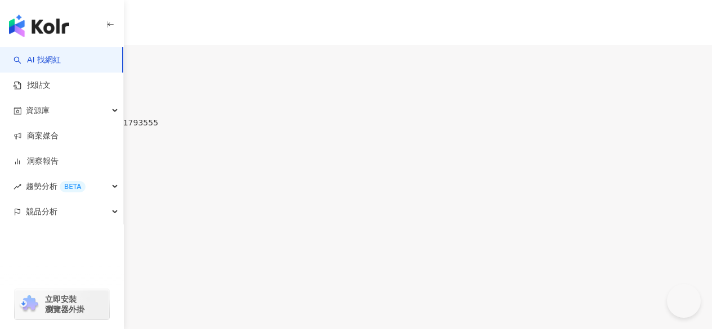
click at [54, 62] on div "9.6萬" at bounding box center [44, 66] width 20 height 9
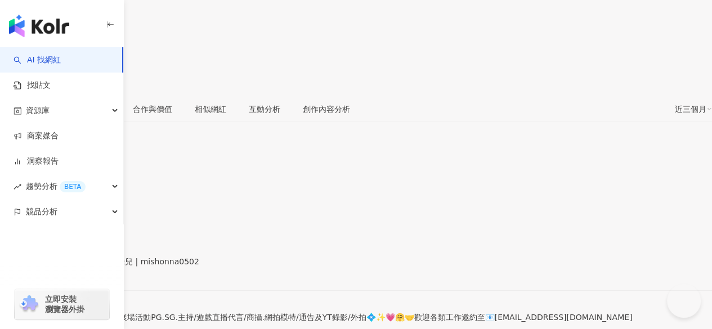
scroll to position [225, 0]
click at [99, 267] on div "https://www.facebook.com/1443709519261576" at bounding box center [55, 271] width 88 height 9
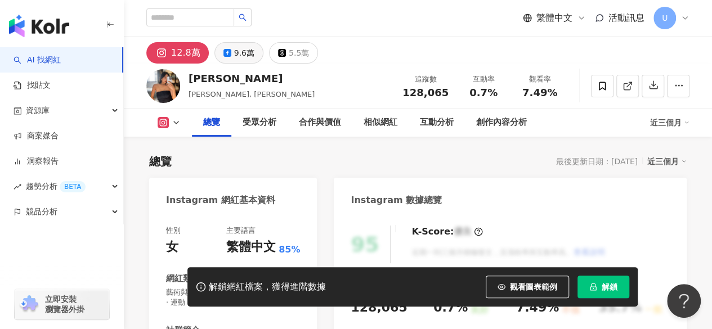
click at [236, 51] on div "9.6萬" at bounding box center [244, 53] width 20 height 16
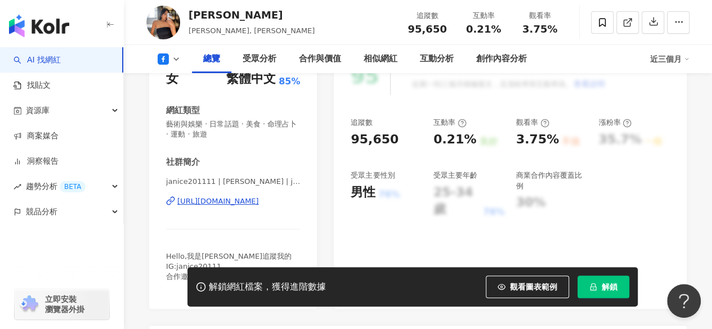
scroll to position [169, 0]
click at [222, 203] on div "https://www.facebook.com/1160336760671689" at bounding box center [218, 201] width 82 height 10
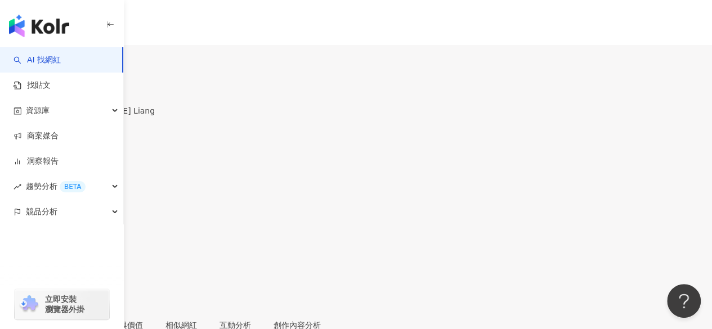
click at [56, 62] on div "9.6萬" at bounding box center [46, 66] width 20 height 9
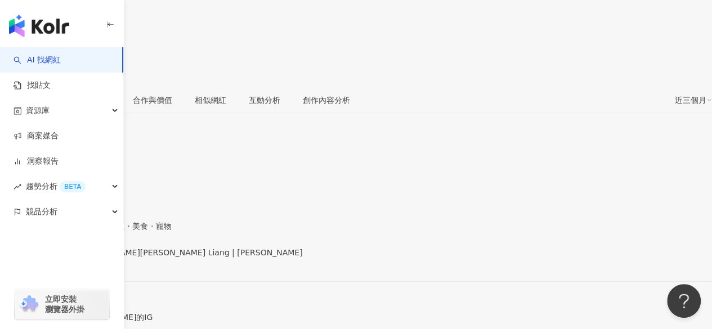
click at [99, 258] on div "https://www.facebook.com/399182430197" at bounding box center [55, 262] width 88 height 9
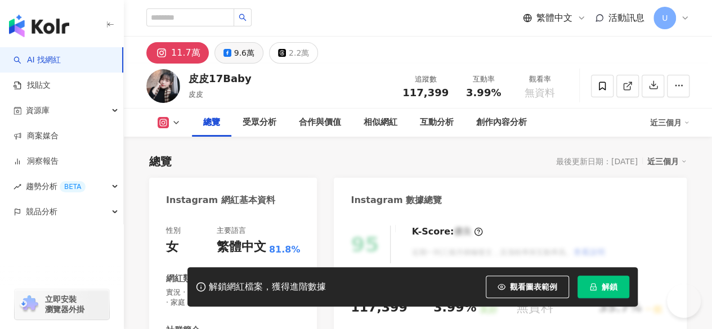
click at [236, 56] on div "9.6萬" at bounding box center [244, 53] width 20 height 16
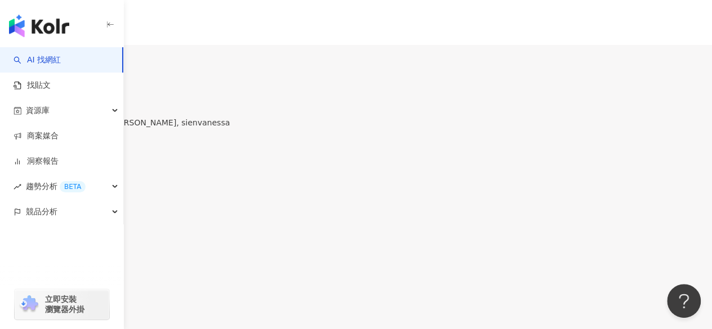
click at [54, 62] on div "9.6萬" at bounding box center [44, 66] width 20 height 9
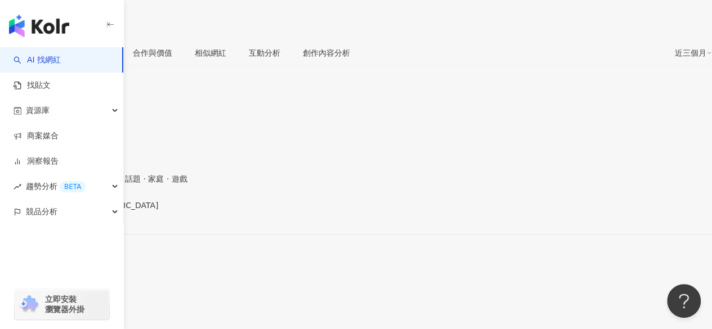
scroll to position [225, 0]
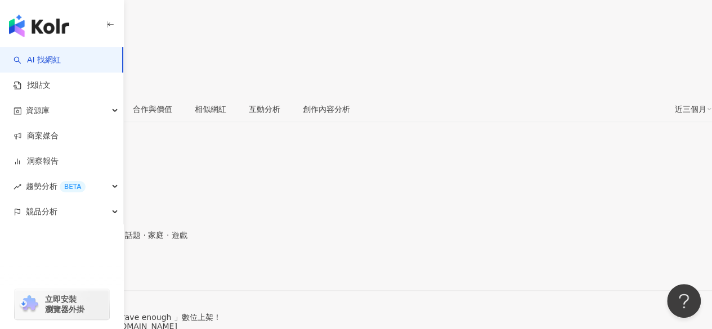
click at [99, 267] on div "https://www.facebook.com/100058014738" at bounding box center [55, 271] width 88 height 9
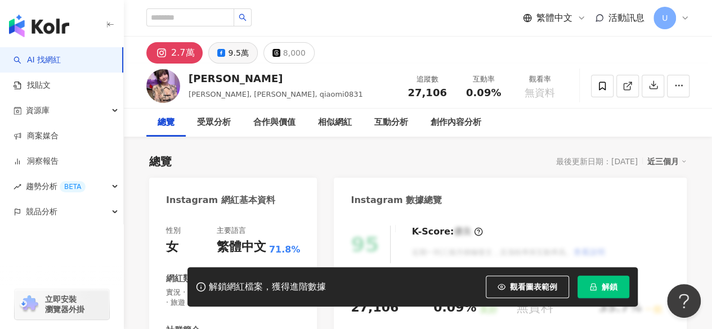
click at [223, 51] on icon at bounding box center [221, 53] width 8 height 8
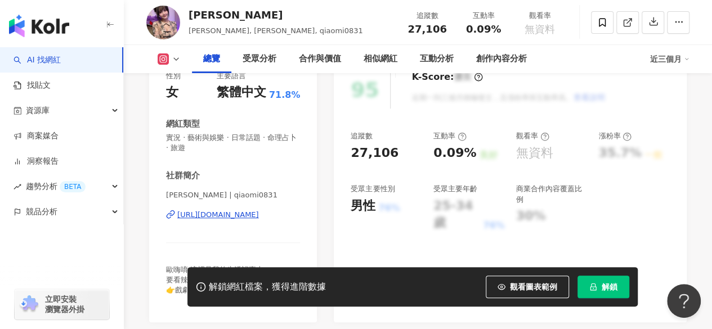
scroll to position [169, 0]
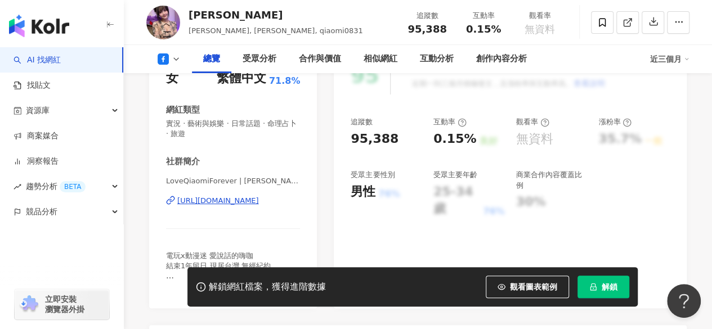
click at [229, 203] on div "https://www.facebook.com/114825418586206" at bounding box center [218, 201] width 82 height 10
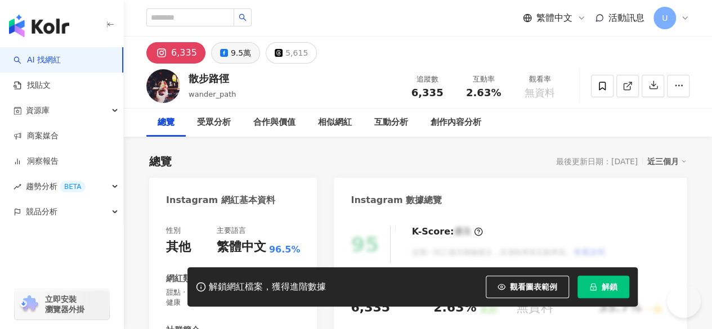
click at [243, 50] on div "9.5萬" at bounding box center [241, 53] width 20 height 16
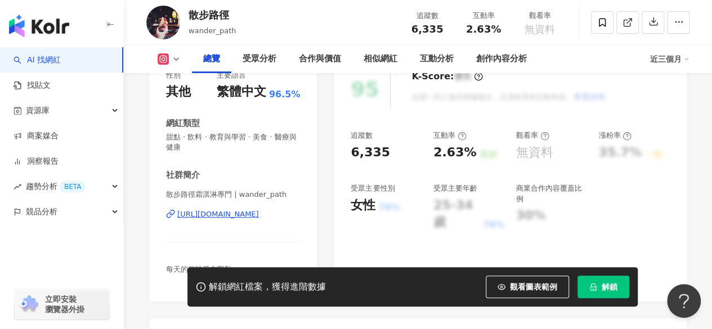
scroll to position [156, 0]
click at [231, 184] on div "社群簡介 wpichsieh | 散步路徑 | wpichsieh [URL][DOMAIN_NAME] 想知道當日口味可以滑滑限動，啾 匿名故事投稿 [UR…" at bounding box center [233, 237] width 134 height 136
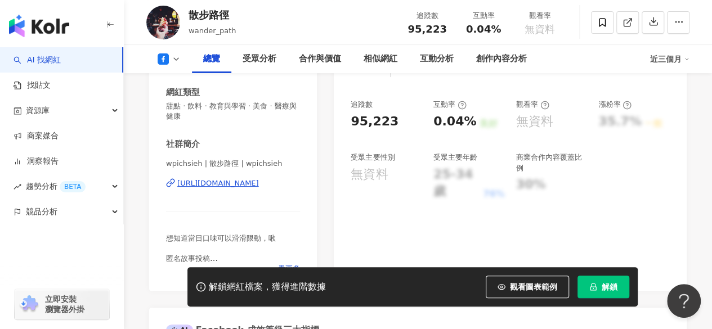
click at [259, 182] on div "https://www.facebook.com/526020847446457" at bounding box center [218, 183] width 82 height 10
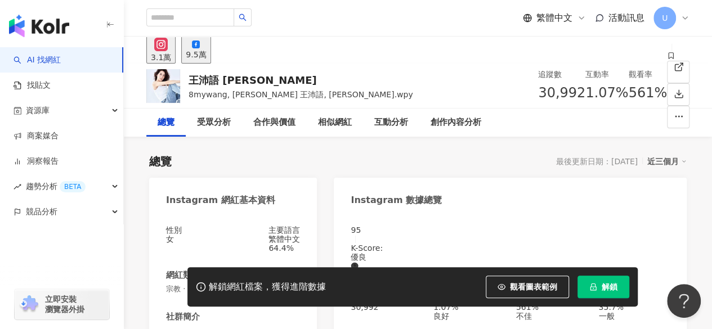
click at [206, 55] on div "9.5萬" at bounding box center [196, 54] width 20 height 9
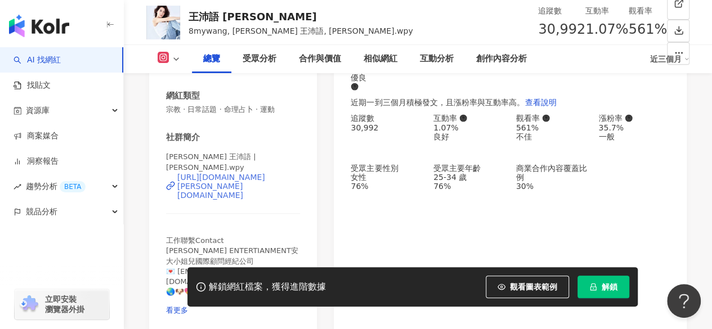
scroll to position [169, 0]
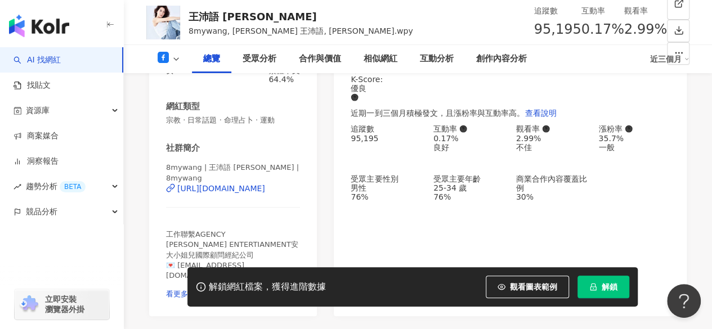
click at [235, 191] on div "https://www.facebook.com/544102452622854" at bounding box center [221, 188] width 88 height 9
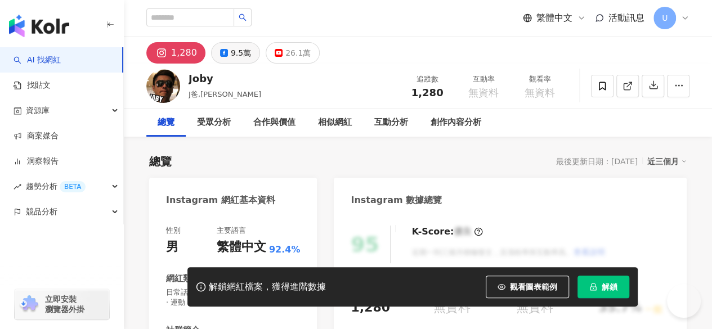
click at [236, 58] on div "9.5萬" at bounding box center [241, 53] width 20 height 16
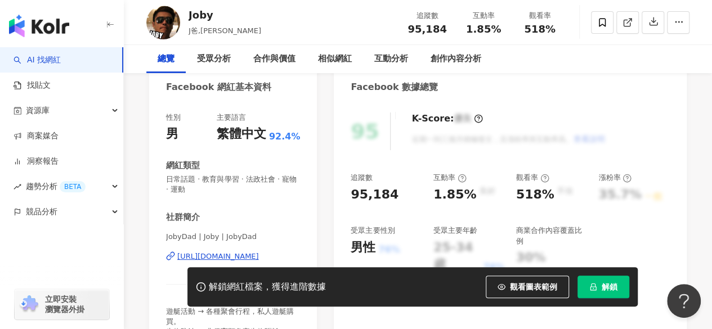
click at [233, 232] on span "JobyDad | Joby | JobyDad" at bounding box center [233, 237] width 134 height 10
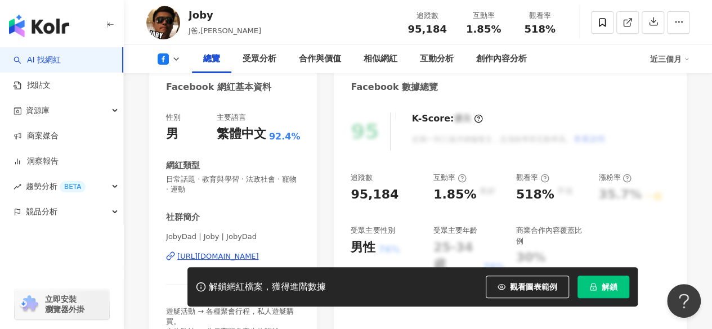
scroll to position [167, 0]
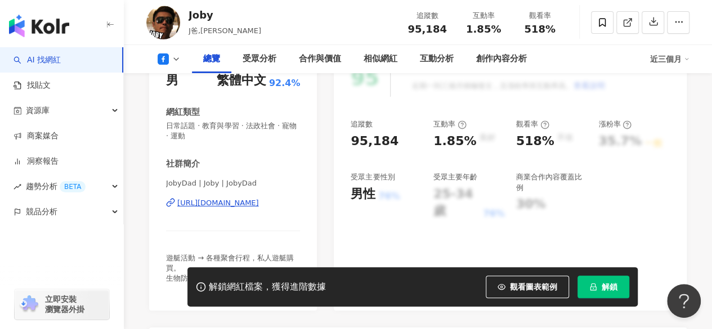
click at [252, 198] on div "https://www.facebook.com/1670598146320337" at bounding box center [218, 203] width 82 height 10
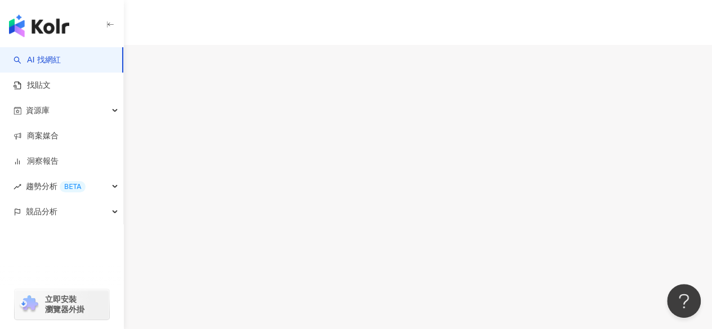
click at [56, 62] on div "9.5萬" at bounding box center [46, 66] width 20 height 9
drag, startPoint x: 243, startPoint y: 191, endPoint x: 250, endPoint y: 182, distance: 11.2
click at [99, 323] on div "[URL][DOMAIN_NAME]" at bounding box center [55, 327] width 88 height 9
click at [54, 62] on div "9.5萬" at bounding box center [44, 66] width 20 height 9
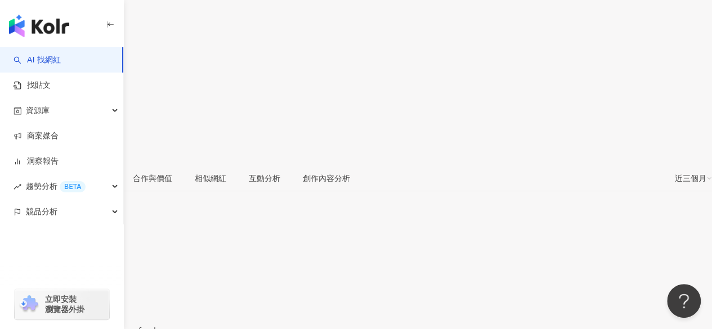
scroll to position [190, 0]
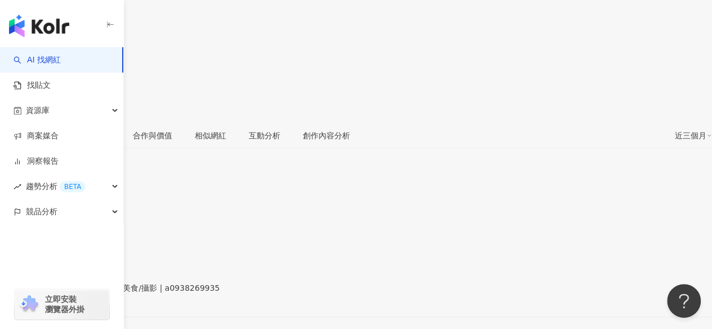
drag, startPoint x: 219, startPoint y: 172, endPoint x: 254, endPoint y: 155, distance: 38.8
click at [99, 293] on div "[URL][DOMAIN_NAME]" at bounding box center [55, 297] width 88 height 9
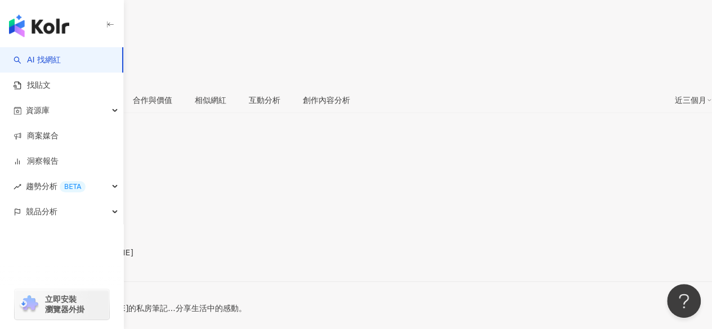
drag, startPoint x: 229, startPoint y: 136, endPoint x: 242, endPoint y: 133, distance: 13.7
click at [99, 258] on div "[URL][DOMAIN_NAME]" at bounding box center [55, 262] width 88 height 9
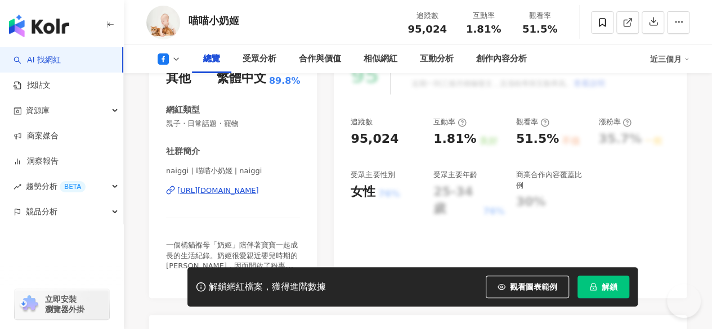
scroll to position [169, 0]
click at [221, 193] on div "https://www.facebook.com/321859795155975" at bounding box center [218, 191] width 82 height 10
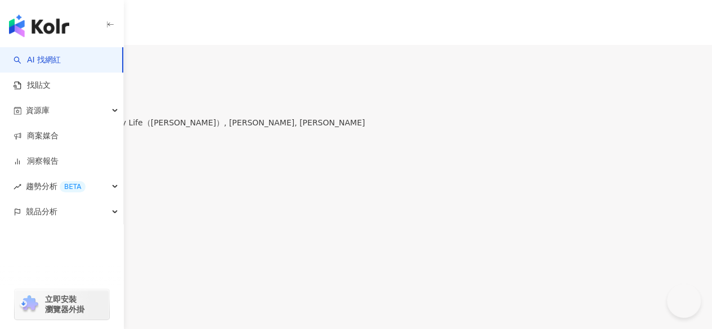
click at [54, 62] on div "9.5萬" at bounding box center [44, 66] width 20 height 9
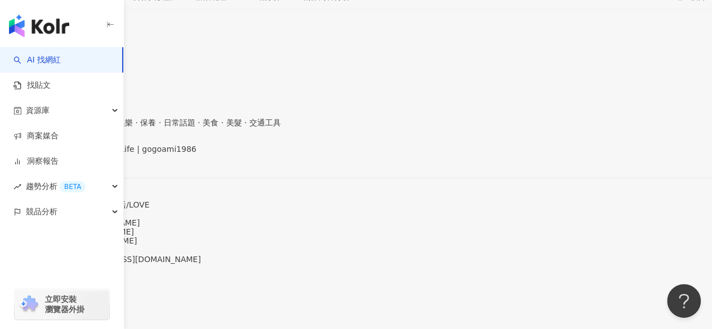
click at [99, 163] on div "https://www.facebook.com/126735870747594" at bounding box center [55, 158] width 88 height 9
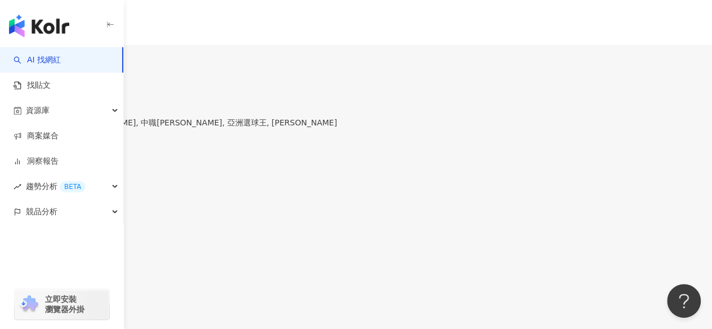
click at [59, 51] on button "9.5萬" at bounding box center [43, 62] width 29 height 22
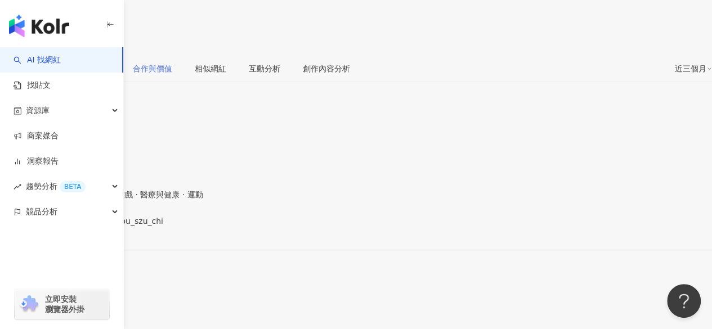
scroll to position [225, 0]
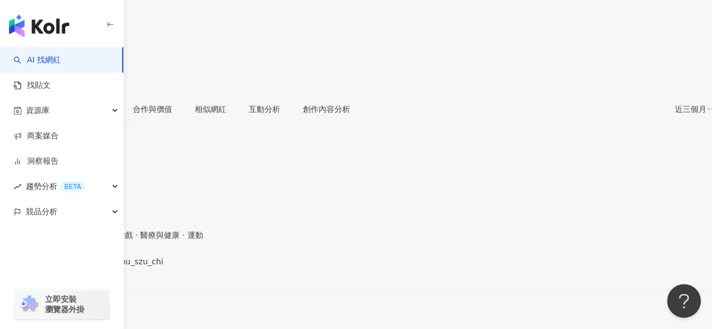
click at [99, 267] on div "https://www.instagram.com/chou_szu_chi/" at bounding box center [55, 271] width 88 height 9
click at [99, 267] on div "https://www.facebook.com/564520496901673" at bounding box center [55, 271] width 88 height 9
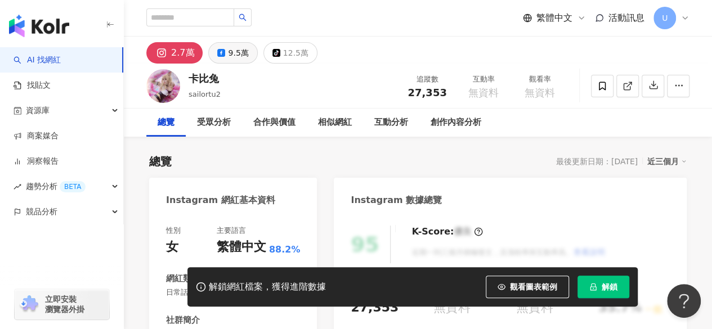
click at [239, 51] on div "9.5萬" at bounding box center [238, 53] width 20 height 16
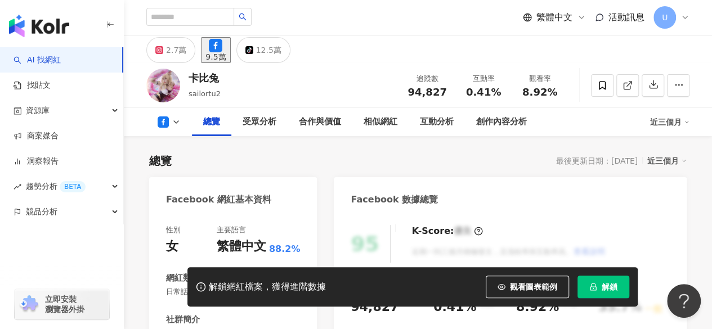
scroll to position [169, 0]
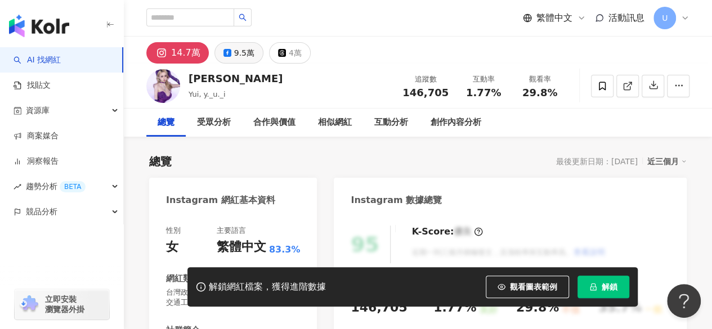
click at [245, 60] on div "9.5萬" at bounding box center [244, 53] width 20 height 16
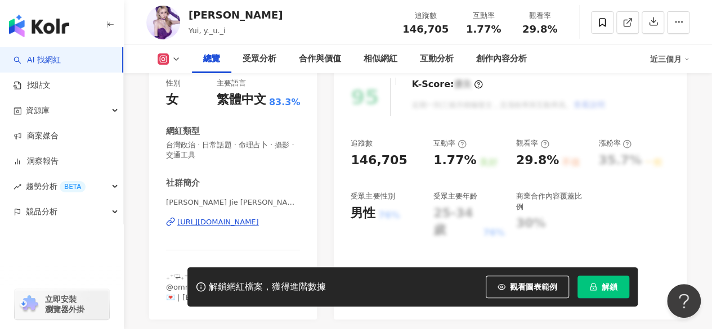
scroll to position [169, 0]
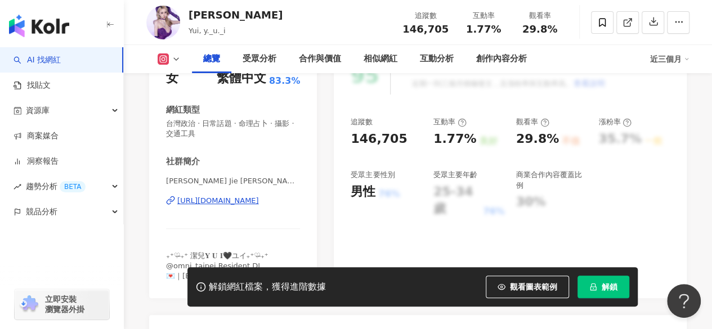
drag, startPoint x: 239, startPoint y: 201, endPoint x: 268, endPoint y: 185, distance: 33.2
click at [239, 201] on div "https://www.instagram.com/y._u._i/" at bounding box center [218, 201] width 82 height 10
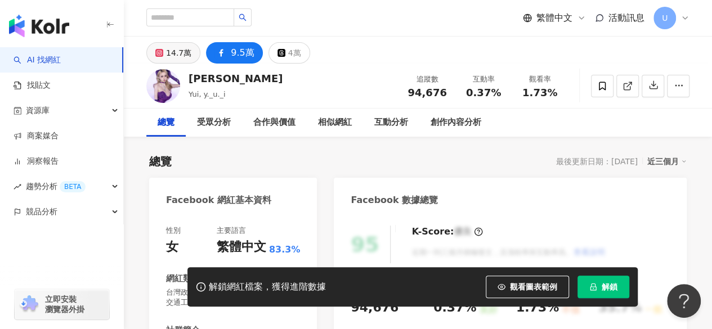
click at [177, 57] on div "14.7萬" at bounding box center [178, 53] width 25 height 16
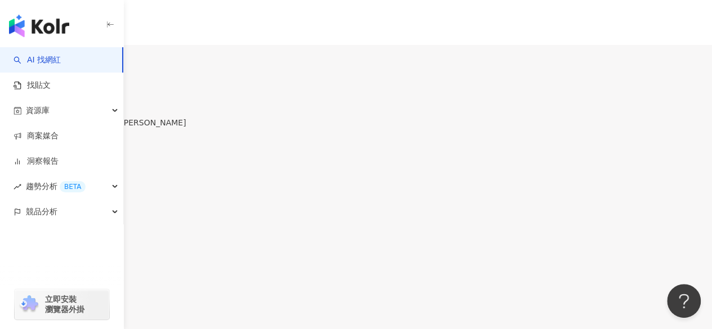
click at [56, 62] on div "9.5萬" at bounding box center [46, 66] width 20 height 9
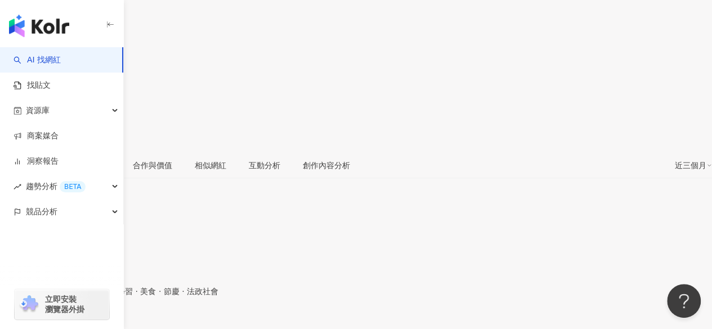
scroll to position [225, 0]
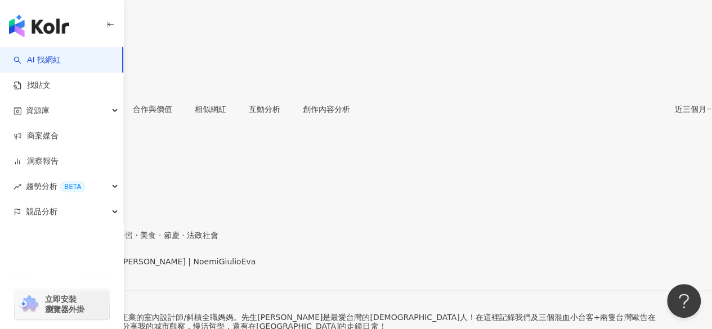
click at [99, 267] on div "https://www.facebook.com/685221958279541" at bounding box center [55, 271] width 88 height 9
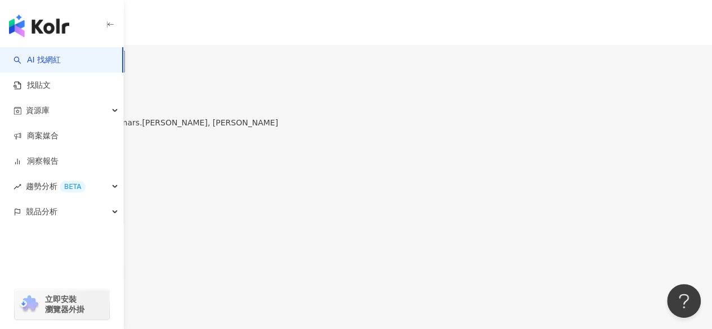
scroll to position [225, 0]
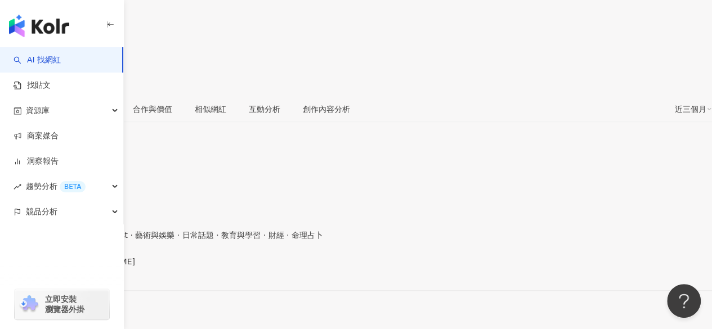
click at [99, 267] on div "[URL][DOMAIN_NAME]" at bounding box center [55, 271] width 88 height 9
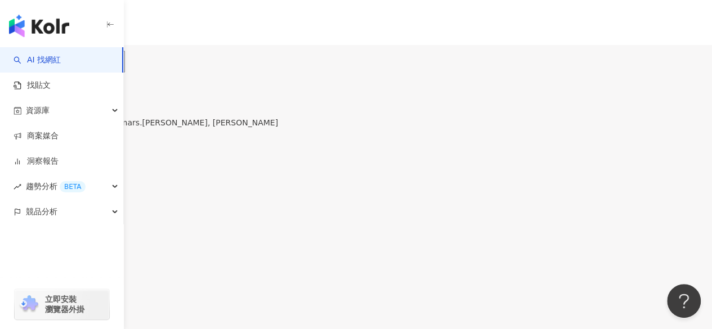
click at [25, 62] on div "3.3萬" at bounding box center [15, 66] width 20 height 9
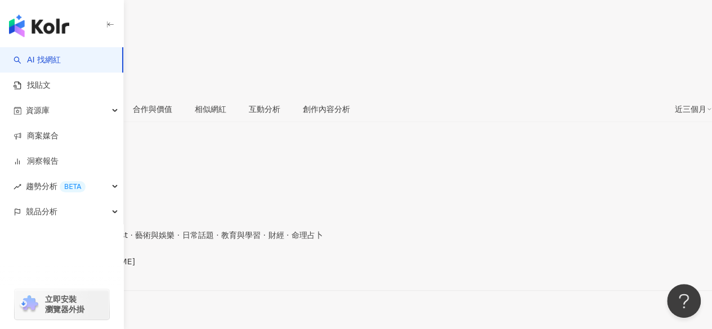
drag, startPoint x: 230, startPoint y: 146, endPoint x: 458, endPoint y: 6, distance: 267.3
click at [99, 267] on div "[URL][DOMAIN_NAME]" at bounding box center [55, 271] width 88 height 9
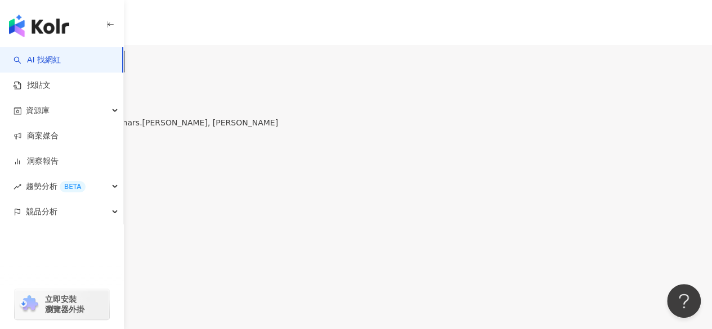
click at [89, 62] on div "40.3萬" at bounding box center [76, 66] width 25 height 9
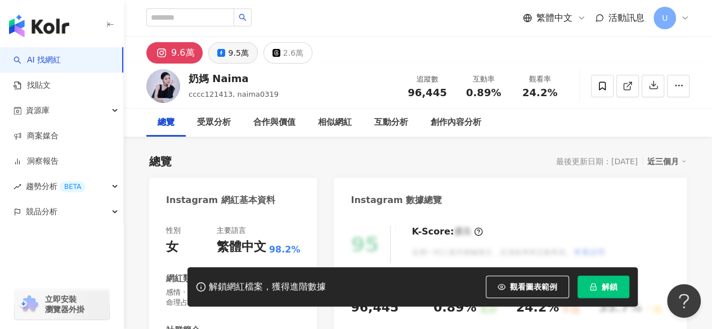
click at [226, 57] on button "9.5萬" at bounding box center [232, 52] width 49 height 21
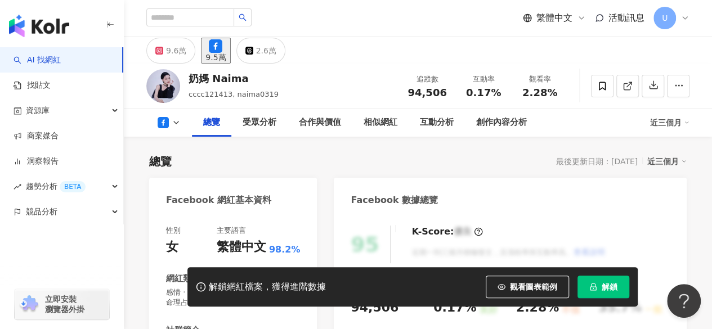
scroll to position [169, 0]
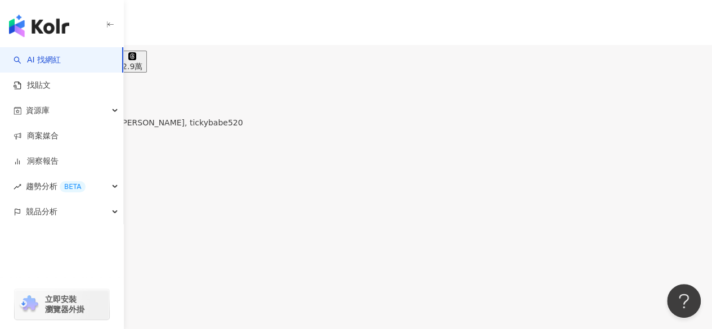
click at [54, 62] on div "9.4萬" at bounding box center [44, 66] width 20 height 9
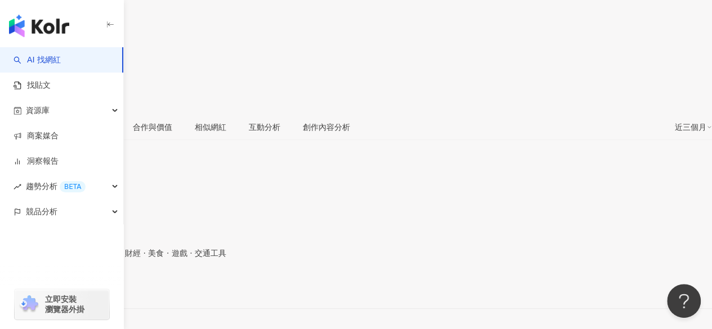
scroll to position [225, 0]
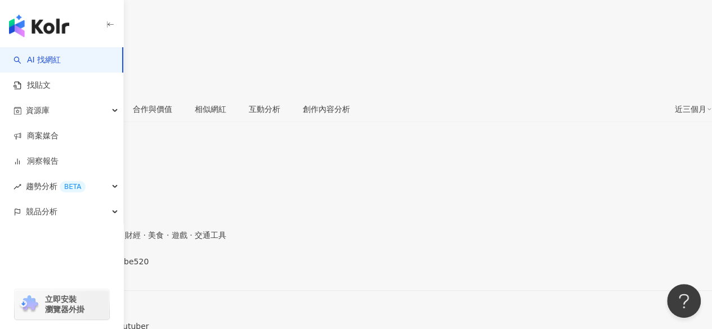
click at [99, 267] on div "https://www.facebook.com/1027781584003581" at bounding box center [55, 271] width 88 height 9
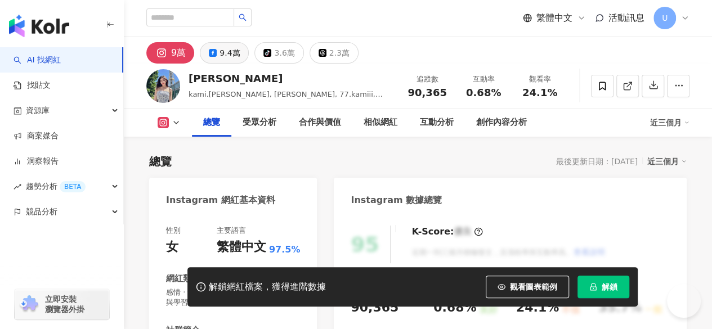
click at [231, 55] on div "9.4萬" at bounding box center [230, 53] width 20 height 16
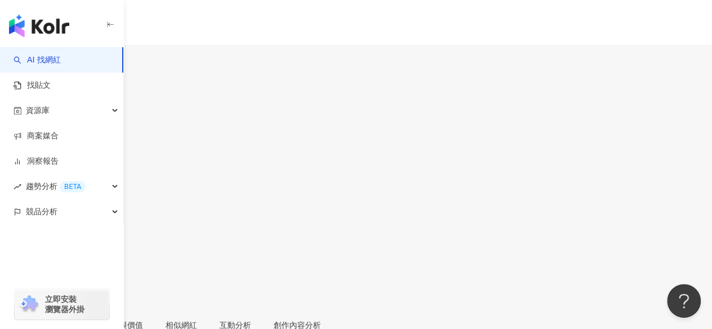
click at [54, 62] on div "9.4萬" at bounding box center [44, 66] width 20 height 9
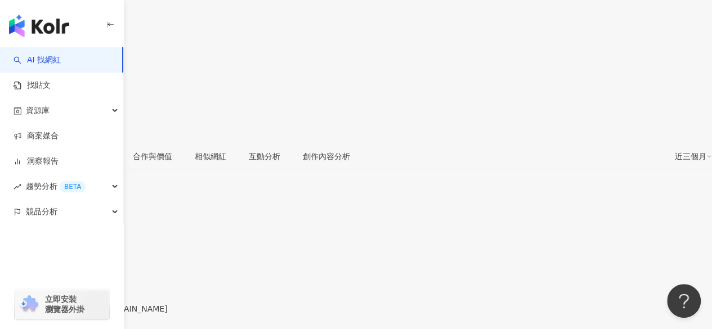
click at [99, 314] on div "https://www.facebook.com/1459795264264168" at bounding box center [55, 318] width 88 height 9
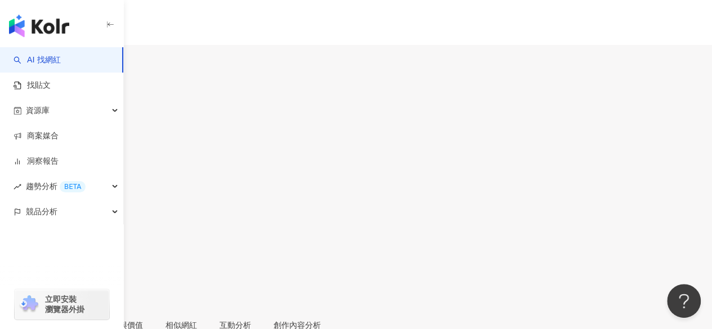
click at [25, 62] on div "4.5萬" at bounding box center [15, 66] width 20 height 9
click at [56, 62] on div "9.4萬" at bounding box center [46, 66] width 20 height 9
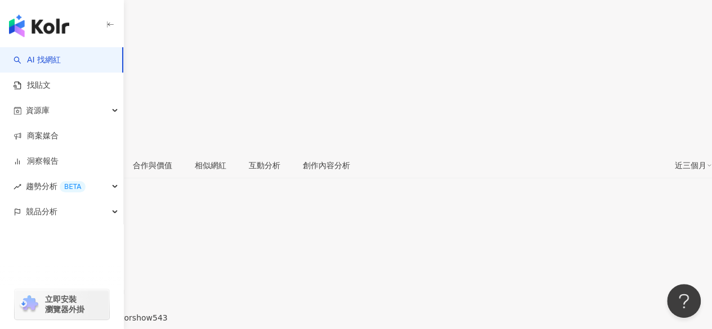
click at [99, 323] on div "https://www.facebook.com/1817409845032258" at bounding box center [55, 327] width 88 height 9
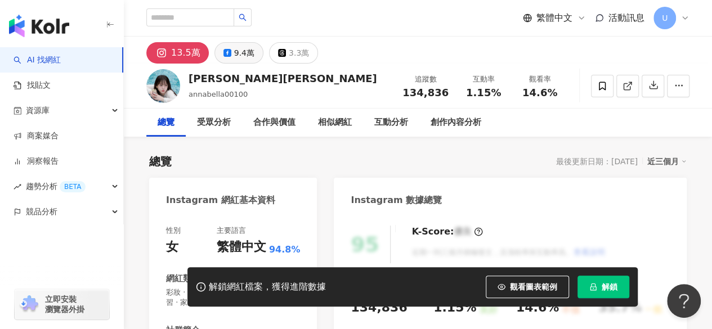
click at [234, 52] on div "9.4萬" at bounding box center [244, 53] width 20 height 16
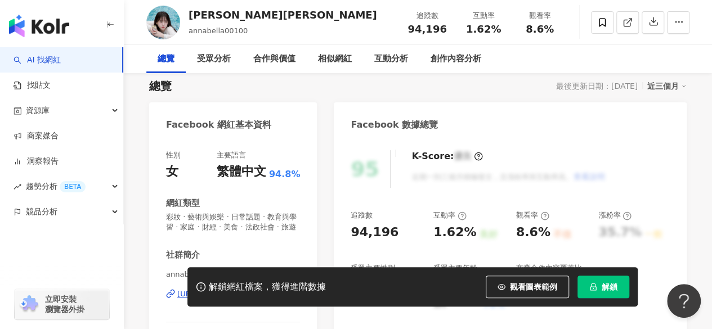
click at [239, 289] on div "https://www.facebook.com/452430274931859" at bounding box center [218, 294] width 82 height 10
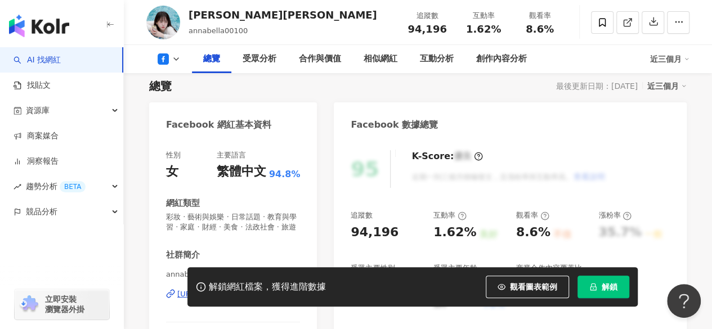
scroll to position [169, 0]
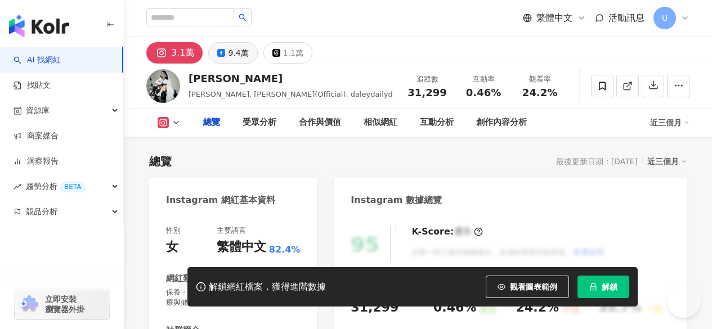
click at [228, 57] on div "9.4萬" at bounding box center [238, 53] width 20 height 16
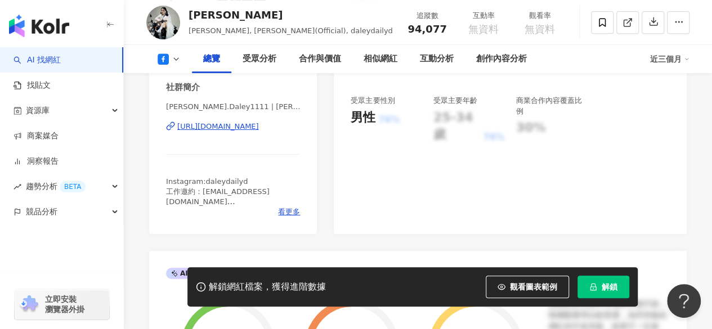
scroll to position [225, 0]
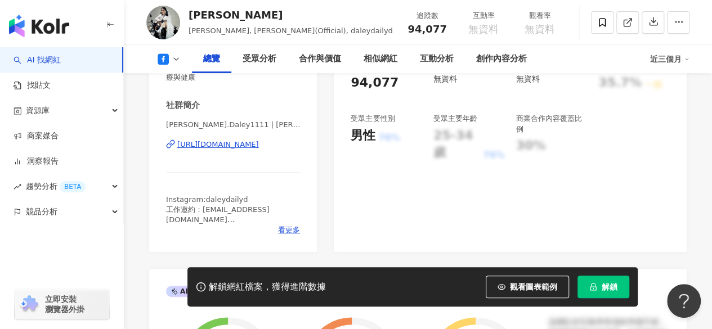
click at [216, 145] on div "https://www.facebook.com/129972960373560" at bounding box center [218, 145] width 82 height 10
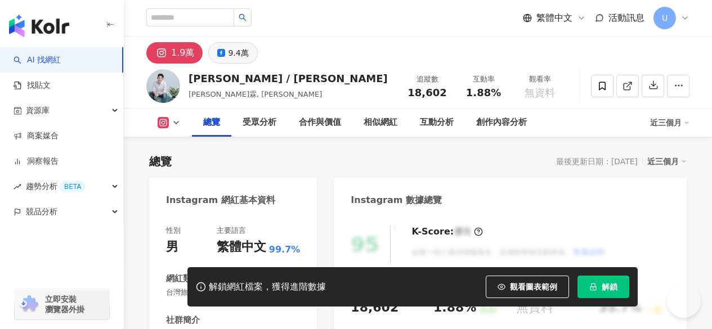
click at [229, 58] on div "9.4萬" at bounding box center [238, 53] width 20 height 16
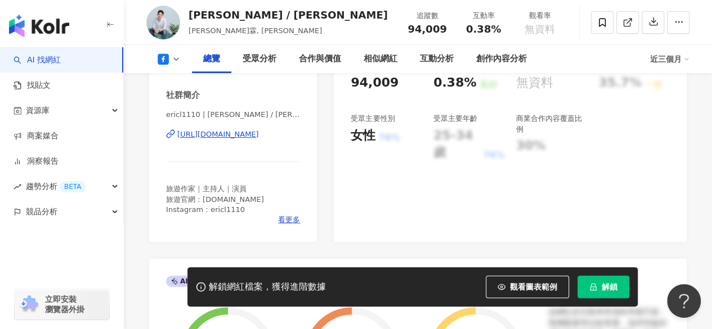
click at [231, 133] on div "https://www.facebook.com/250250508377950" at bounding box center [218, 134] width 82 height 10
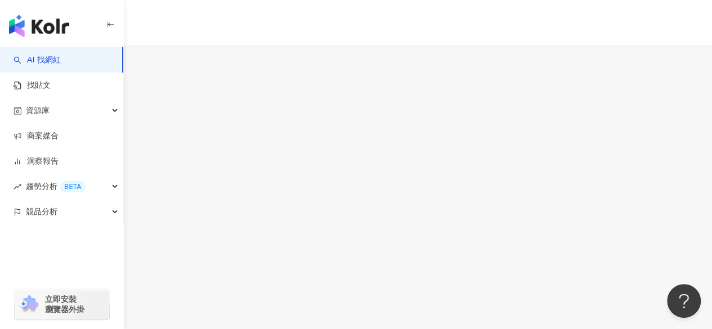
click at [99, 314] on div "[URL][DOMAIN_NAME]" at bounding box center [55, 318] width 88 height 9
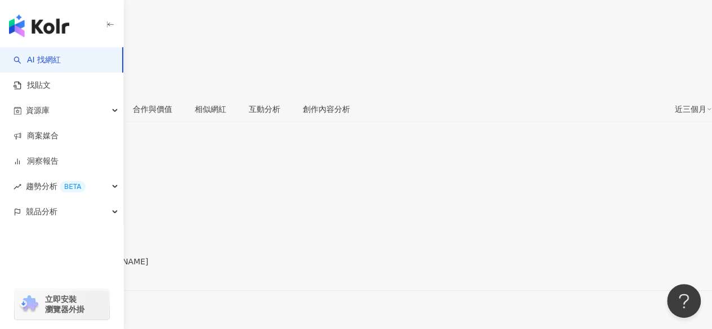
click at [99, 267] on div "https://www.facebook.com/104539829582505" at bounding box center [55, 271] width 88 height 9
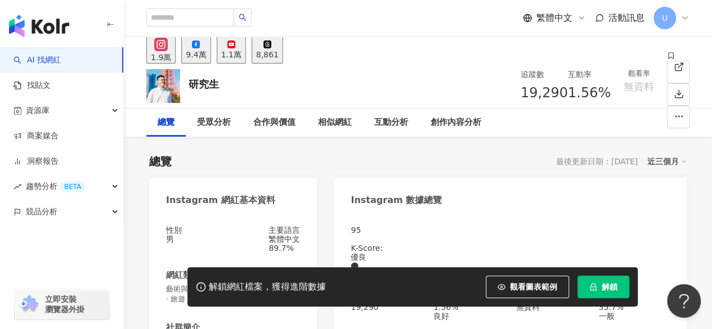
click at [206, 57] on div "9.4萬" at bounding box center [196, 54] width 20 height 9
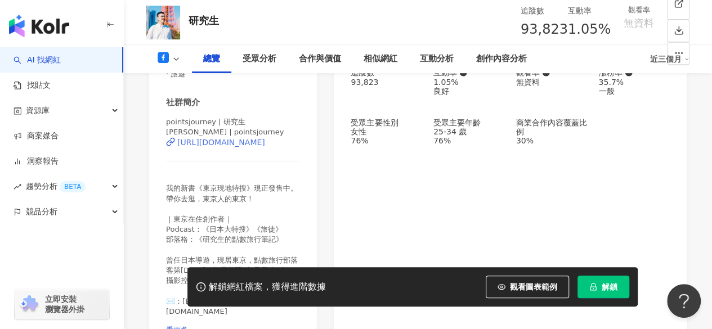
click at [220, 147] on div "https://www.facebook.com/493411397422144" at bounding box center [221, 142] width 88 height 9
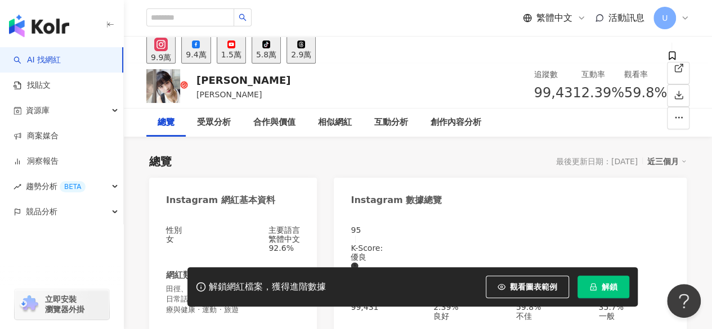
click at [211, 54] on button "9.4萬" at bounding box center [195, 50] width 29 height 28
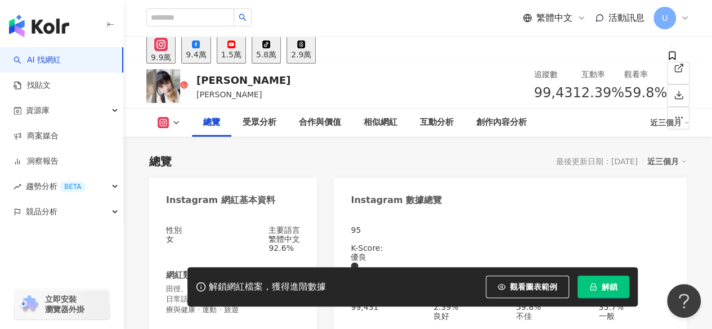
scroll to position [225, 0]
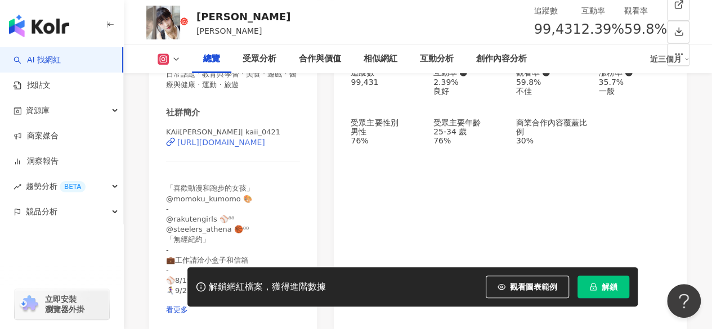
click at [218, 147] on div "[URL][DOMAIN_NAME]" at bounding box center [221, 142] width 88 height 9
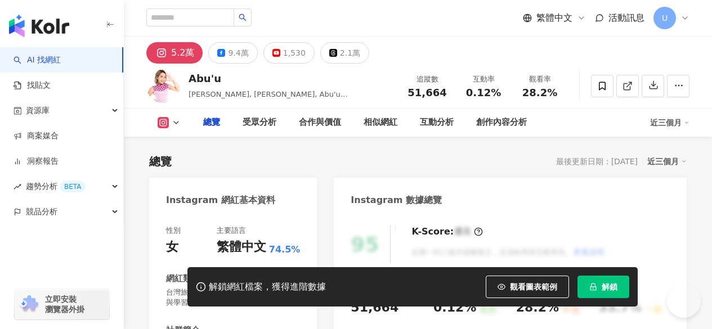
click at [244, 57] on div "9.4萬" at bounding box center [238, 53] width 20 height 16
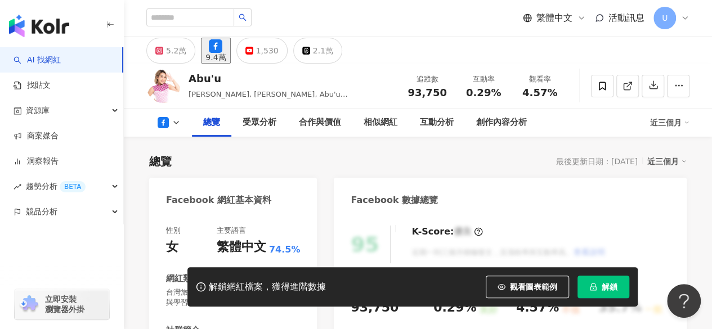
scroll to position [225, 0]
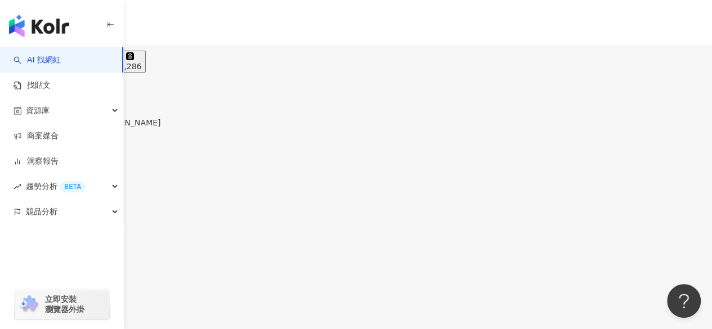
click at [56, 62] on div "9.4萬" at bounding box center [46, 66] width 20 height 9
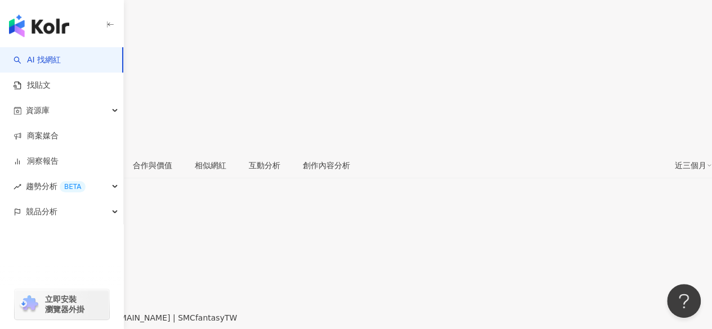
click at [99, 323] on div "https://www.facebook.com/491862450824954" at bounding box center [55, 327] width 88 height 9
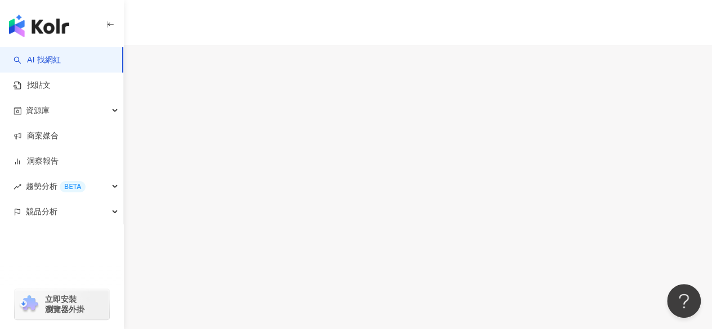
click at [59, 57] on button "9.4萬" at bounding box center [43, 62] width 29 height 22
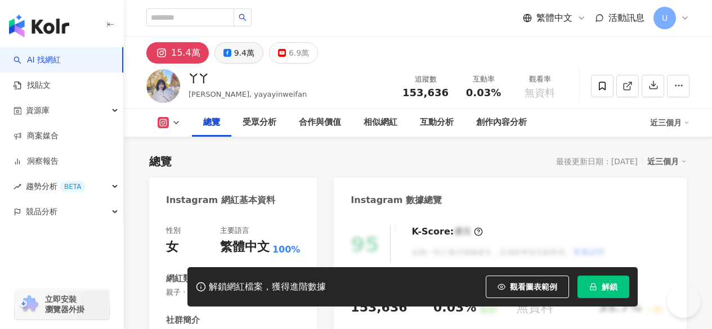
click at [239, 47] on div "9.4萬" at bounding box center [244, 53] width 20 height 16
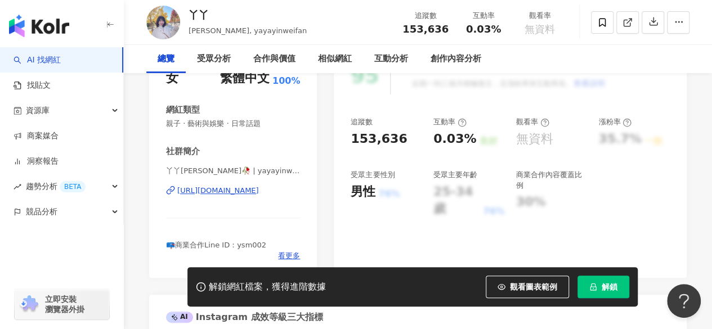
click at [202, 191] on div "https://www.instagram.com/yayayinweifan/" at bounding box center [218, 191] width 82 height 10
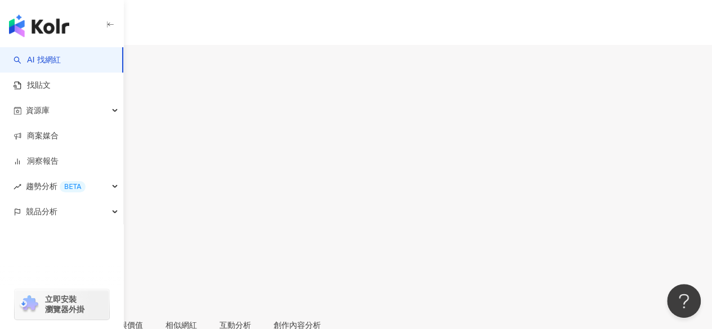
click at [54, 62] on div "9.4萬" at bounding box center [44, 66] width 20 height 9
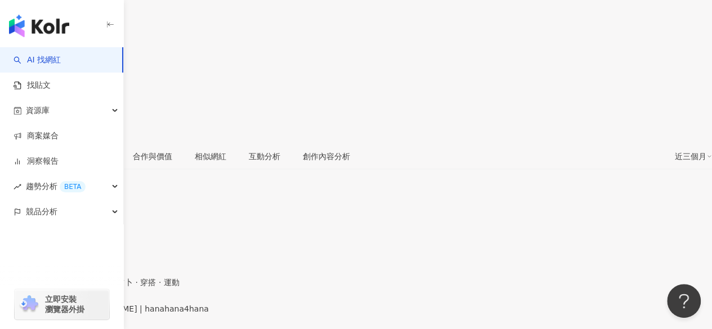
click at [99, 314] on div "https://www.facebook.com/615718158597021" at bounding box center [55, 318] width 88 height 9
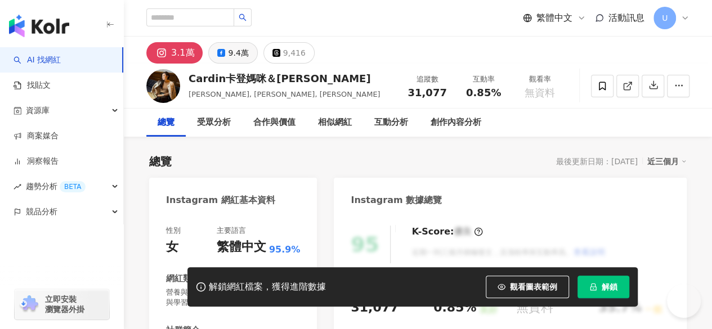
click at [228, 51] on div "9.4萬" at bounding box center [238, 53] width 20 height 16
click at [224, 51] on button "9.4萬" at bounding box center [232, 52] width 49 height 21
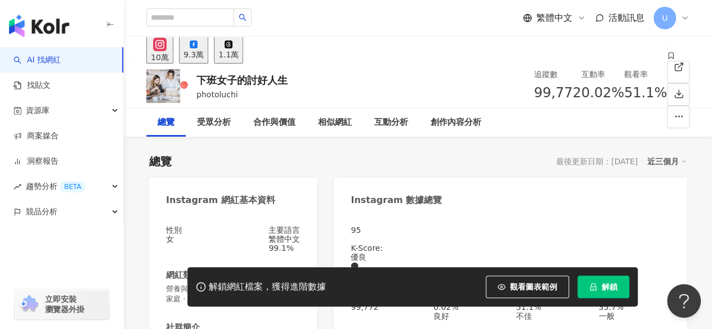
scroll to position [169, 0]
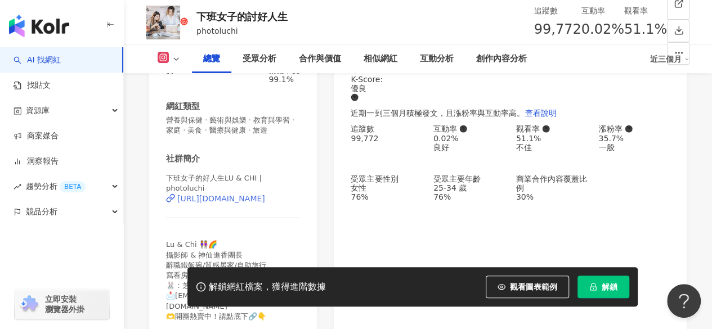
click at [234, 198] on div "[URL][DOMAIN_NAME]" at bounding box center [221, 198] width 88 height 9
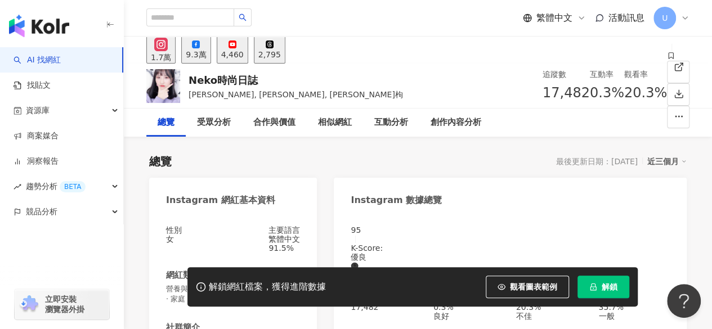
click at [206, 50] on div "9.3萬" at bounding box center [196, 54] width 20 height 9
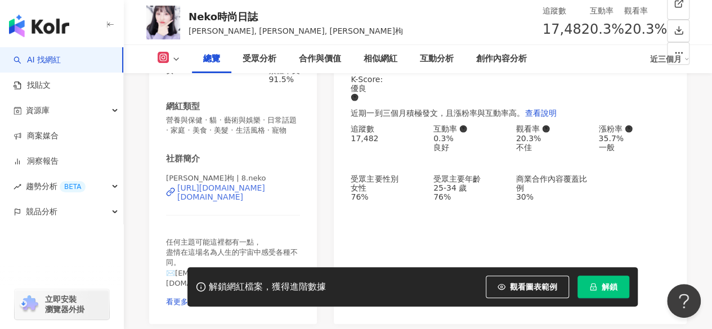
click at [227, 202] on div "https://www.instagram.com/8.neko/" at bounding box center [238, 193] width 123 height 18
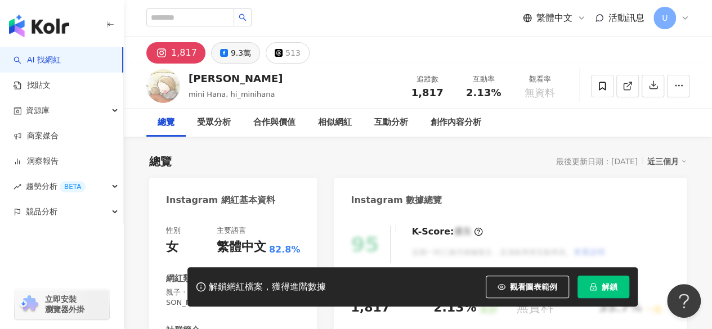
click at [248, 56] on button "9.3萬" at bounding box center [235, 52] width 49 height 21
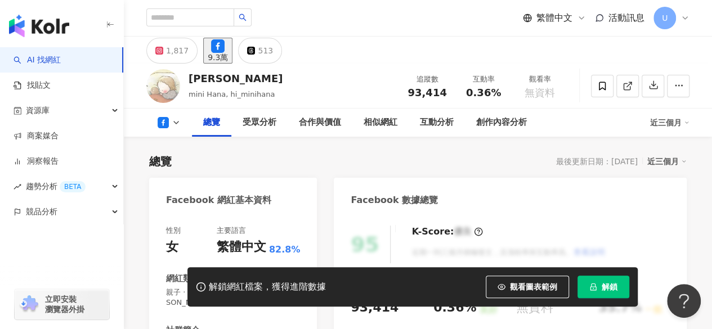
scroll to position [169, 0]
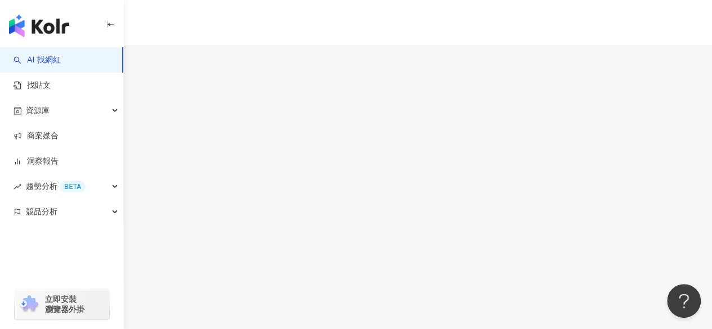
click at [56, 62] on div "9.3萬" at bounding box center [46, 66] width 20 height 9
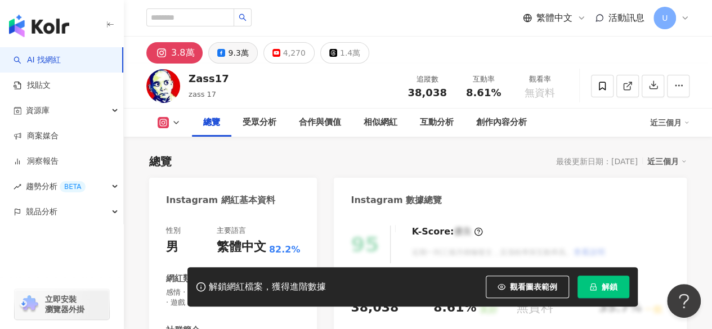
click at [214, 59] on button "9.3萬" at bounding box center [232, 52] width 49 height 21
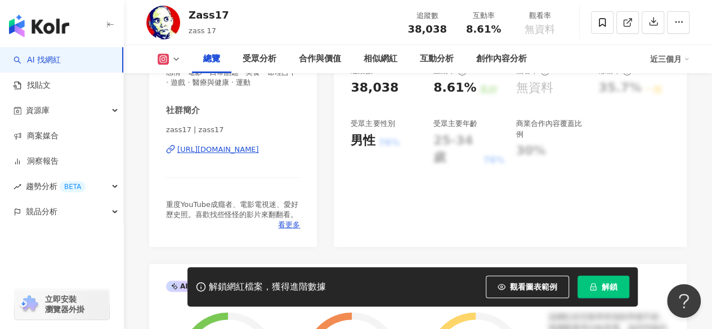
click at [251, 153] on div "https://www.instagram.com/zass17/" at bounding box center [218, 150] width 82 height 10
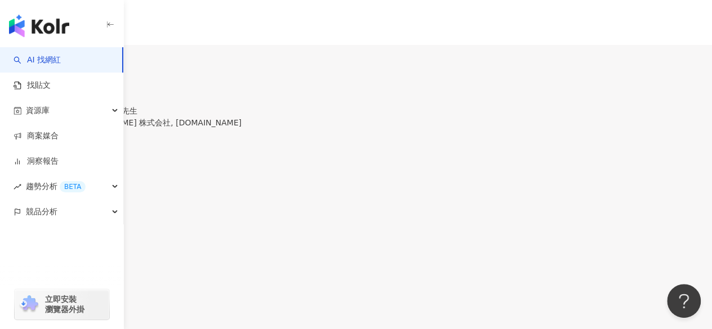
click at [52, 61] on button "9.3萬" at bounding box center [37, 62] width 29 height 22
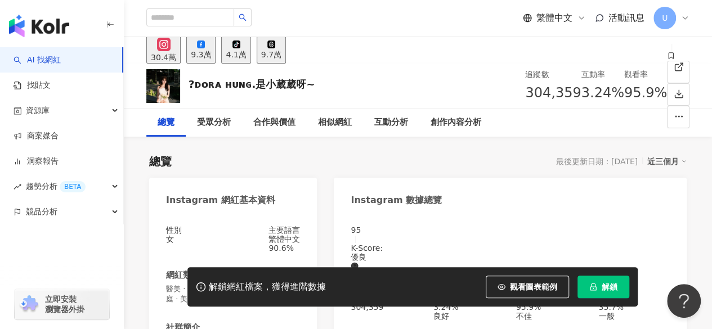
click at [211, 58] on div "9.3萬" at bounding box center [201, 54] width 20 height 9
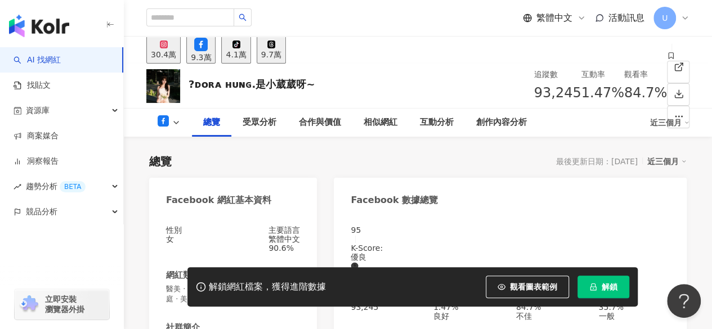
scroll to position [225, 0]
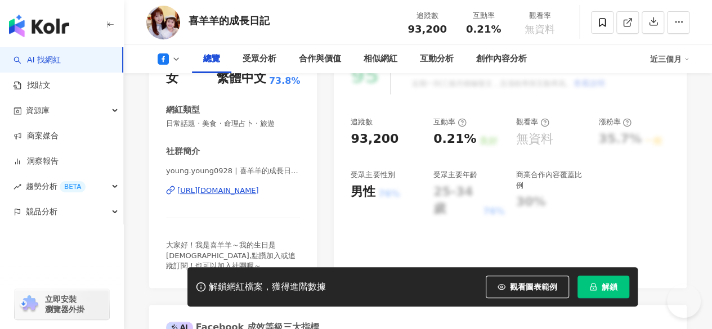
click at [237, 192] on div "https://www.facebook.com/870908386352159" at bounding box center [218, 191] width 82 height 10
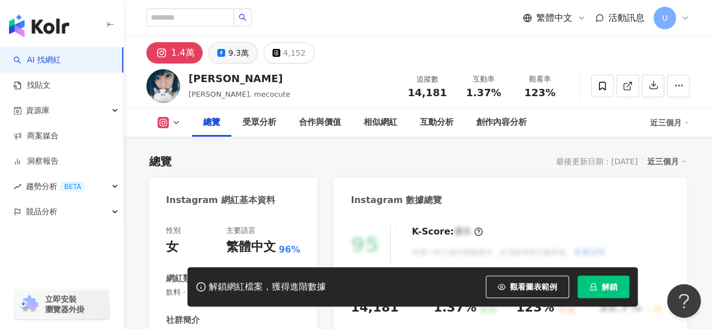
click at [216, 58] on button "9.3萬" at bounding box center [232, 52] width 49 height 21
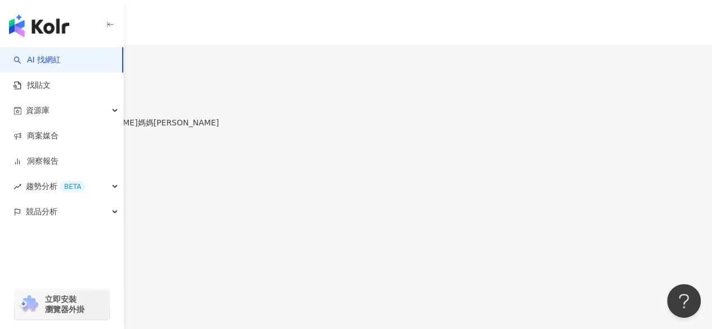
click at [56, 62] on div "9.3萬" at bounding box center [46, 66] width 20 height 9
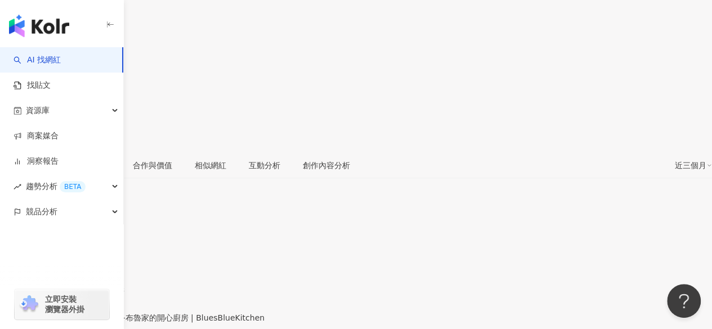
drag, startPoint x: 221, startPoint y: 193, endPoint x: 231, endPoint y: 202, distance: 13.6
click at [99, 323] on div "https://www.facebook.com/105750886140680" at bounding box center [55, 327] width 88 height 9
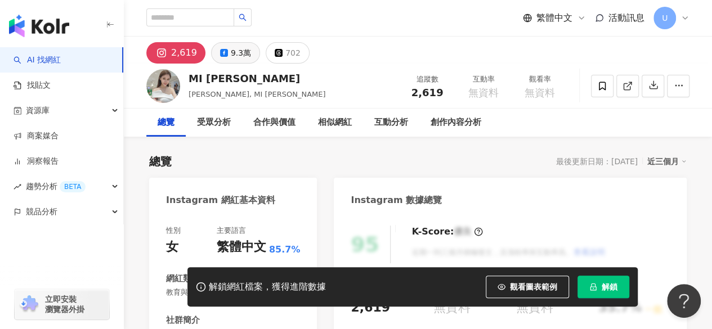
click at [243, 60] on div "9.3萬" at bounding box center [241, 53] width 20 height 16
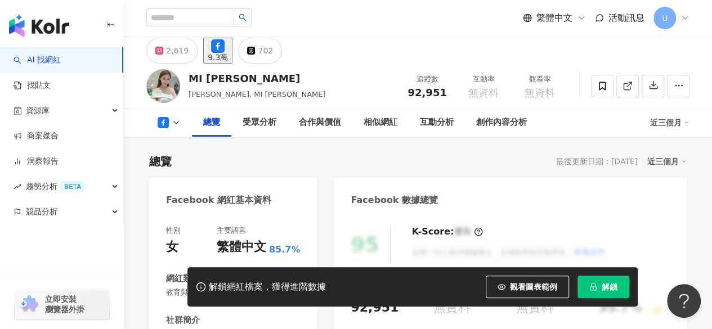
scroll to position [171, 0]
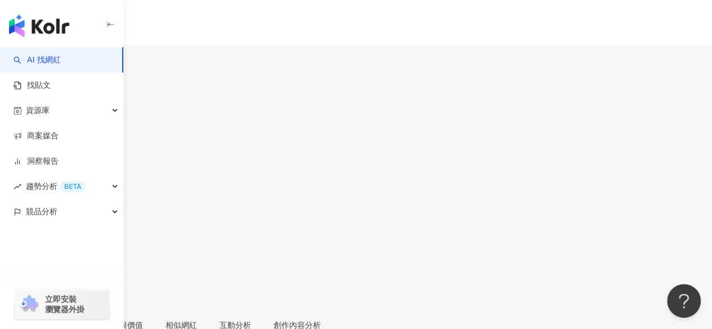
drag, startPoint x: 236, startPoint y: 208, endPoint x: 250, endPoint y: 205, distance: 14.4
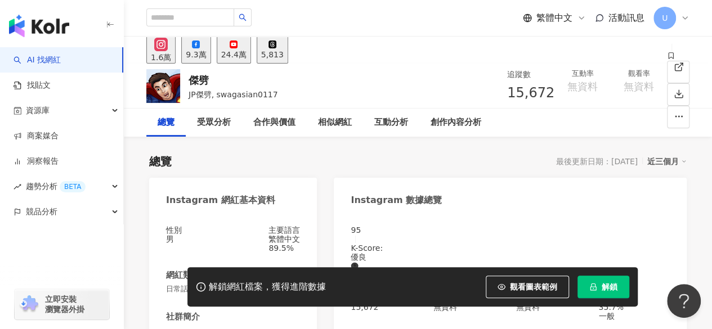
click at [206, 59] on div "9.3萬" at bounding box center [196, 54] width 20 height 9
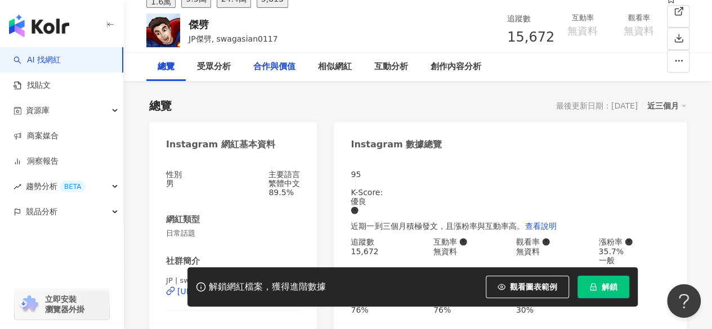
scroll to position [56, 0]
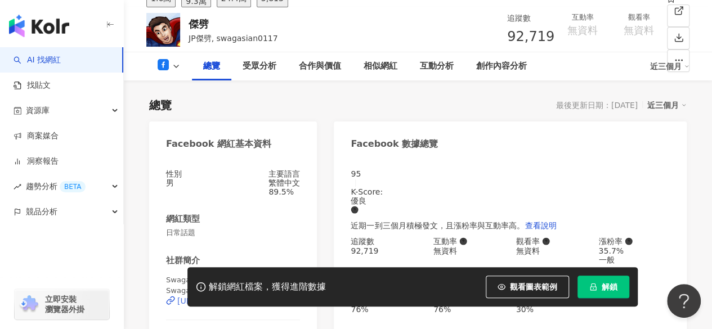
click at [236, 297] on div "https://www.facebook.com/1969624239919774" at bounding box center [221, 301] width 88 height 9
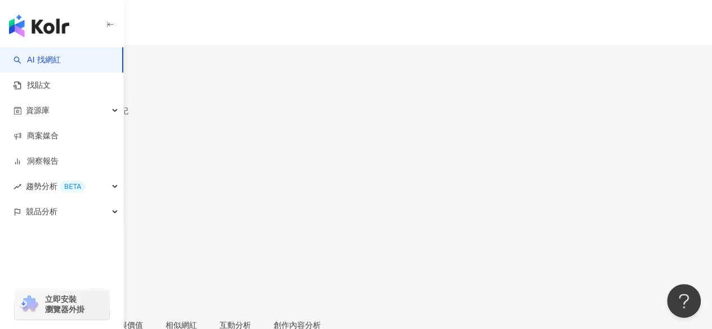
scroll to position [113, 0]
click at [59, 58] on button "9.3萬" at bounding box center [43, 62] width 29 height 22
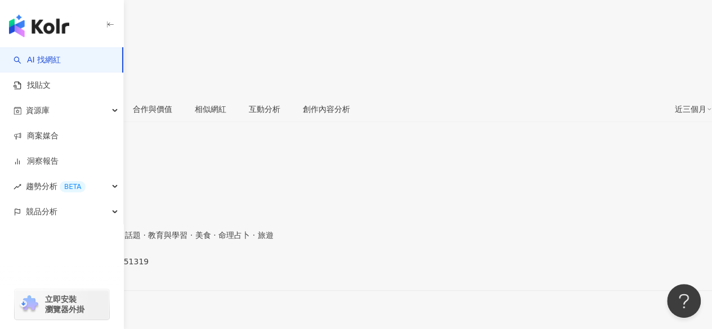
click at [99, 267] on div "https://www.instagram.com/mamei451319/" at bounding box center [55, 271] width 88 height 9
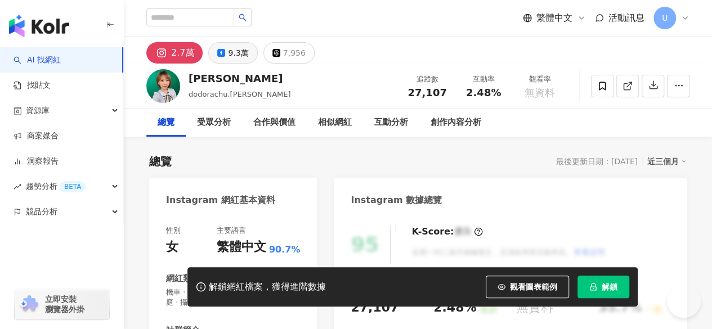
click at [228, 57] on div "9.3萬" at bounding box center [238, 53] width 20 height 16
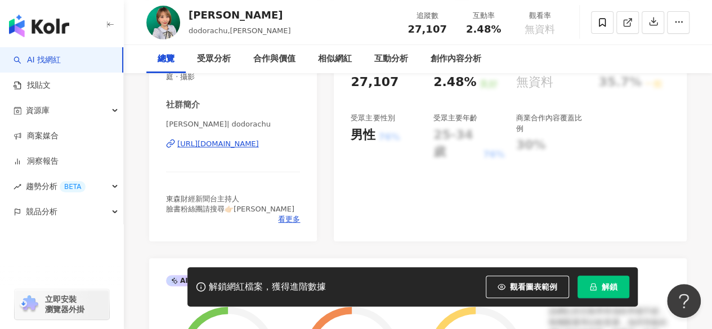
scroll to position [226, 0]
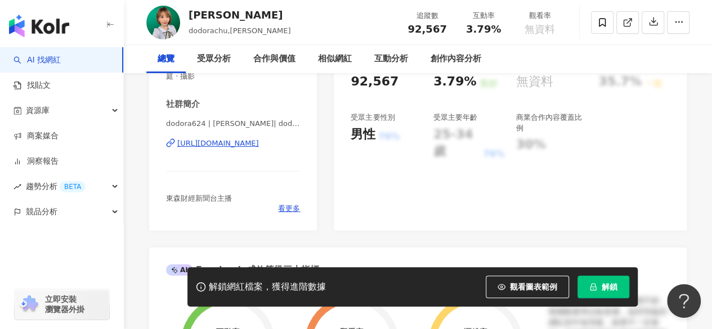
click at [227, 141] on div "https://www.facebook.com/445757178967011" at bounding box center [218, 143] width 82 height 10
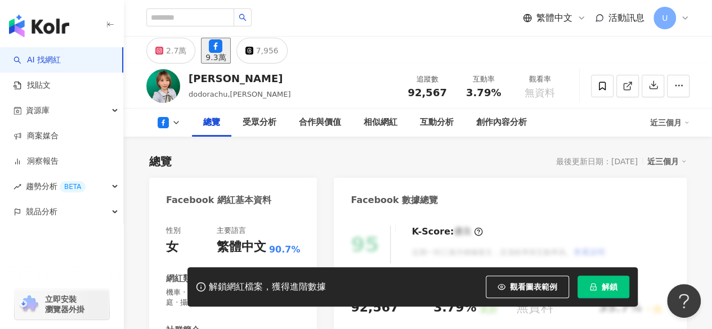
scroll to position [199, 0]
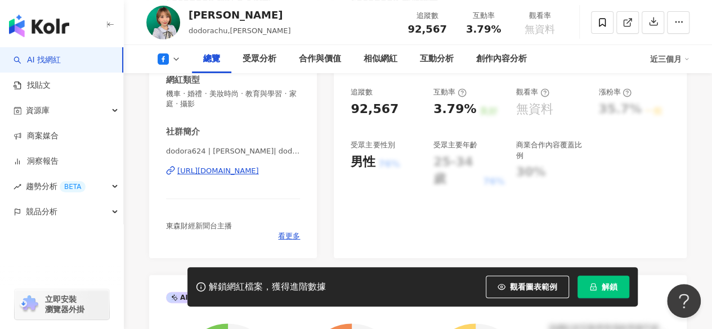
click at [219, 173] on div "https://www.facebook.com/445757178967011" at bounding box center [218, 171] width 82 height 10
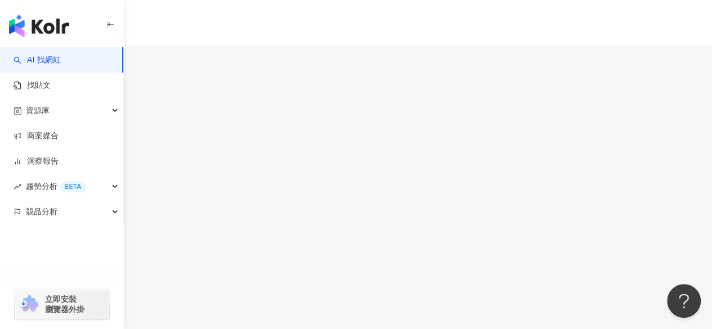
click at [54, 62] on div "9.3萬" at bounding box center [44, 66] width 20 height 9
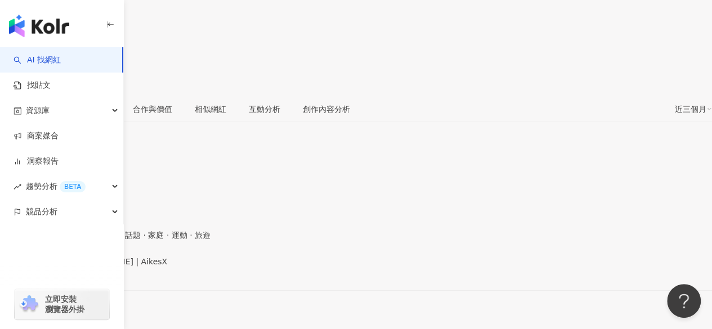
click at [99, 267] on div "https://www.facebook.com/403369403075205" at bounding box center [55, 271] width 88 height 9
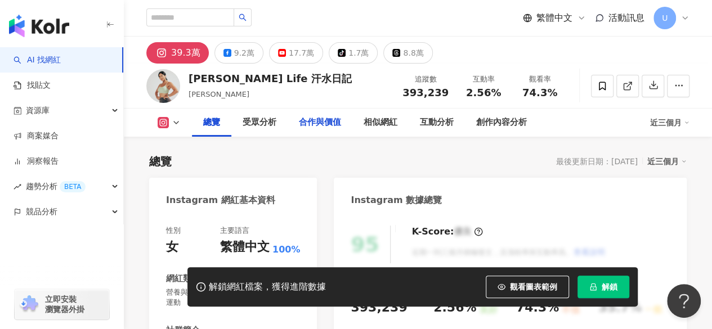
scroll to position [225, 0]
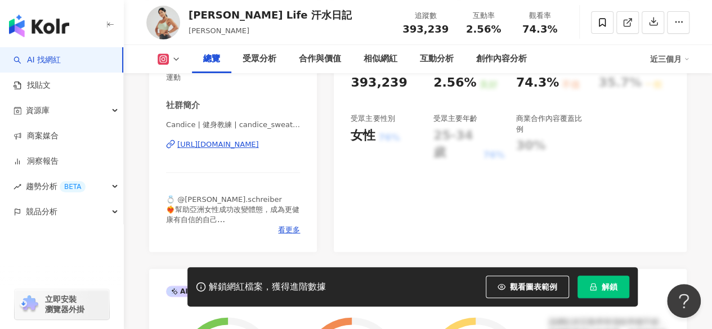
click at [251, 144] on div "[URL][DOMAIN_NAME]" at bounding box center [218, 145] width 82 height 10
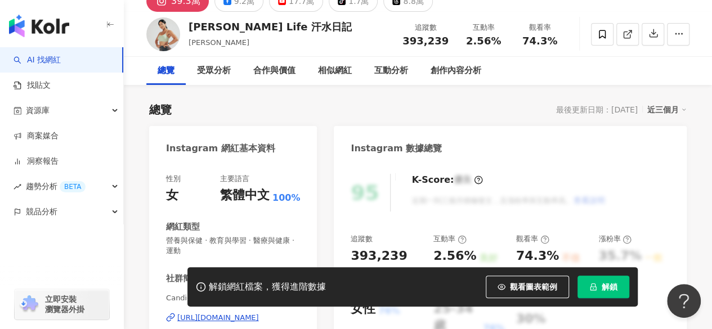
scroll to position [0, 0]
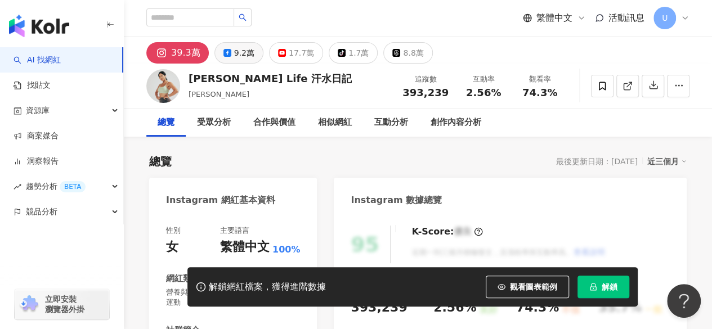
click at [250, 50] on div "9.2萬" at bounding box center [244, 53] width 20 height 16
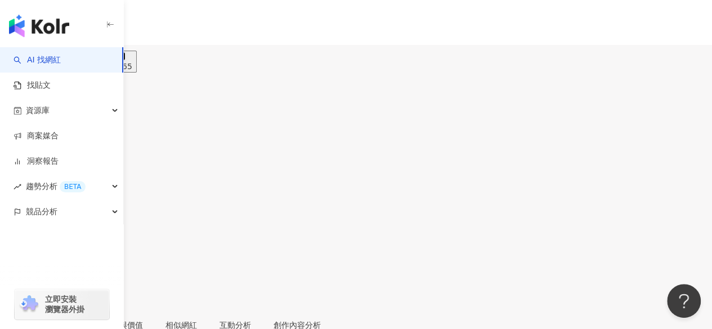
click at [59, 57] on button "9.2萬" at bounding box center [43, 62] width 29 height 22
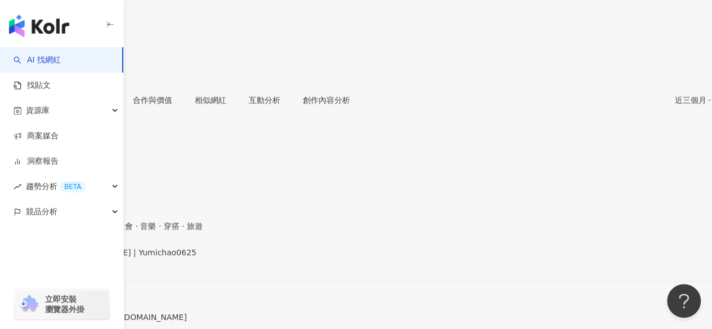
click at [99, 258] on div "https://www.facebook.com/109303159161101" at bounding box center [55, 262] width 88 height 9
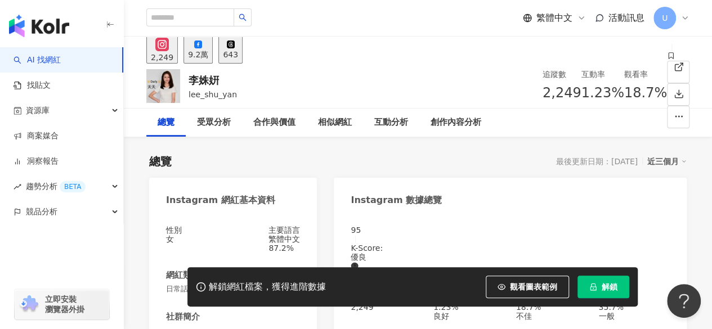
click at [213, 52] on button "9.2萬" at bounding box center [198, 50] width 29 height 28
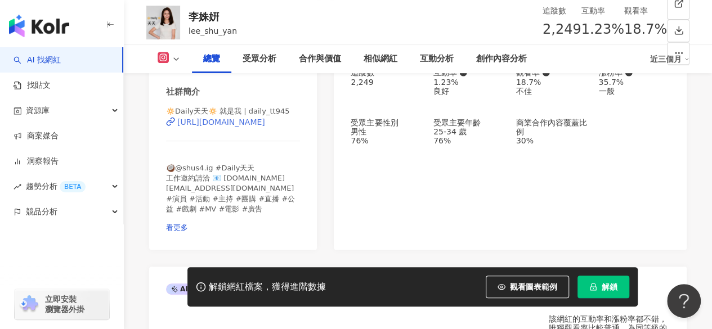
click at [226, 127] on div "https://www.instagram.com/daily_tt945/" at bounding box center [221, 122] width 88 height 9
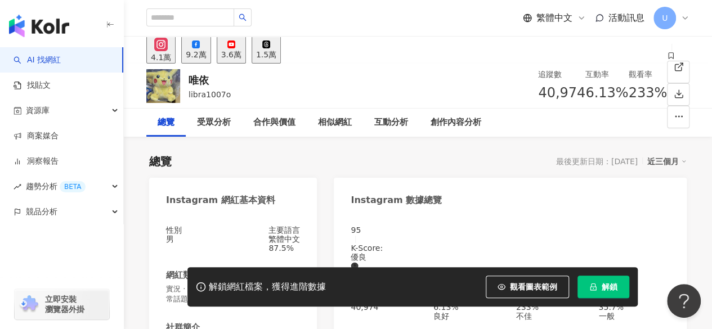
click at [206, 57] on div "9.2萬" at bounding box center [196, 54] width 20 height 9
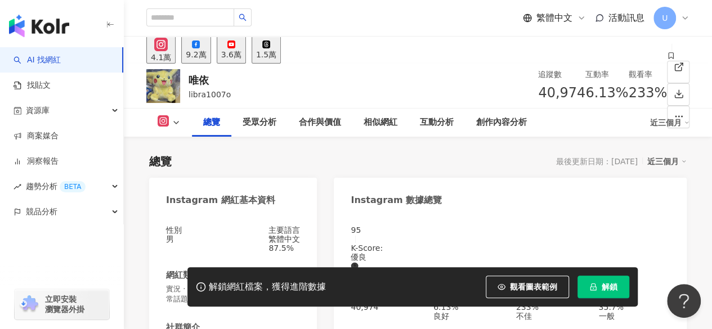
scroll to position [225, 0]
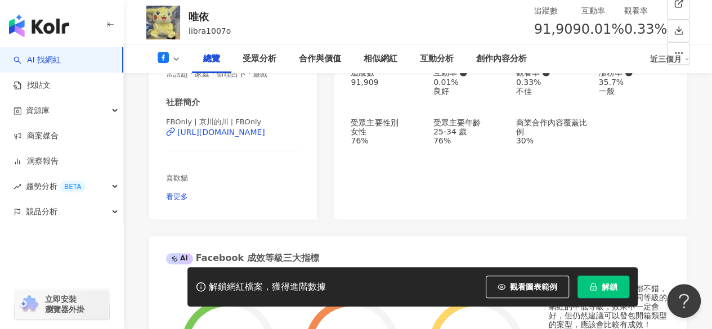
drag, startPoint x: 245, startPoint y: 147, endPoint x: 288, endPoint y: 168, distance: 47.6
click at [245, 137] on div "https://www.facebook.com/2491164190945939" at bounding box center [221, 132] width 88 height 9
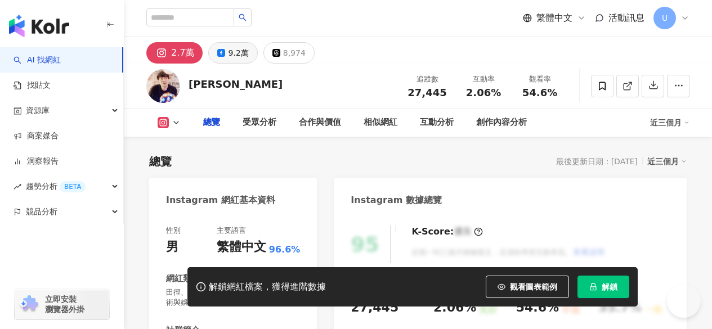
click at [231, 45] on div "9.2萬" at bounding box center [238, 53] width 20 height 16
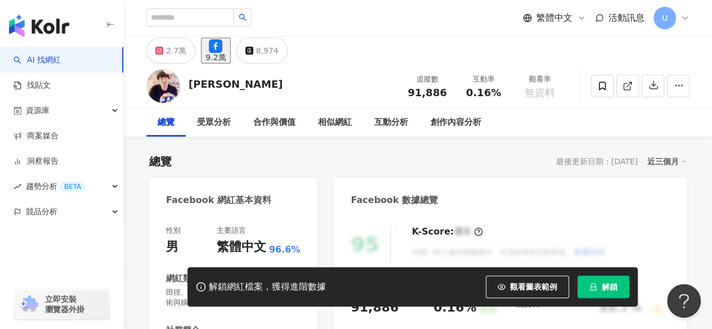
click at [175, 56] on div "2.7萬" at bounding box center [176, 51] width 20 height 16
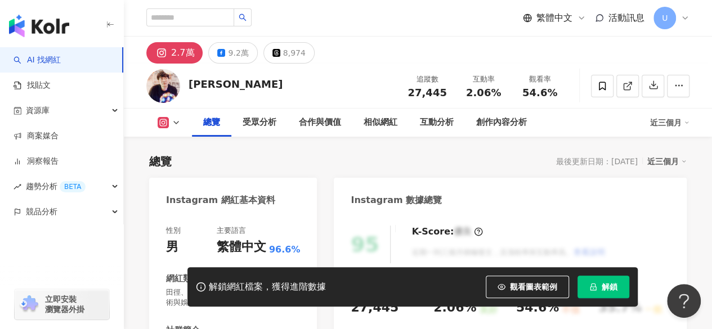
scroll to position [225, 0]
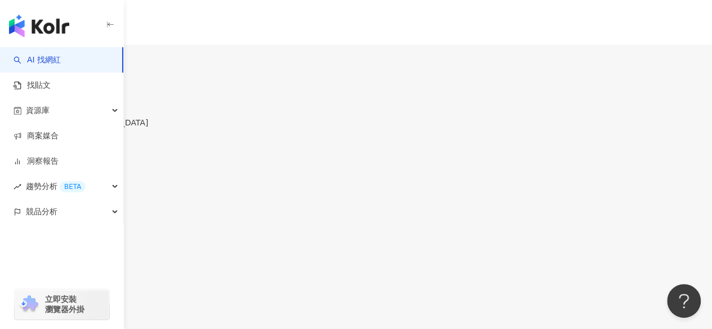
click at [57, 62] on div "9.2萬" at bounding box center [47, 66] width 20 height 9
click at [99, 323] on div "https://www.facebook.com/124014027611845" at bounding box center [55, 327] width 88 height 9
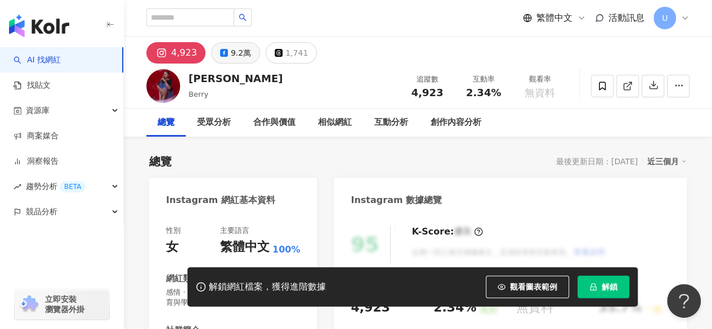
click at [236, 56] on div "9.2萬" at bounding box center [241, 53] width 20 height 16
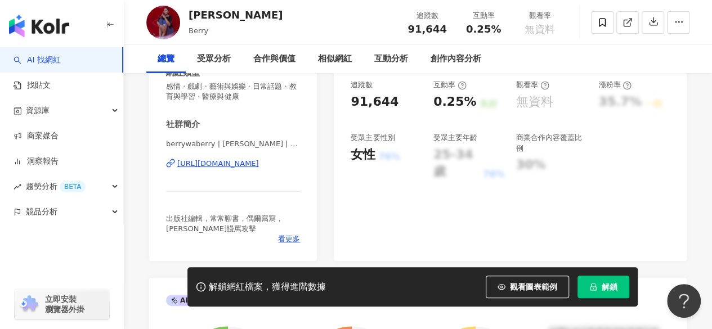
click at [238, 163] on div "https://www.facebook.com/122451441122657" at bounding box center [218, 164] width 82 height 10
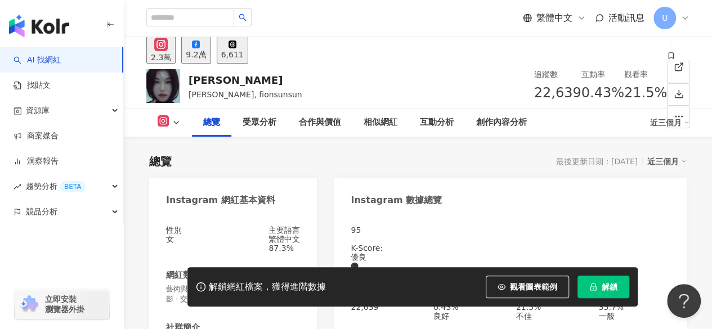
scroll to position [196, 0]
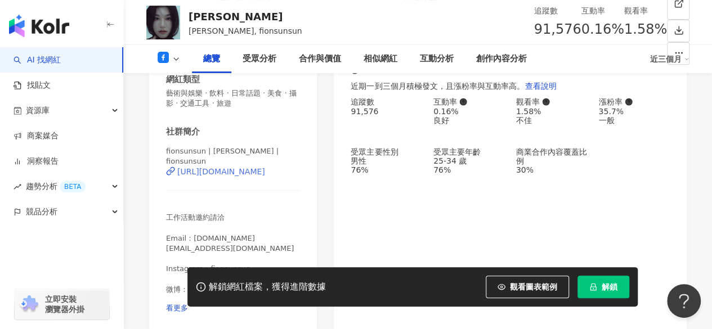
click at [208, 176] on div "https://www.facebook.com/561152130659502" at bounding box center [221, 171] width 88 height 9
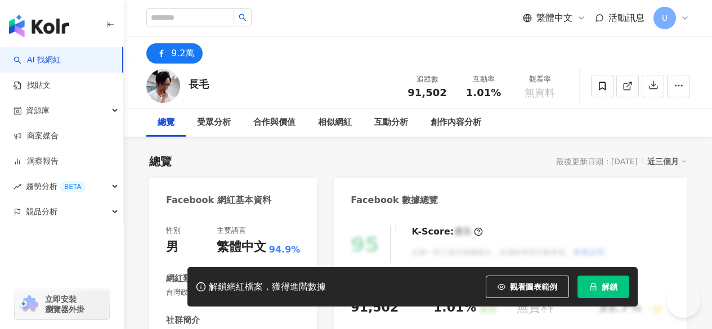
scroll to position [169, 0]
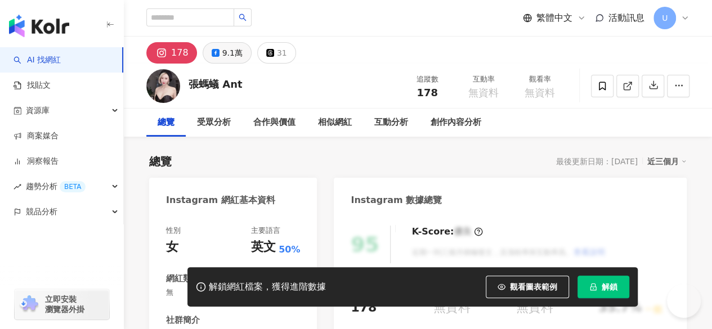
click at [208, 47] on button "9.1萬" at bounding box center [227, 52] width 49 height 21
click at [222, 49] on div "9.1萬" at bounding box center [232, 53] width 20 height 16
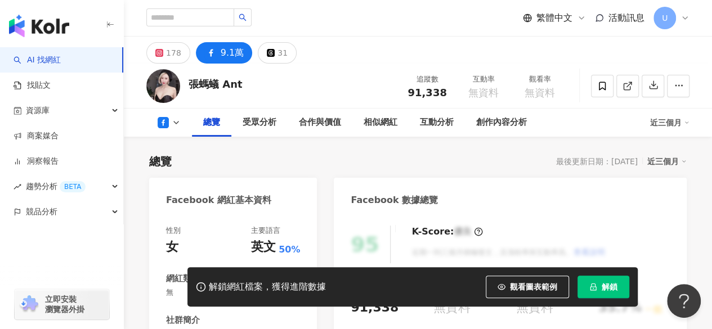
scroll to position [225, 0]
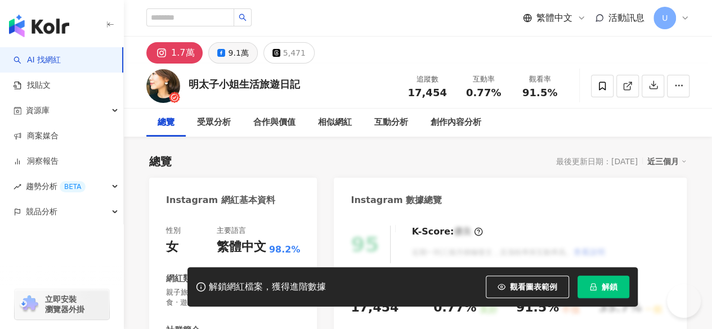
click at [225, 55] on button "9.1萬" at bounding box center [232, 52] width 49 height 21
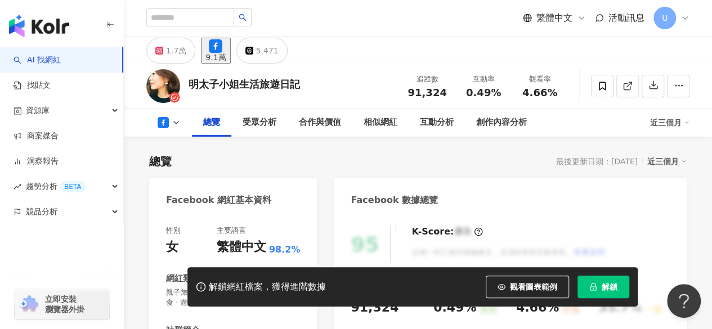
scroll to position [225, 0]
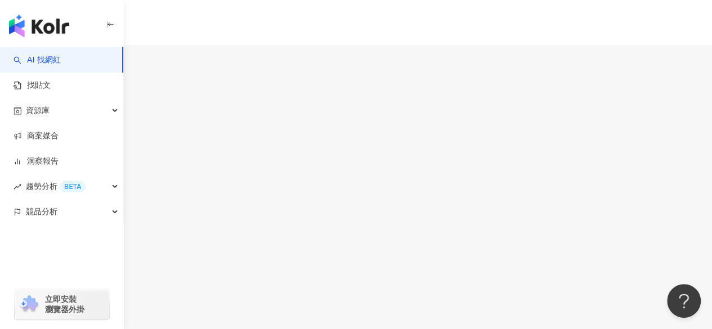
click at [47, 62] on div "9.1萬" at bounding box center [37, 66] width 20 height 9
click at [99, 295] on div "https://www.facebook.com/410099482524789" at bounding box center [55, 299] width 88 height 9
click at [22, 58] on button "2萬" at bounding box center [11, 62] width 22 height 22
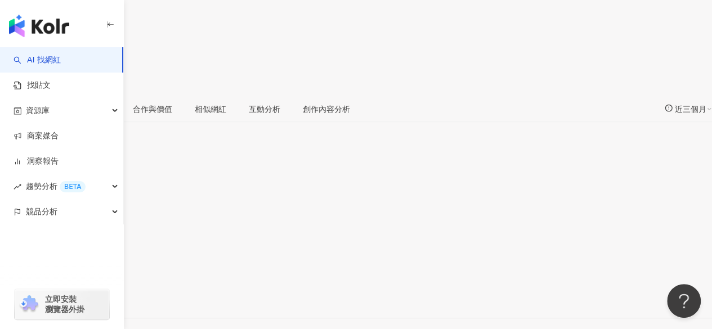
click at [99, 295] on div "https://www.facebook.com/410099482524789" at bounding box center [55, 299] width 88 height 9
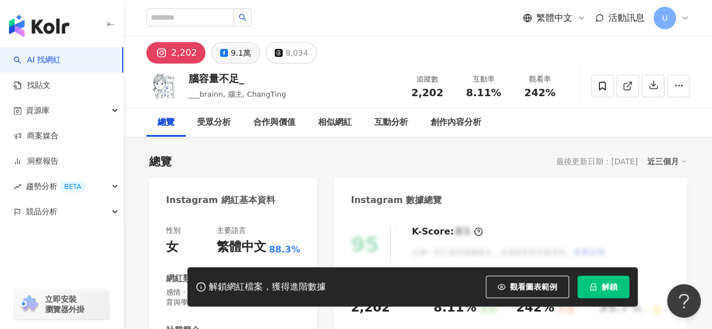
click at [496, 41] on div "2,202 9.1萬 8,034" at bounding box center [418, 50] width 588 height 27
click at [225, 57] on button "9.1萬" at bounding box center [235, 52] width 49 height 21
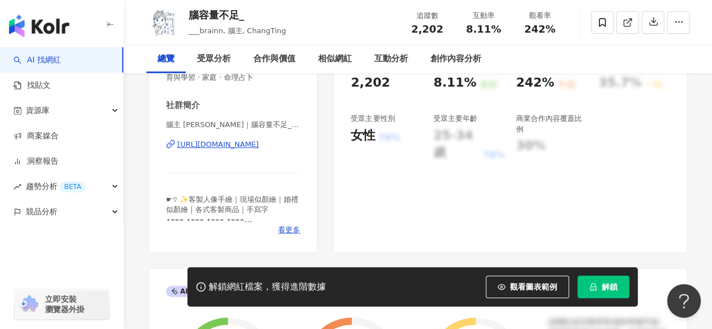
click at [212, 150] on div "https://www.instagram.com/___brainn/" at bounding box center [218, 145] width 82 height 10
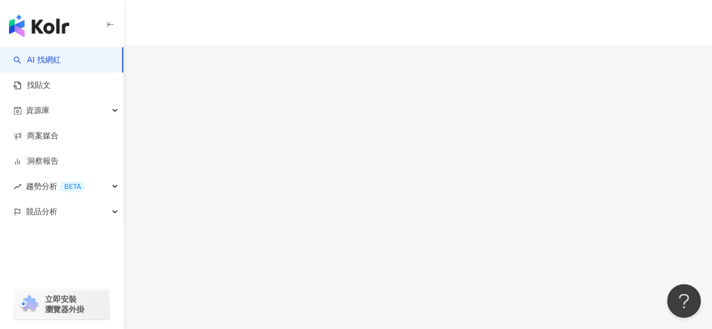
click at [59, 56] on button "9.1萬" at bounding box center [43, 62] width 29 height 22
click at [99, 267] on div "https://www.instagram.com/robistore/" at bounding box center [55, 271] width 88 height 9
click at [25, 62] on div "4.7萬" at bounding box center [15, 66] width 20 height 9
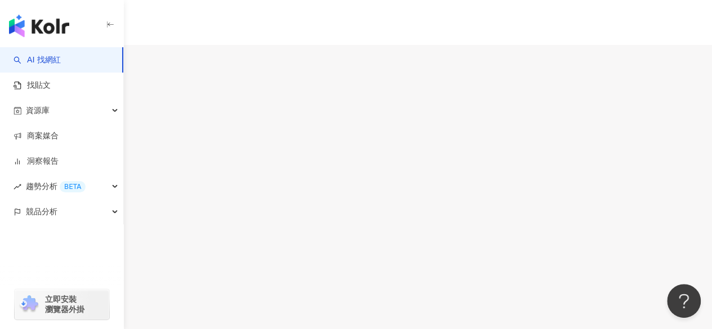
click at [486, 32] on div "繁體中文 活動訊息 U" at bounding box center [356, 112] width 712 height 225
click at [54, 62] on div "9.1萬" at bounding box center [44, 66] width 20 height 9
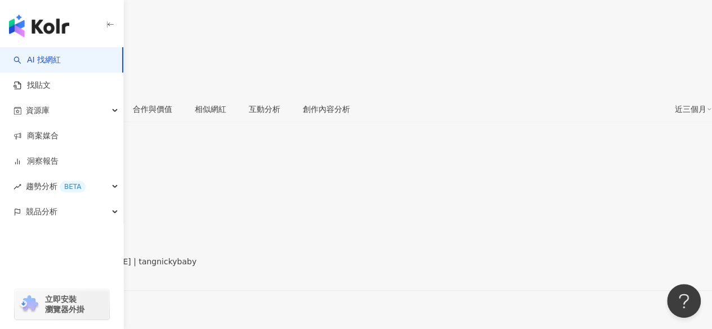
click at [99, 267] on div "https://www.facebook.com/626595334096750" at bounding box center [55, 271] width 88 height 9
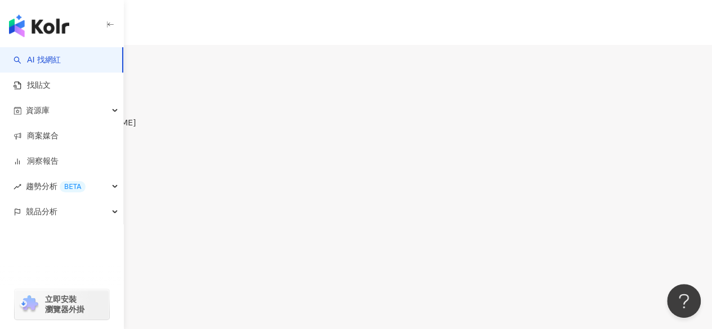
click at [25, 62] on div "4.2萬" at bounding box center [15, 66] width 20 height 9
click at [99, 323] on div "https://www.instagram.com/nicky_1015/" at bounding box center [55, 327] width 88 height 9
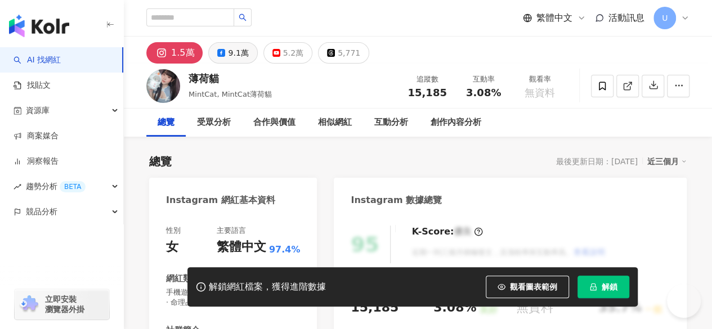
click at [229, 56] on div "9.1萬" at bounding box center [238, 53] width 20 height 16
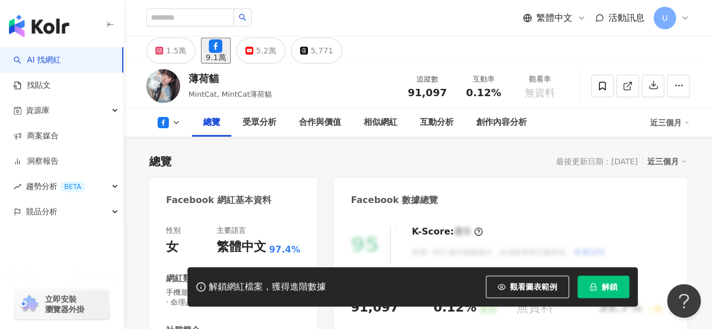
scroll to position [225, 0]
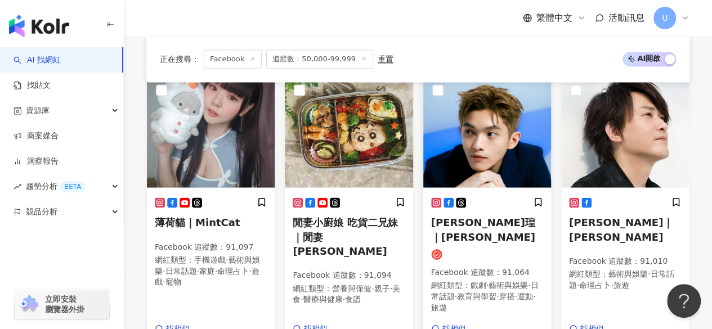
scroll to position [1093, 0]
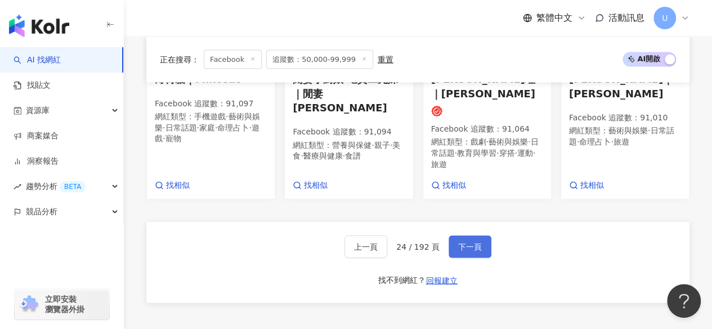
click at [462, 243] on span "下一頁" at bounding box center [470, 247] width 24 height 9
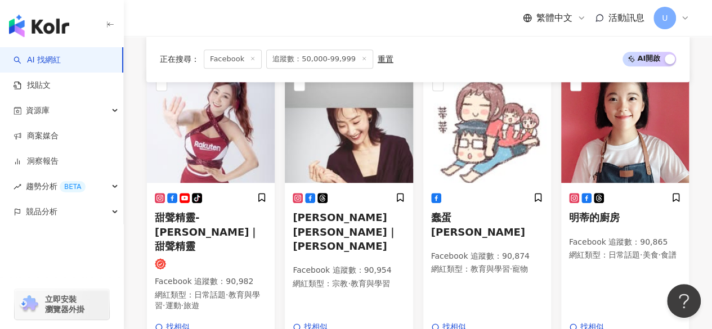
scroll to position [405, 0]
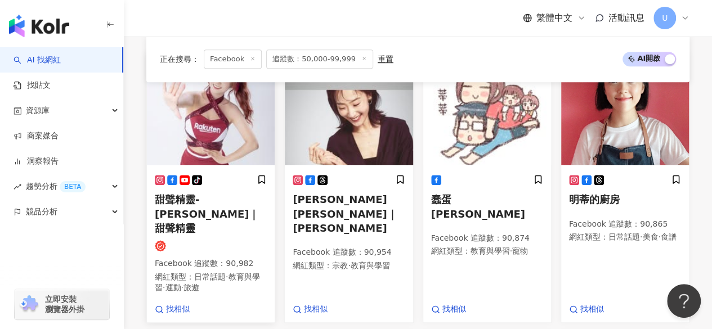
click at [232, 128] on img at bounding box center [211, 108] width 128 height 113
click at [468, 115] on img at bounding box center [487, 108] width 128 height 113
click at [582, 128] on img at bounding box center [625, 108] width 128 height 113
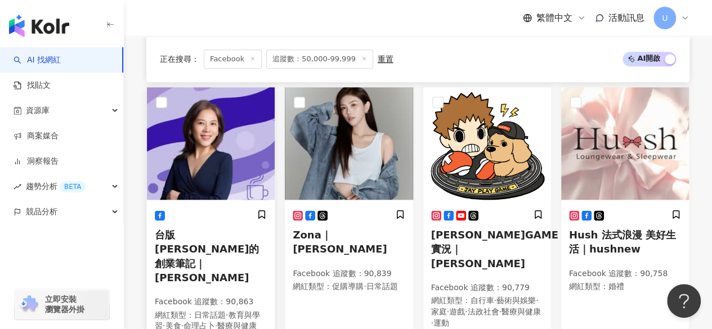
scroll to position [671, 0]
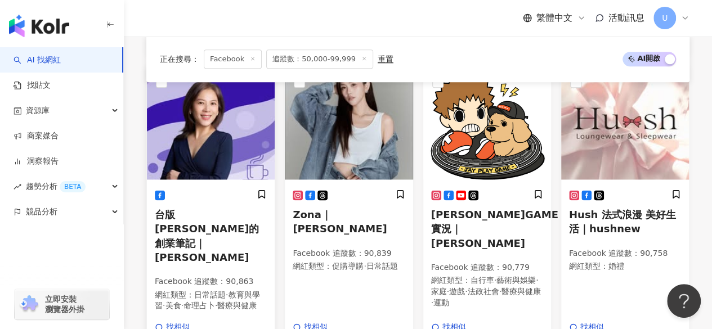
click at [182, 157] on img at bounding box center [211, 123] width 128 height 113
click at [348, 137] on img at bounding box center [349, 123] width 128 height 113
drag, startPoint x: 485, startPoint y: 121, endPoint x: 476, endPoint y: 117, distance: 10.3
click at [485, 121] on img at bounding box center [487, 123] width 128 height 113
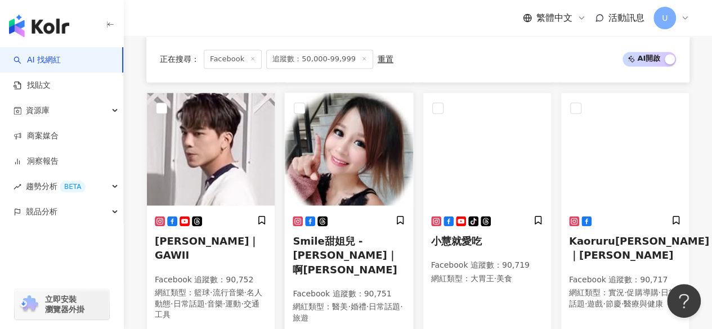
scroll to position [931, 0]
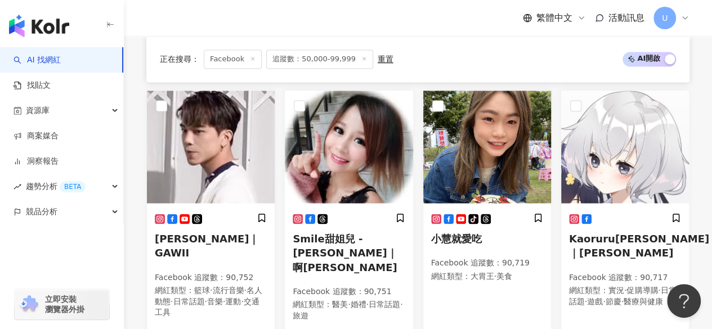
click at [337, 155] on img at bounding box center [349, 147] width 128 height 113
click at [454, 120] on img at bounding box center [487, 147] width 128 height 113
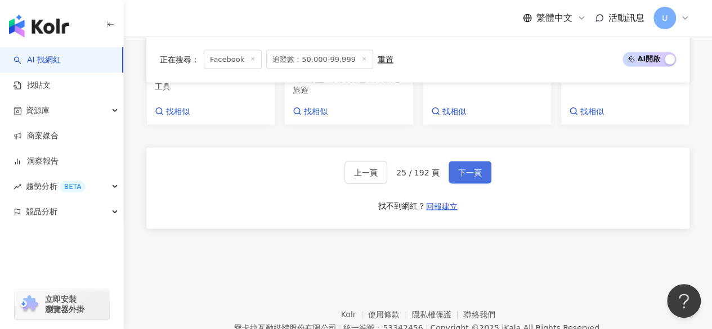
click at [462, 168] on span "下一頁" at bounding box center [470, 172] width 24 height 9
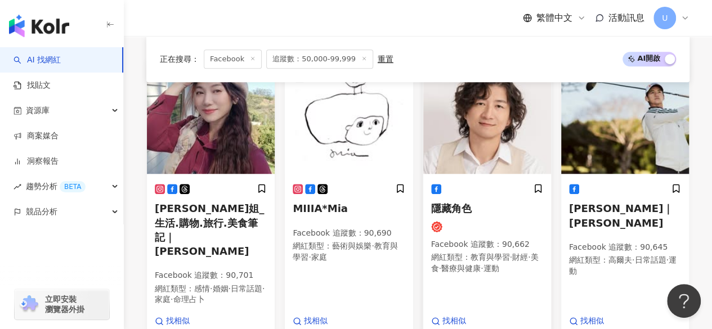
scroll to position [397, 0]
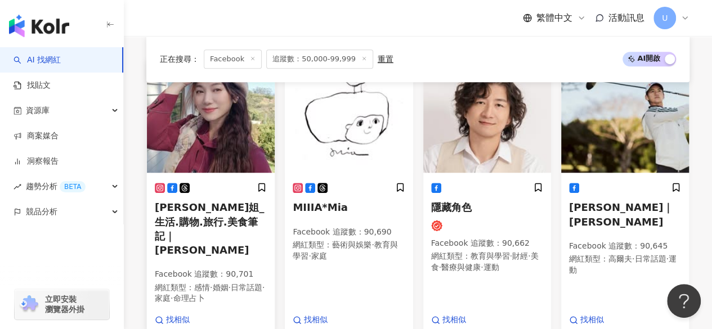
click at [234, 137] on img at bounding box center [211, 116] width 128 height 113
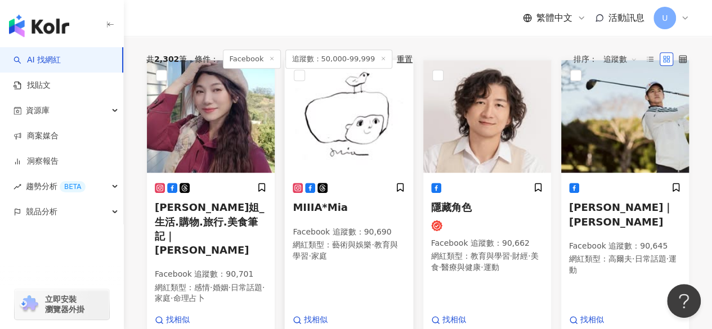
scroll to position [379, 0]
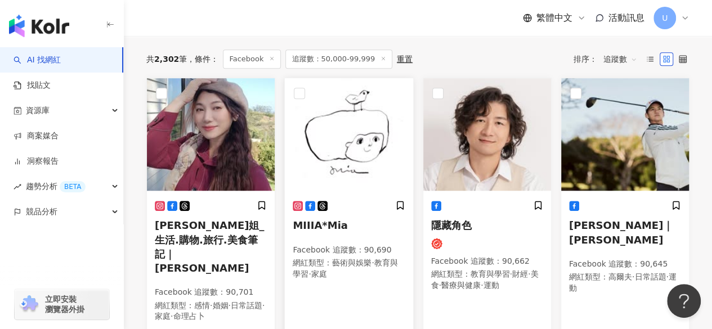
click at [354, 122] on img at bounding box center [349, 134] width 128 height 113
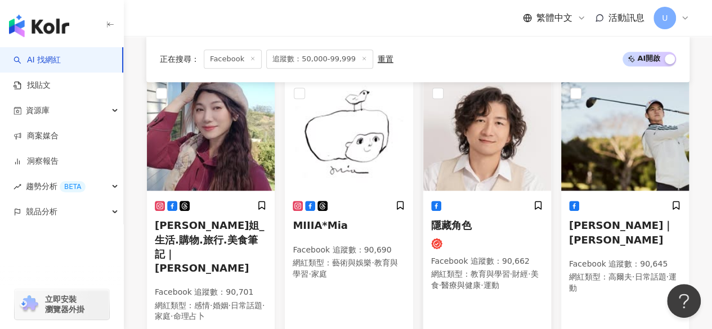
click at [478, 133] on img at bounding box center [487, 134] width 128 height 113
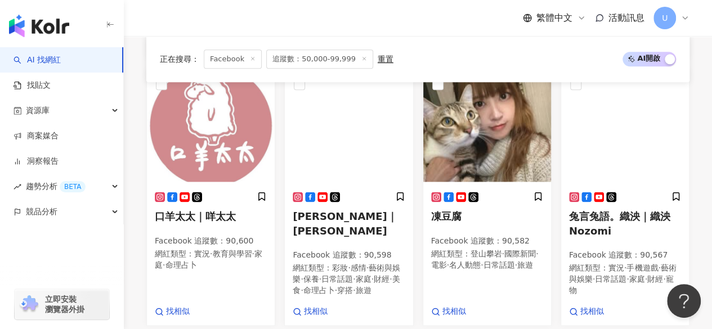
scroll to position [675, 0]
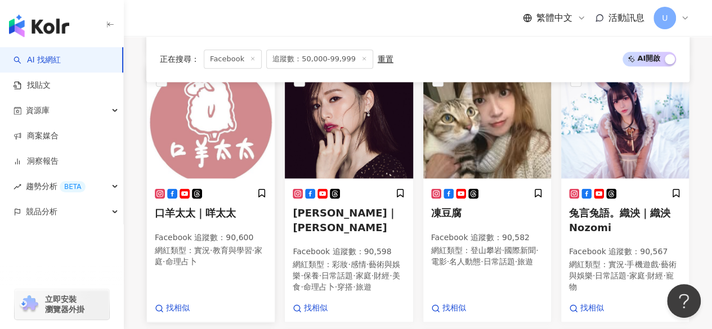
click at [207, 131] on img at bounding box center [211, 122] width 128 height 113
drag, startPoint x: 347, startPoint y: 130, endPoint x: 361, endPoint y: 66, distance: 65.3
click at [347, 130] on img at bounding box center [349, 122] width 128 height 113
click at [463, 113] on img at bounding box center [487, 122] width 128 height 113
click at [590, 120] on img at bounding box center [625, 122] width 128 height 113
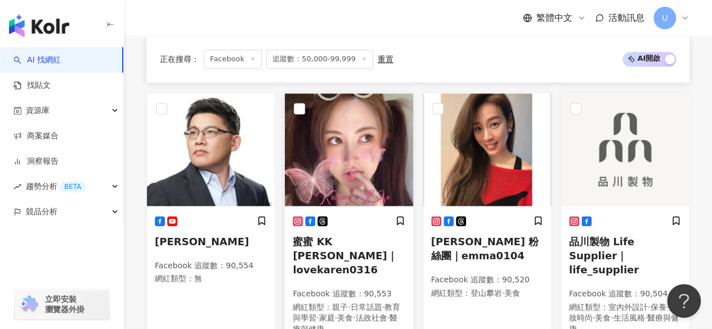
scroll to position [920, 0]
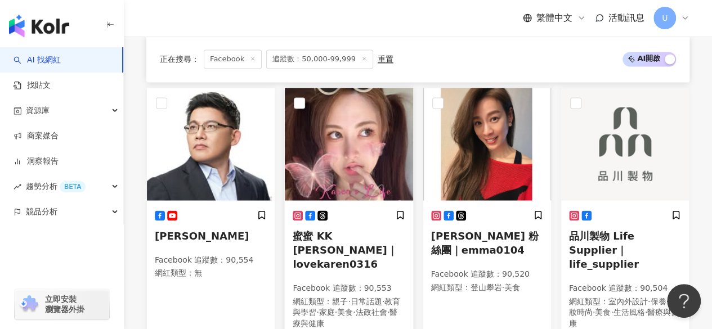
click at [334, 127] on img at bounding box center [349, 144] width 128 height 113
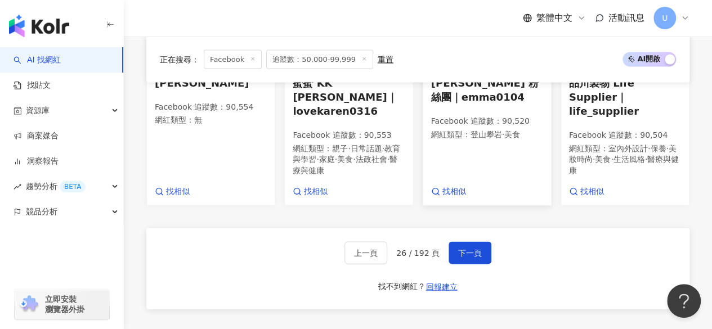
scroll to position [1084, 0]
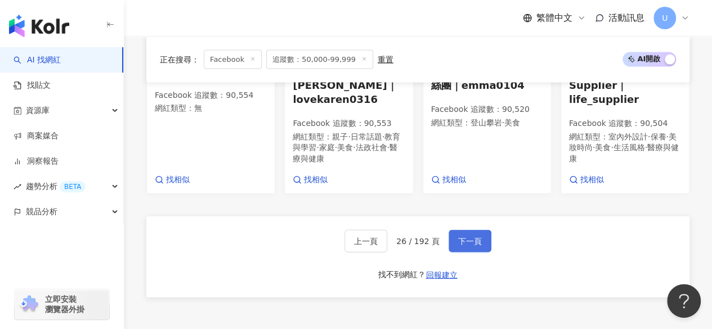
click at [464, 237] on span "下一頁" at bounding box center [470, 241] width 24 height 9
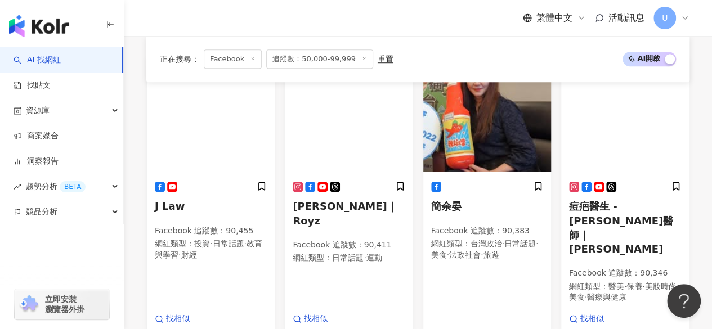
scroll to position [410, 0]
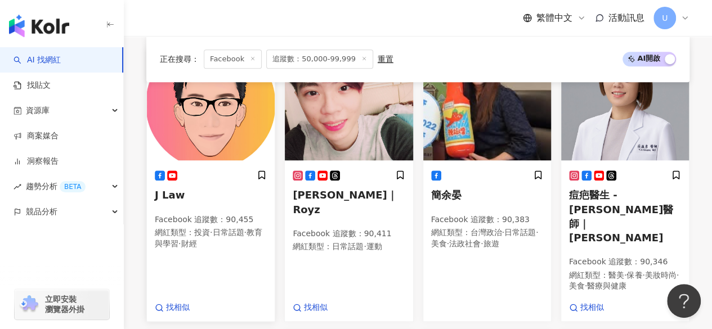
click at [201, 112] on img at bounding box center [211, 104] width 128 height 113
click at [351, 160] on img at bounding box center [349, 104] width 128 height 113
drag, startPoint x: 498, startPoint y: 127, endPoint x: 473, endPoint y: 127, distance: 24.2
click at [498, 127] on img at bounding box center [487, 104] width 128 height 113
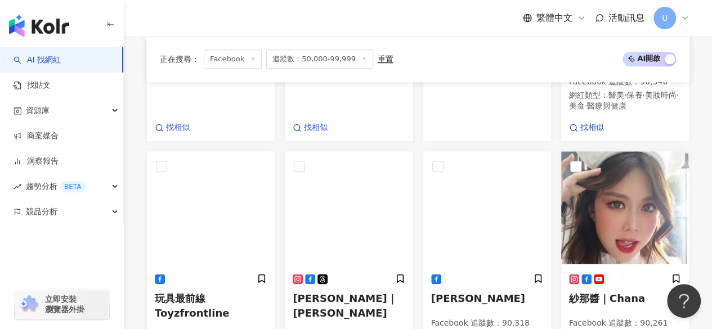
scroll to position [651, 0]
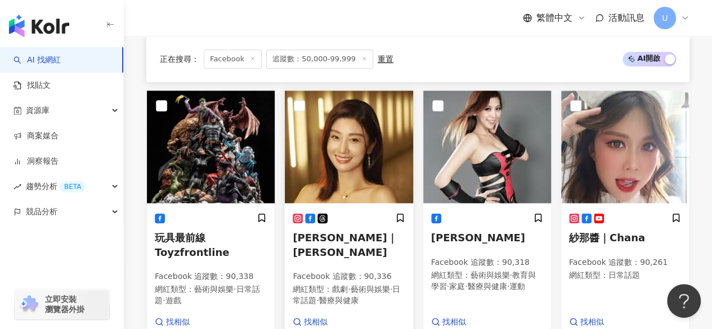
click at [346, 133] on img at bounding box center [349, 147] width 128 height 113
click at [495, 137] on img at bounding box center [487, 147] width 128 height 113
click at [627, 167] on img at bounding box center [625, 147] width 128 height 113
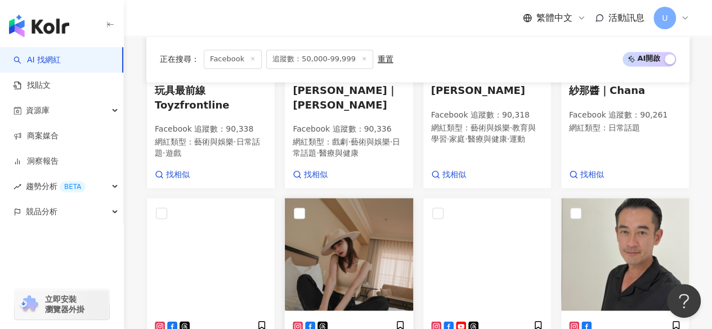
scroll to position [883, 0]
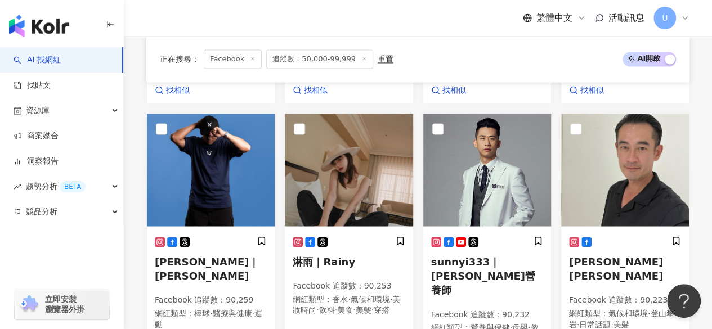
drag, startPoint x: 346, startPoint y: 171, endPoint x: 267, endPoint y: 0, distance: 188.4
click at [346, 171] on img at bounding box center [349, 170] width 128 height 113
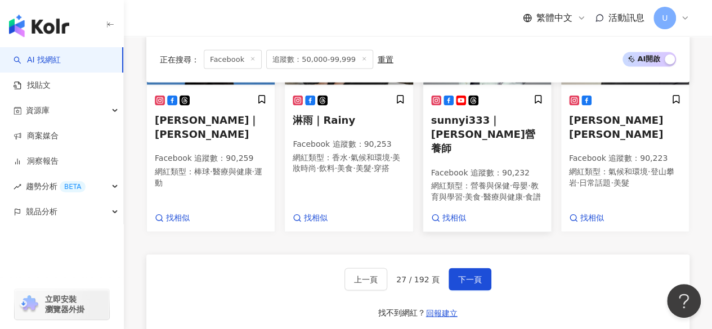
scroll to position [1023, 0]
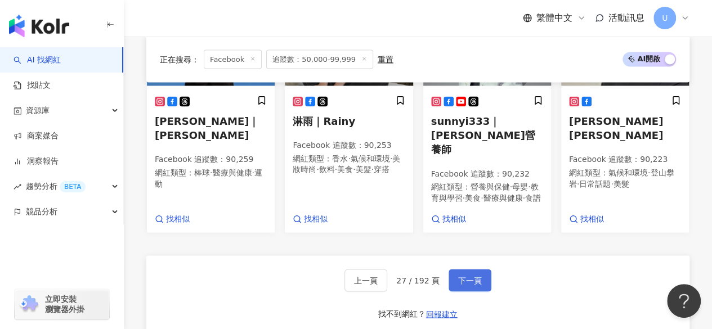
click at [463, 269] on button "下一頁" at bounding box center [470, 280] width 43 height 23
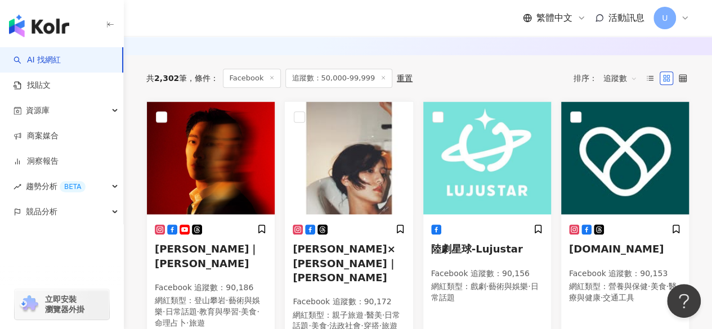
scroll to position [357, 0]
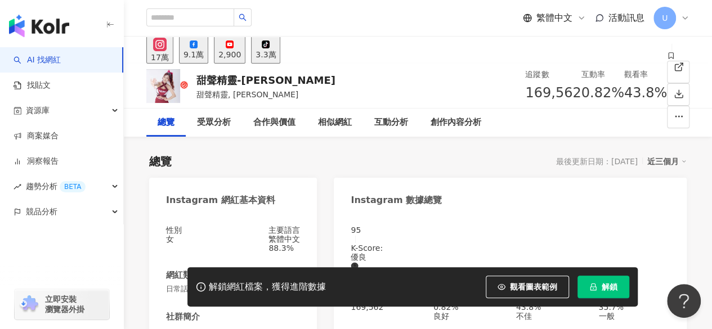
click at [204, 57] on div "9.1萬" at bounding box center [194, 54] width 20 height 9
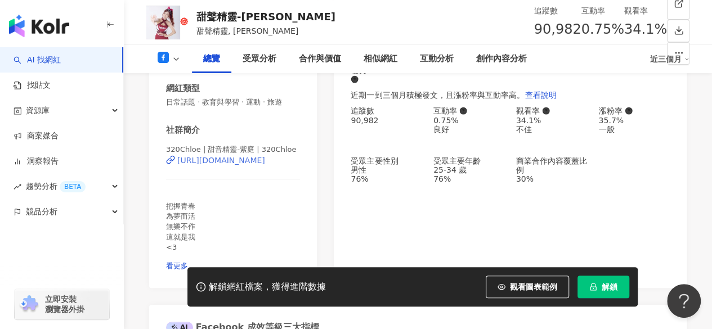
click at [230, 165] on div "https://www.facebook.com/417876628407104" at bounding box center [221, 160] width 88 height 9
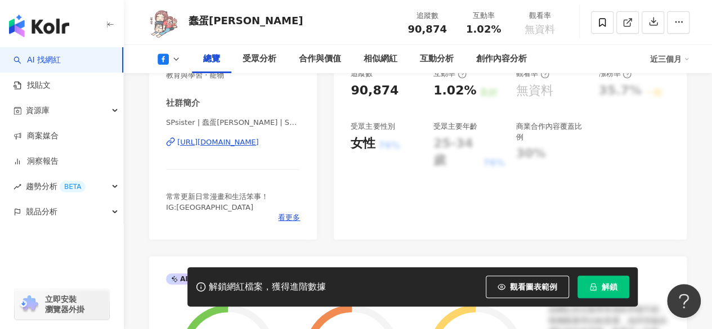
click at [234, 144] on div "https://www.facebook.com/116784275005751" at bounding box center [218, 142] width 82 height 10
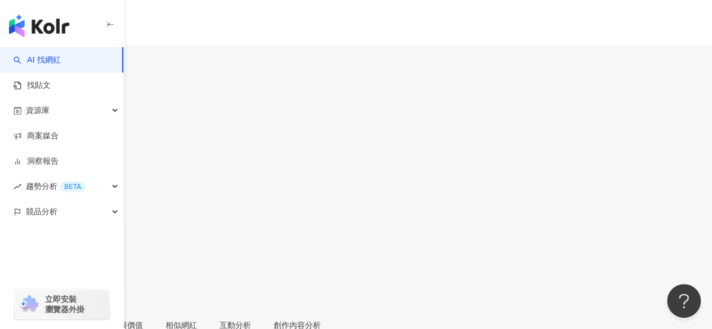
scroll to position [169, 0]
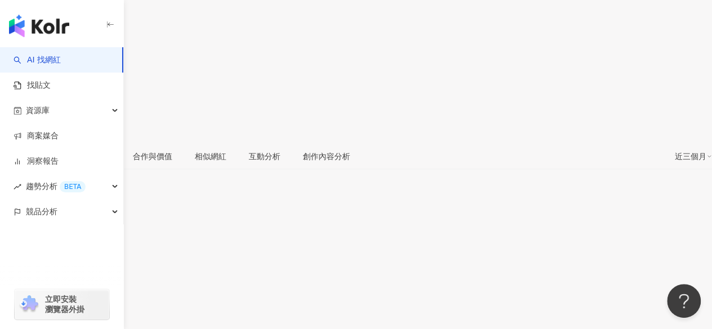
click at [99, 314] on div "https://www.instagram.com/mindy_s_kitchen/" at bounding box center [55, 318] width 88 height 9
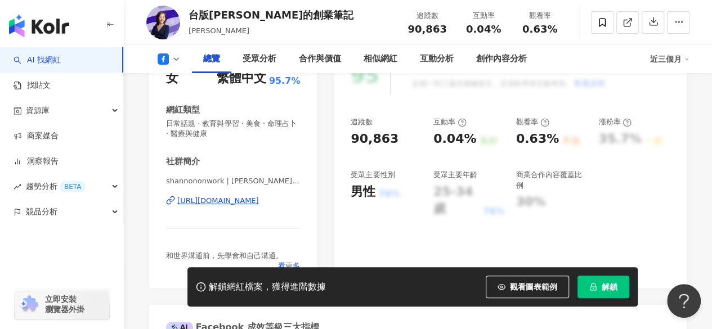
click at [233, 198] on div "https://www.facebook.com/312251489106285" at bounding box center [218, 201] width 82 height 10
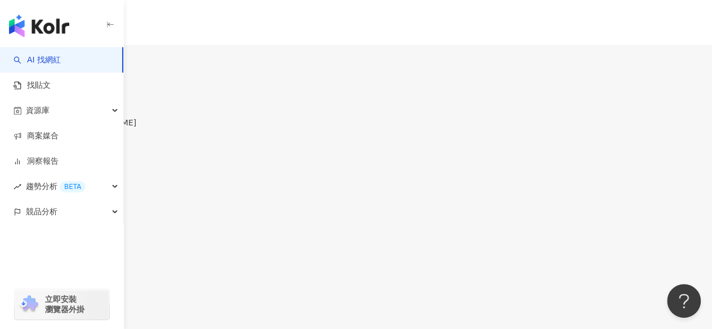
click at [54, 62] on div "9.1萬" at bounding box center [44, 66] width 20 height 9
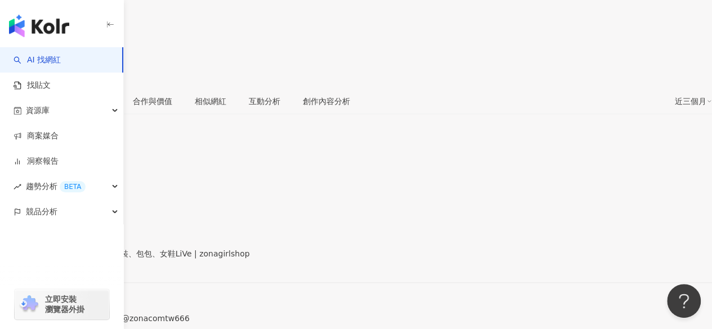
click at [99, 259] on div "https://www.facebook.com/1174749272642770" at bounding box center [55, 263] width 88 height 9
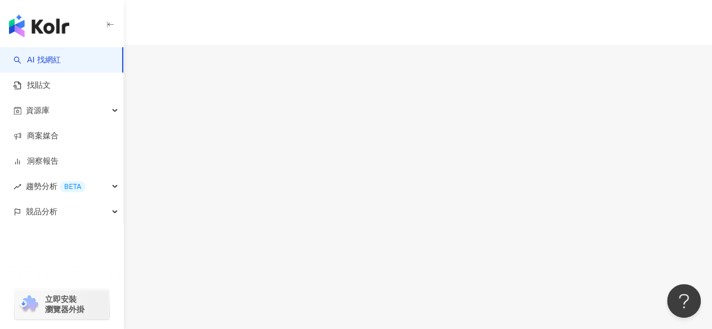
click at [47, 62] on div "9.1萬" at bounding box center [37, 66] width 20 height 9
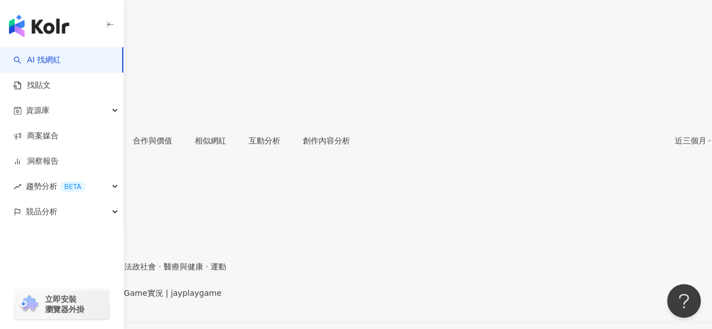
click at [99, 298] on div "https://www.facebook.com/854526361265396" at bounding box center [55, 302] width 88 height 9
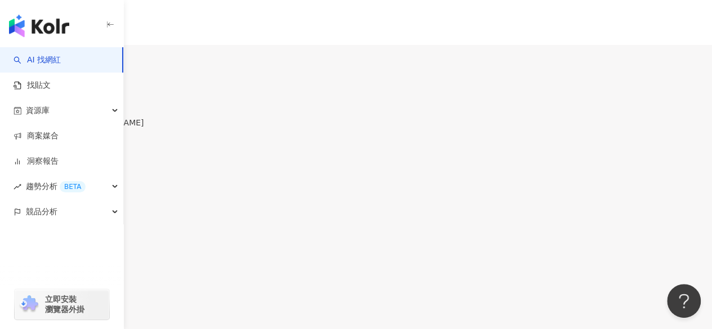
click at [56, 62] on div "9.1萬" at bounding box center [46, 66] width 20 height 9
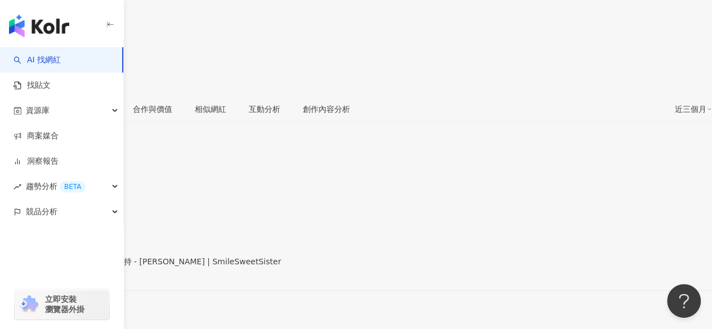
click at [99, 267] on div "https://www.facebook.com/972501422835037" at bounding box center [55, 271] width 88 height 9
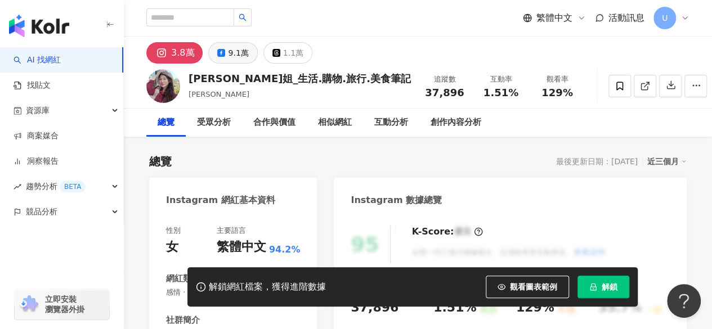
click at [228, 55] on div "9.1萬" at bounding box center [238, 53] width 20 height 16
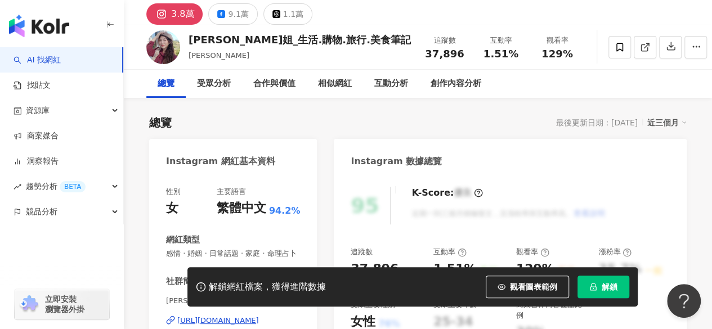
scroll to position [199, 0]
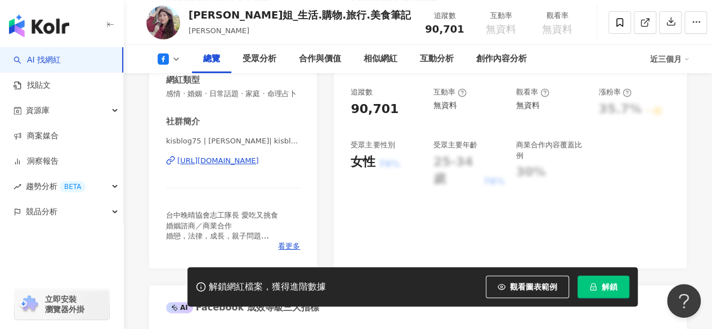
click at [221, 166] on div "https://www.facebook.com/368594906509712" at bounding box center [218, 161] width 82 height 10
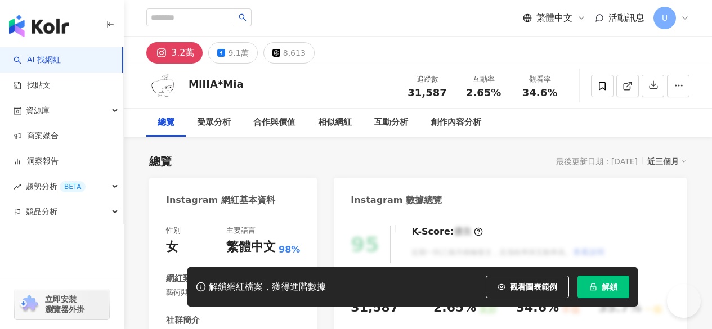
click at [228, 52] on div "9.1萬" at bounding box center [238, 53] width 20 height 16
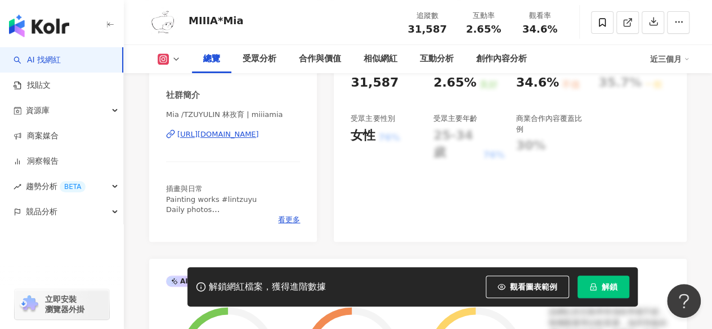
click at [243, 136] on div "https://www.instagram.com/miiiamia/" at bounding box center [218, 134] width 82 height 10
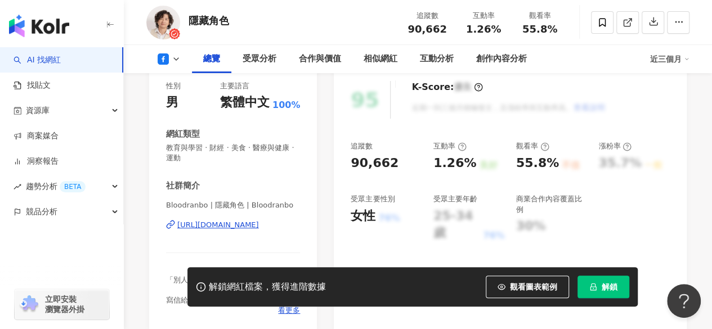
scroll to position [225, 0]
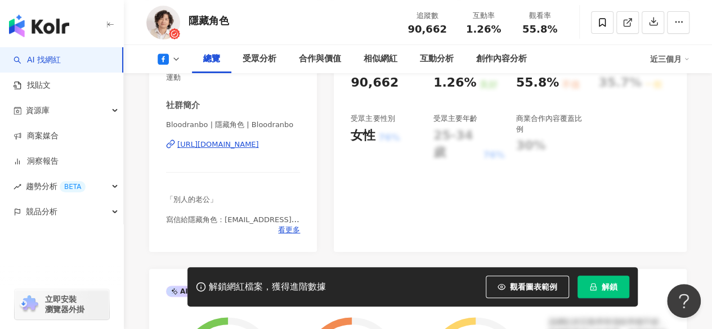
click at [252, 144] on div "[URL][DOMAIN_NAME]" at bounding box center [218, 145] width 82 height 10
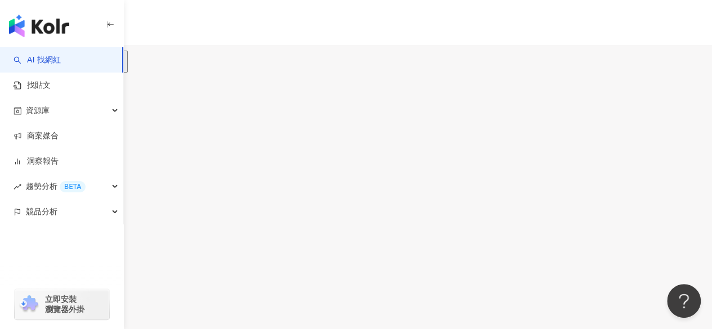
click at [59, 62] on div "9.1萬" at bounding box center [49, 66] width 20 height 9
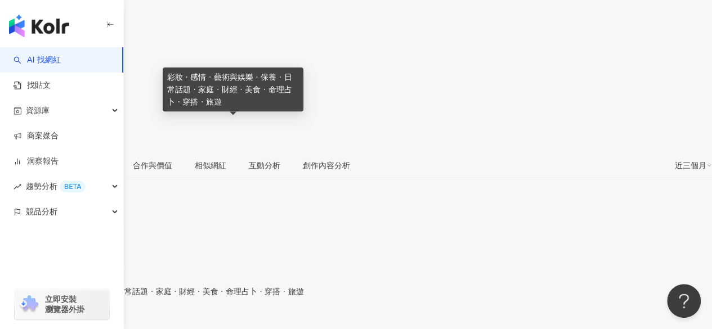
scroll to position [225, 0]
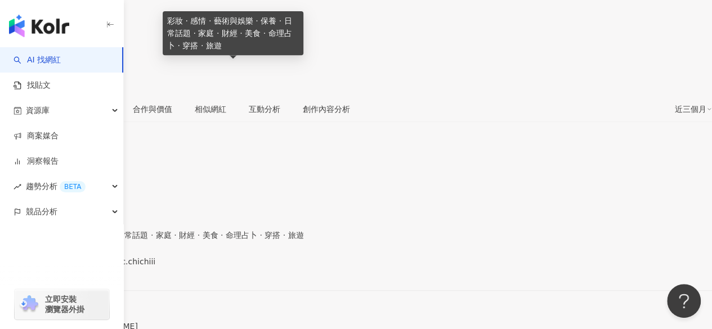
click at [99, 267] on div "https://www.facebook.com/217550314941942" at bounding box center [55, 271] width 88 height 9
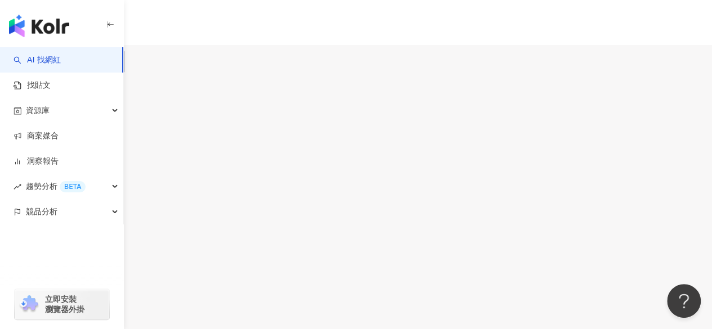
click at [56, 62] on div "9.1萬" at bounding box center [46, 66] width 20 height 9
click at [99, 267] on div "https://www.facebook.com/201360383960306" at bounding box center [55, 271] width 88 height 9
click at [54, 62] on div "9.1萬" at bounding box center [44, 66] width 20 height 9
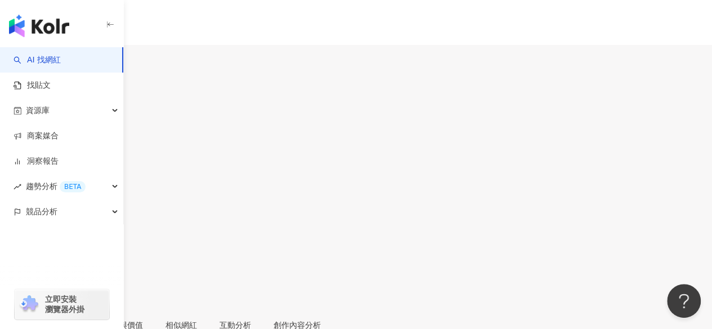
click at [54, 62] on div "9.1萬" at bounding box center [44, 66] width 20 height 9
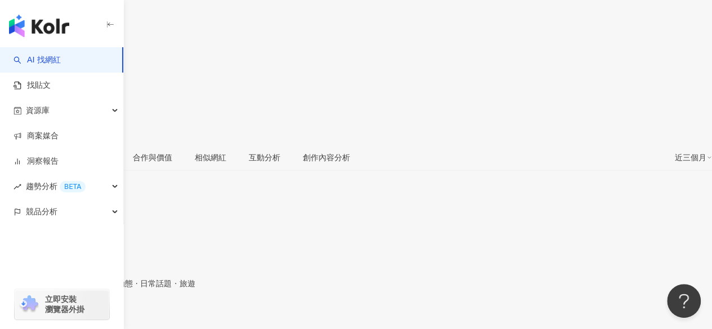
scroll to position [225, 0]
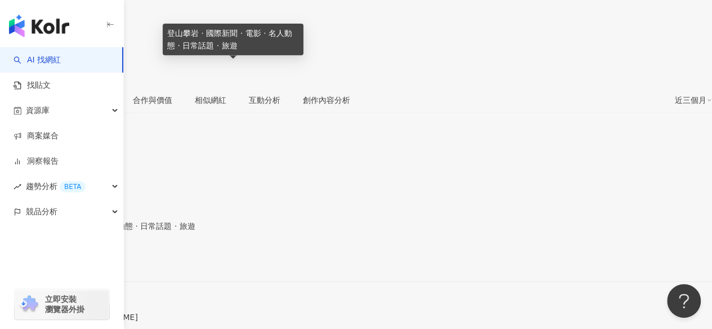
click at [99, 258] on div "https://www.facebook.com/462496947125060" at bounding box center [55, 262] width 88 height 9
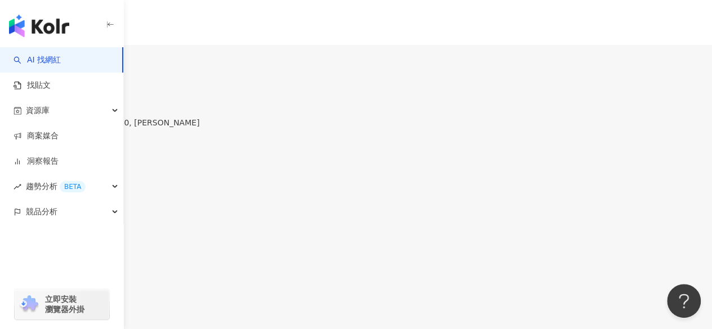
click at [59, 62] on div "9.1萬" at bounding box center [49, 66] width 20 height 9
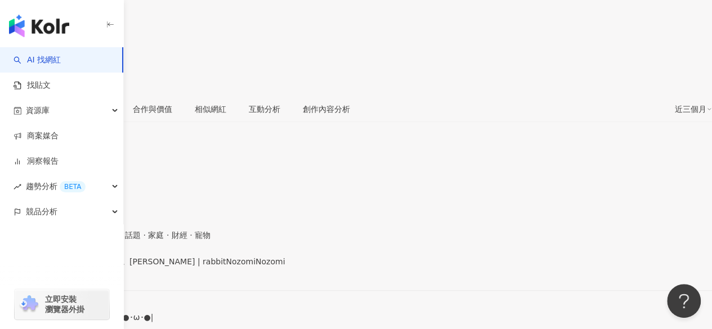
click at [99, 267] on div "https://www.facebook.com/526749917476204" at bounding box center [55, 271] width 88 height 9
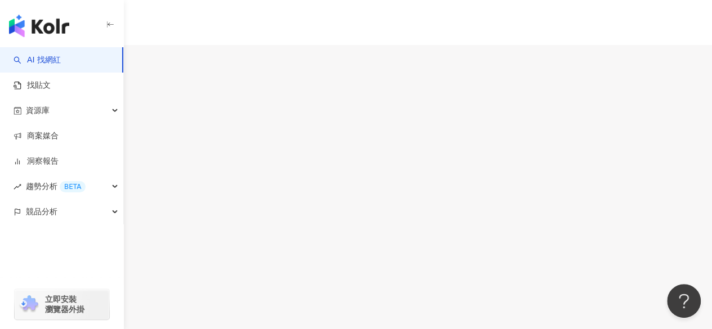
click at [59, 51] on button "9.1萬" at bounding box center [43, 62] width 29 height 22
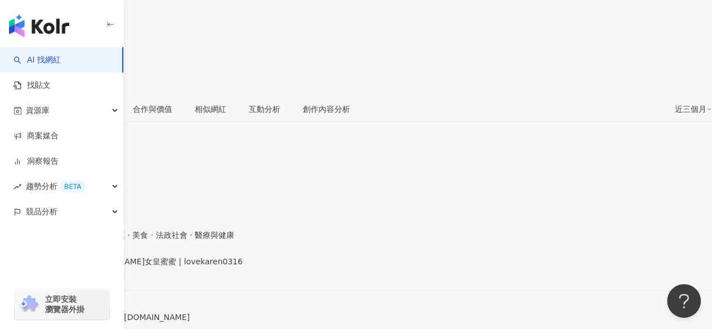
click at [99, 267] on div "https://www.facebook.com/155865061257392" at bounding box center [55, 271] width 88 height 9
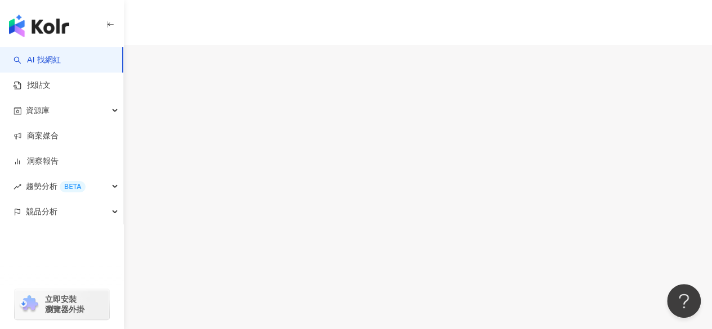
click at [25, 62] on div "4.3萬" at bounding box center [15, 66] width 20 height 9
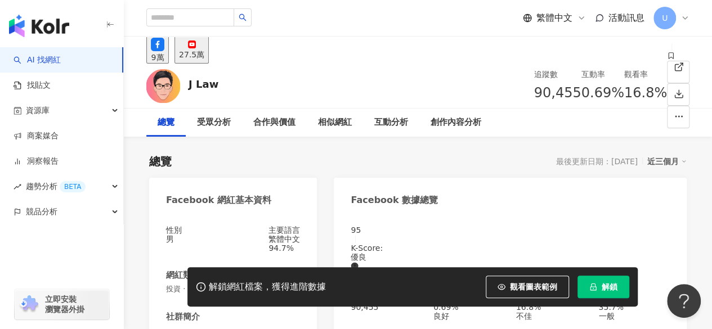
drag, startPoint x: 238, startPoint y: 176, endPoint x: 246, endPoint y: 189, distance: 15.5
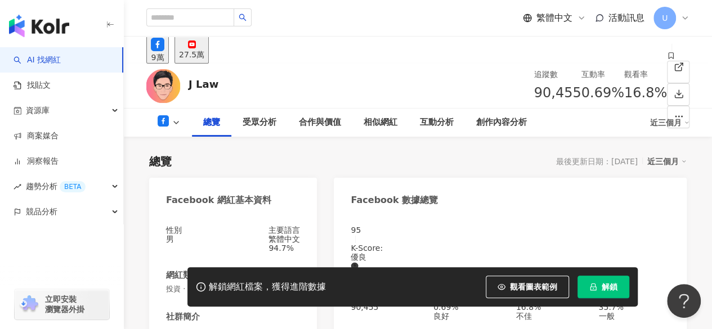
scroll to position [184, 0]
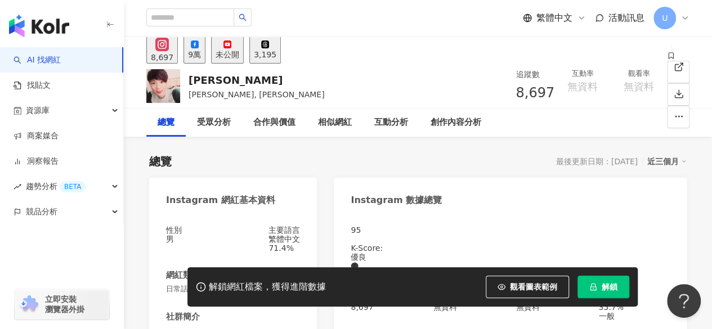
click at [201, 59] on div "9萬" at bounding box center [194, 54] width 13 height 9
click at [201, 57] on div "9萬" at bounding box center [194, 54] width 13 height 9
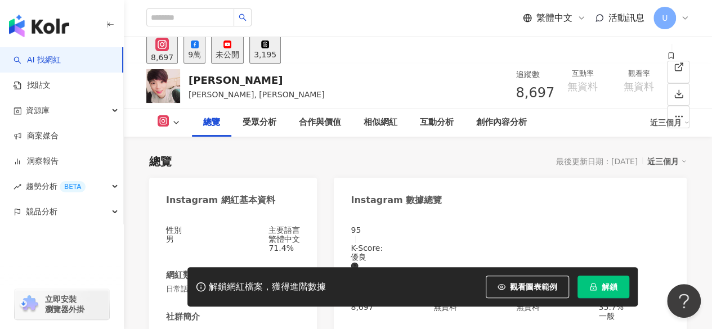
scroll to position [169, 0]
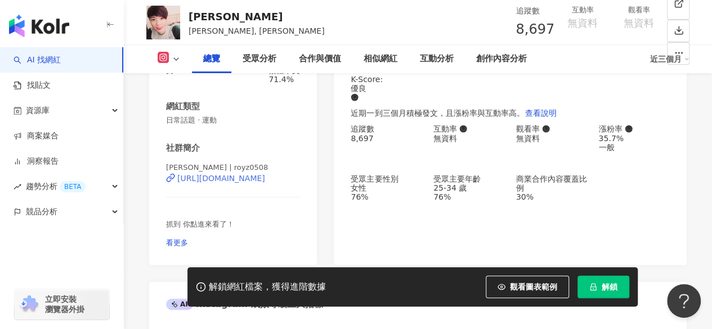
click at [231, 183] on div "https://www.instagram.com/royz0508/" at bounding box center [221, 178] width 88 height 9
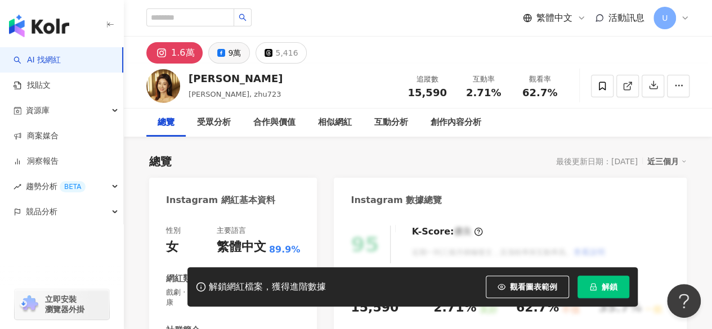
click at [233, 53] on div "9萬" at bounding box center [234, 53] width 13 height 16
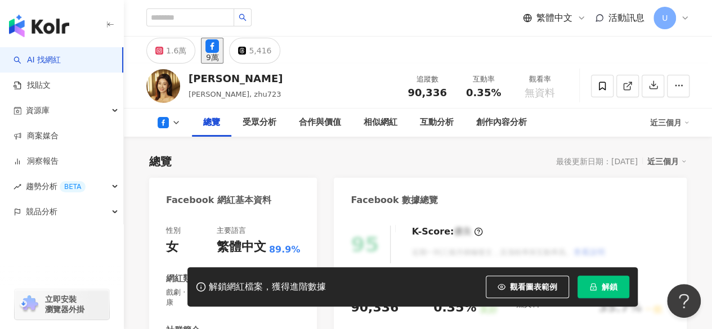
scroll to position [169, 0]
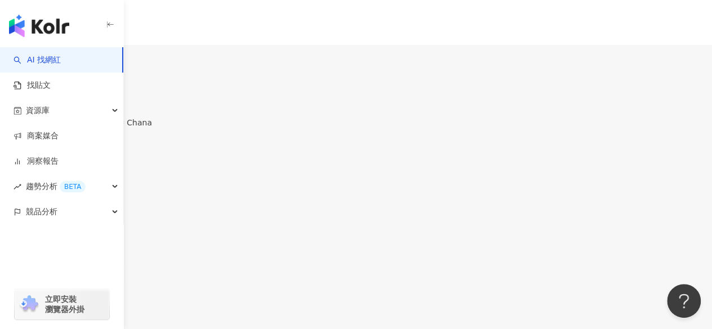
click at [44, 56] on icon at bounding box center [41, 56] width 8 height 8
click at [99, 323] on div "https://www.facebook.com/444185982363494" at bounding box center [55, 327] width 88 height 9
click at [25, 62] on div "3.4萬" at bounding box center [15, 66] width 20 height 9
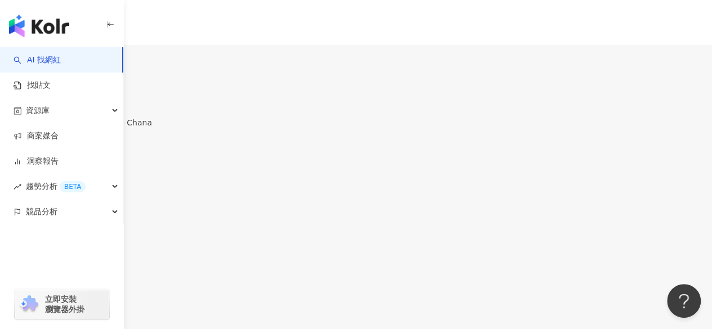
scroll to position [180, 0]
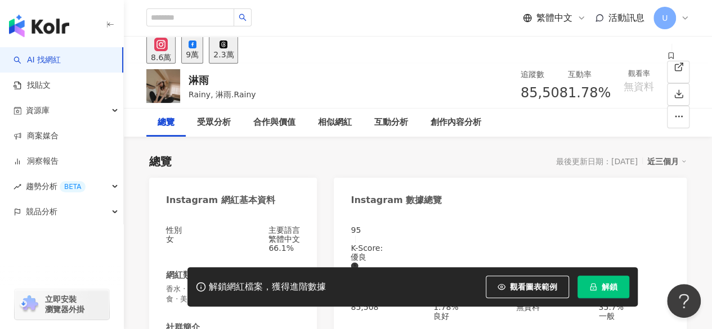
drag, startPoint x: 231, startPoint y: 52, endPoint x: 260, endPoint y: 144, distance: 96.1
click at [199, 52] on div "9萬" at bounding box center [192, 54] width 13 height 9
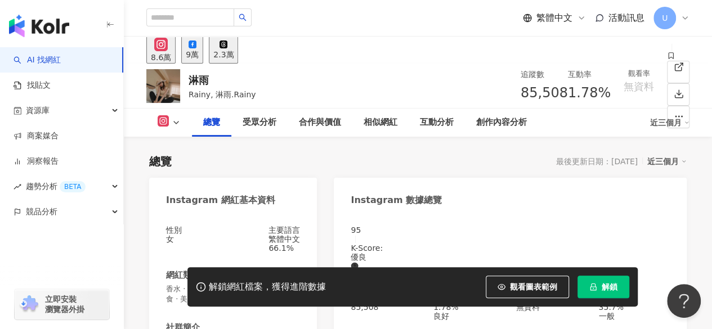
scroll to position [169, 0]
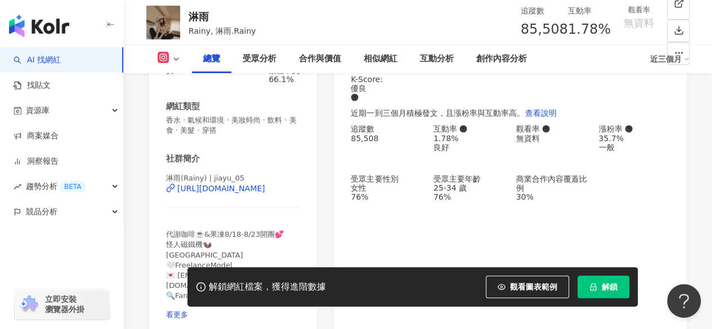
click at [218, 193] on div "[URL][DOMAIN_NAME]" at bounding box center [221, 188] width 88 height 9
